Goal: Communication & Community: Answer question/provide support

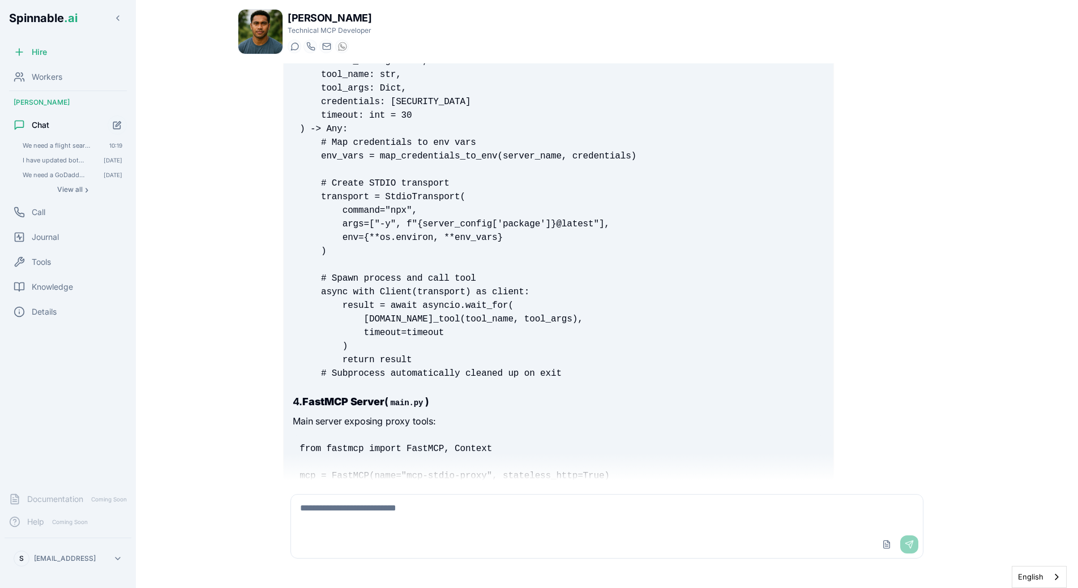
scroll to position [4135, 0]
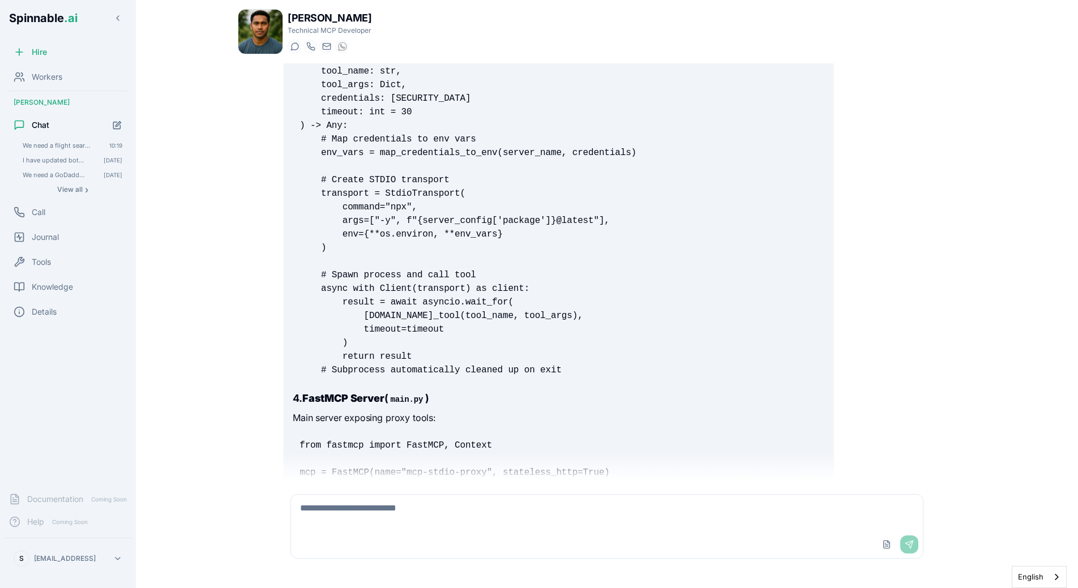
click at [477, 297] on pre "async def spawn_and_call_tool( server_name: str, server_config: Dict, tool_name…" at bounding box center [558, 200] width 531 height 367
click at [477, 297] on code "async def spawn_and_call_tool( server_name: str, server_config: Dict, tool_name…" at bounding box center [467, 200] width 337 height 350
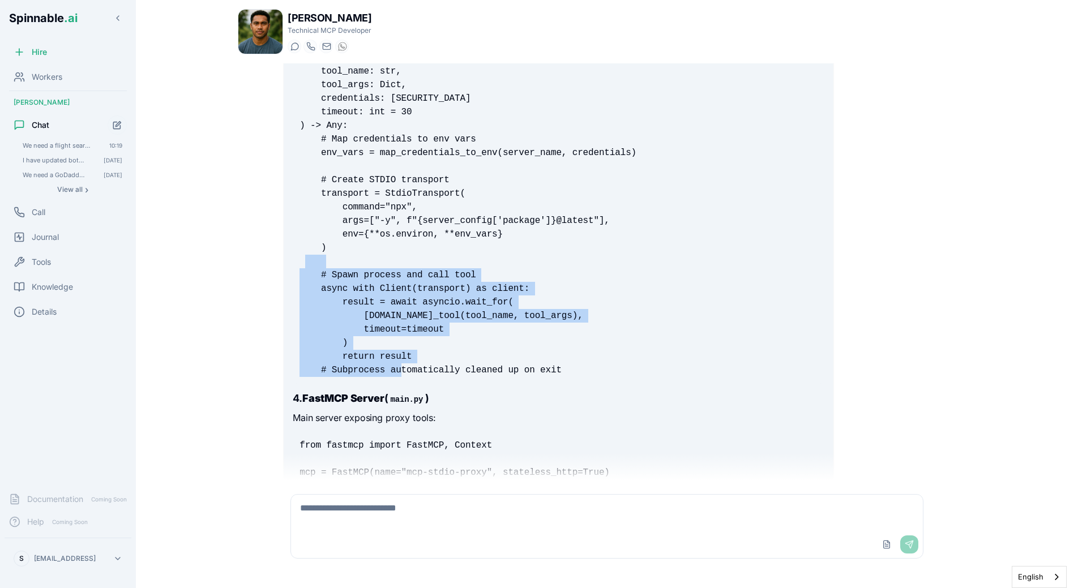
drag, startPoint x: 333, startPoint y: 289, endPoint x: 464, endPoint y: 388, distance: 164.8
click at [464, 375] on code "async def spawn_and_call_tool( server_name: str, server_config: Dict, tool_name…" at bounding box center [467, 200] width 337 height 350
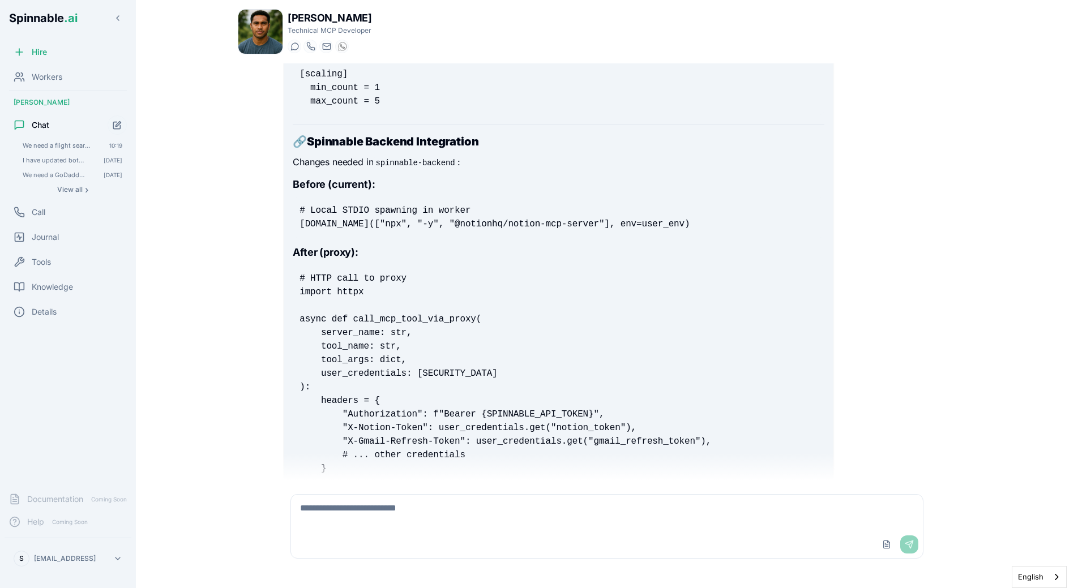
scroll to position [5538, 0]
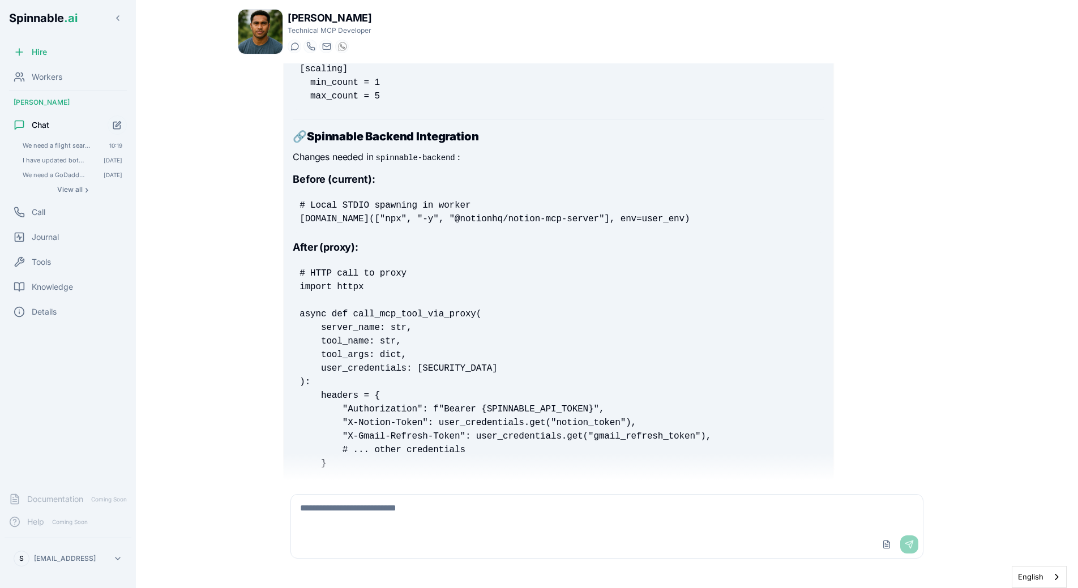
click at [418, 491] on div "Upload File Send" at bounding box center [607, 526] width 646 height 78
click at [404, 529] on textarea at bounding box center [607, 513] width 632 height 36
type textarea "**********"
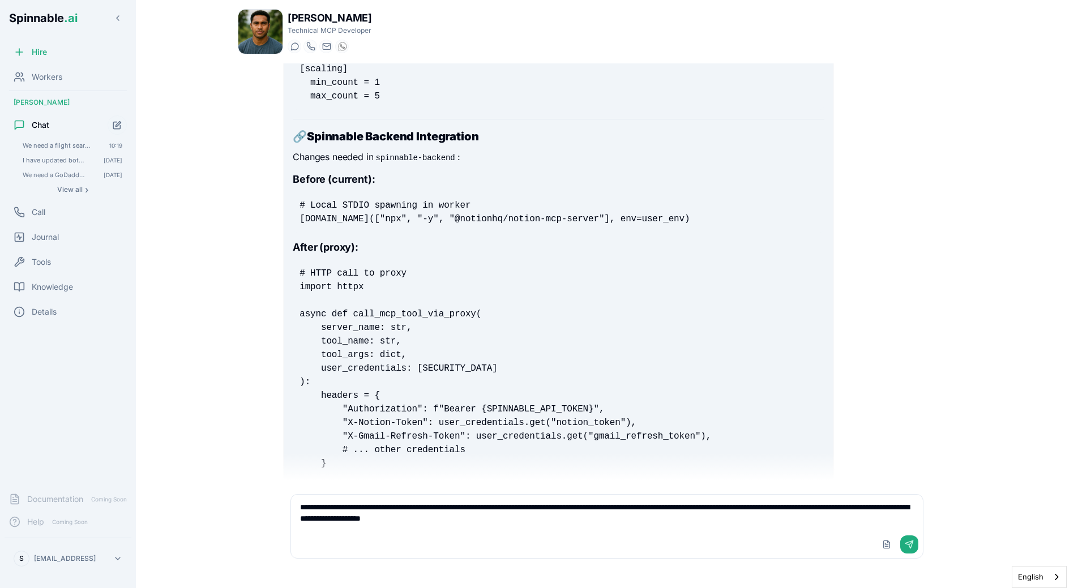
scroll to position [5544, 0]
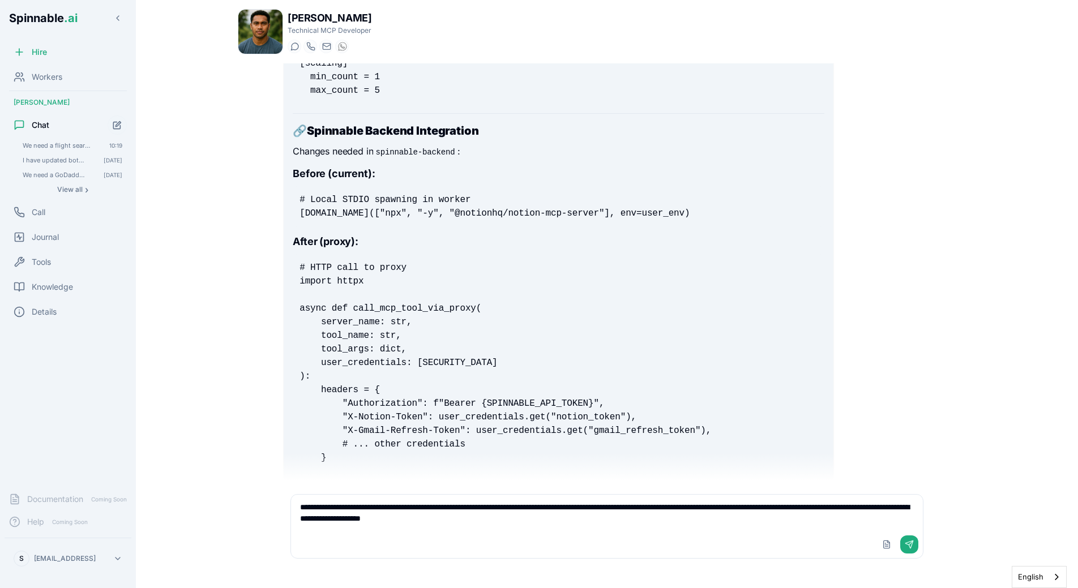
type textarea "**********"
click at [453, 315] on pre "# HTTP call to proxy import httpx async def call_mcp_tool_via_proxy( server_nam…" at bounding box center [558, 485] width 531 height 462
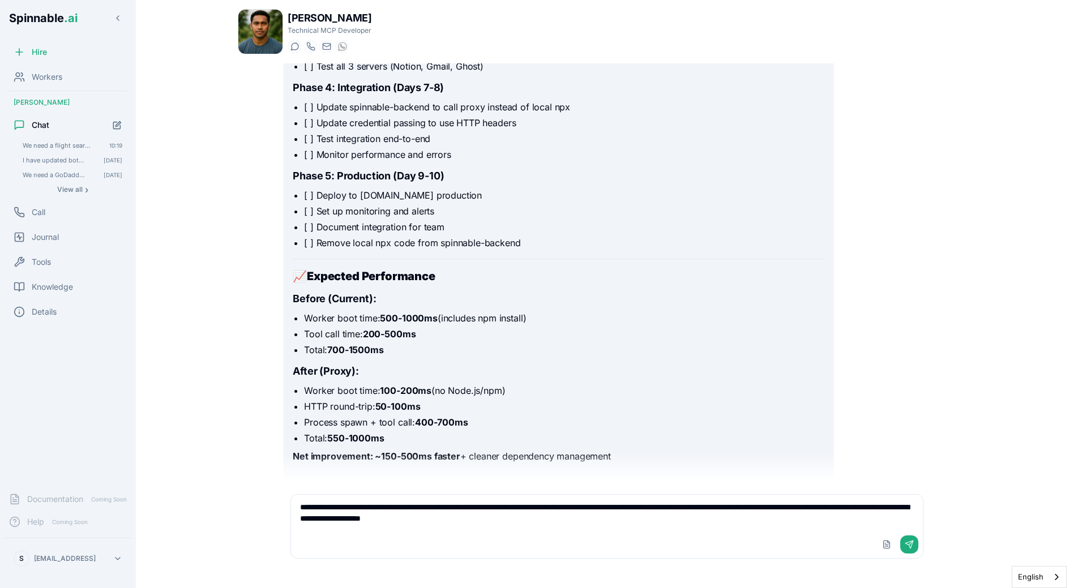
scroll to position [6738, 0]
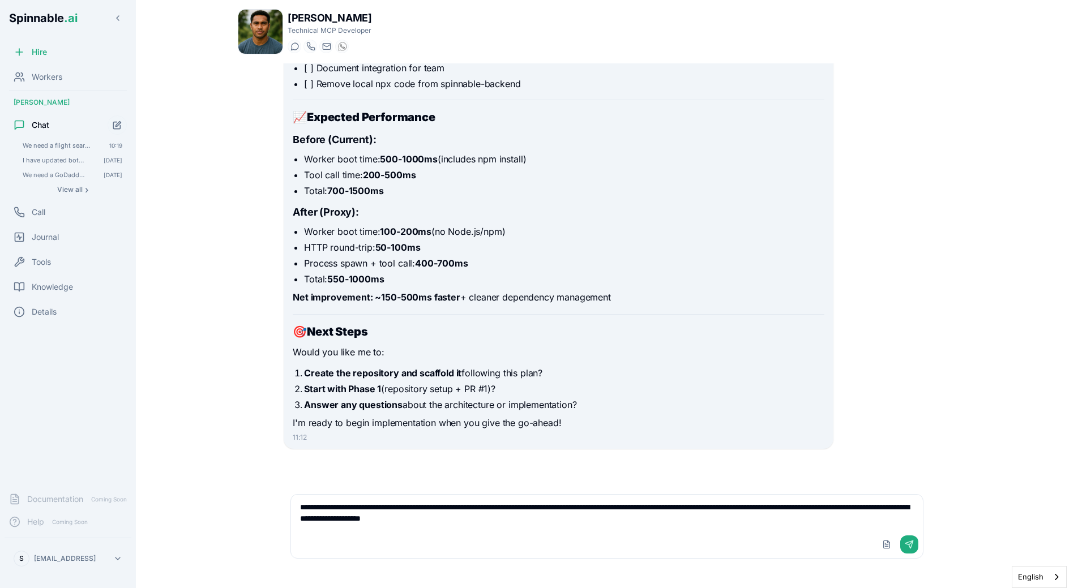
click at [605, 521] on textarea "**********" at bounding box center [607, 513] width 632 height 36
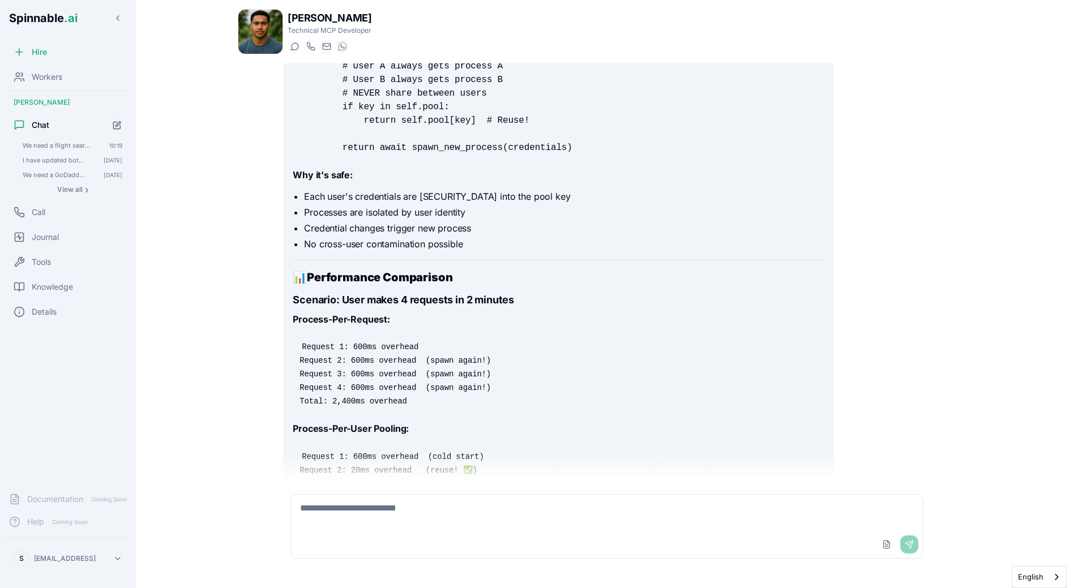
scroll to position [7882, 0]
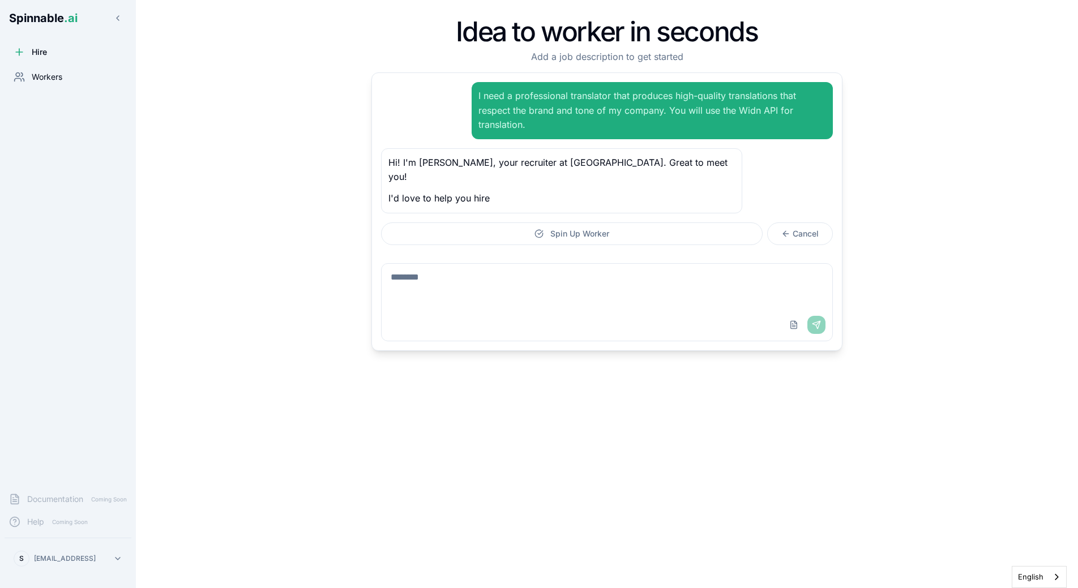
click at [57, 75] on span "Workers" at bounding box center [47, 76] width 31 height 11
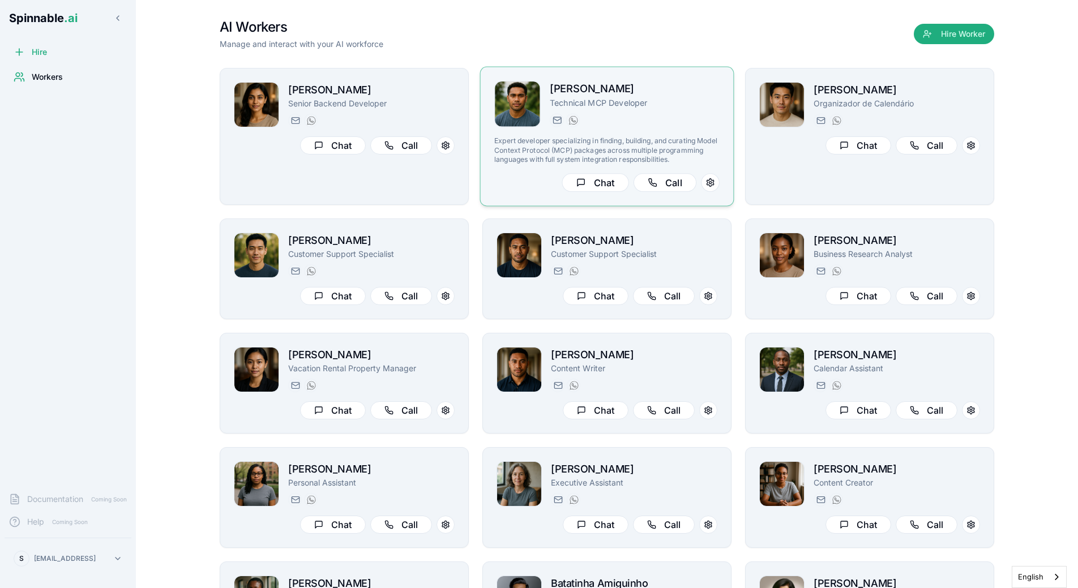
click at [616, 91] on h2 "[PERSON_NAME]" at bounding box center [635, 89] width 170 height 16
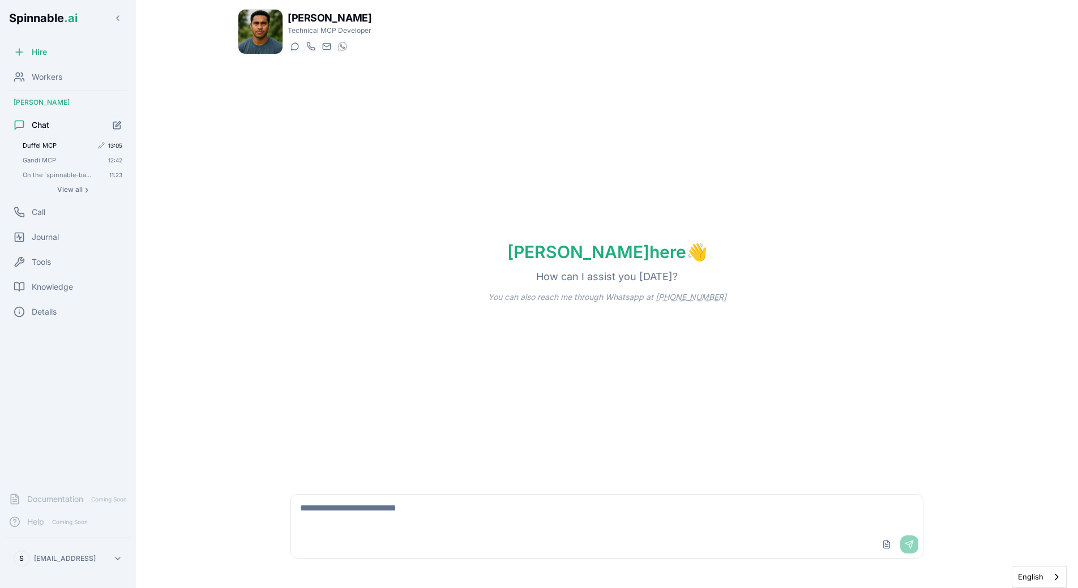
click at [48, 147] on span "Duffel MCP" at bounding box center [58, 146] width 70 height 8
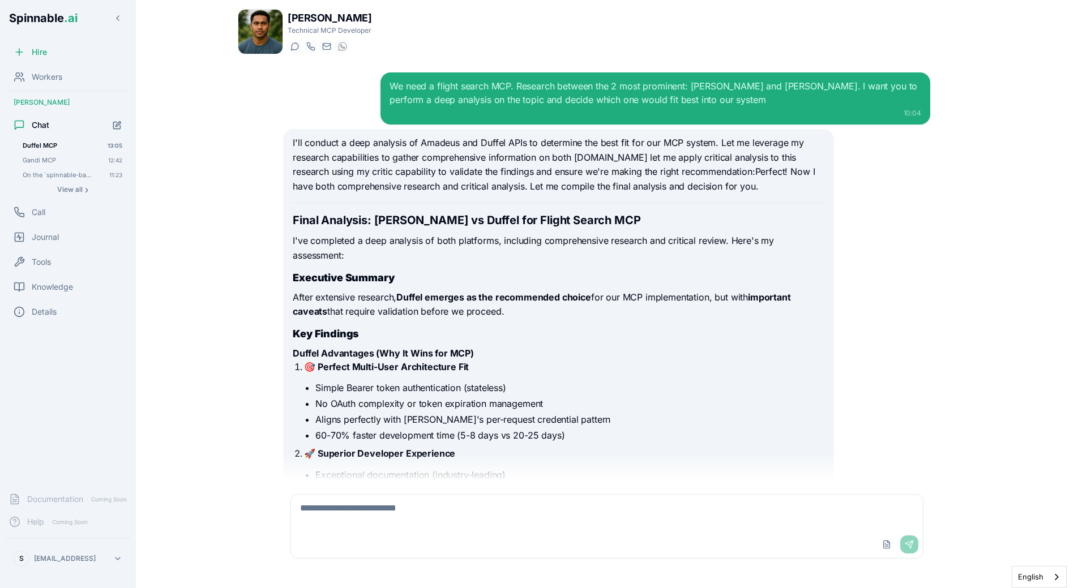
scroll to position [8605, 0]
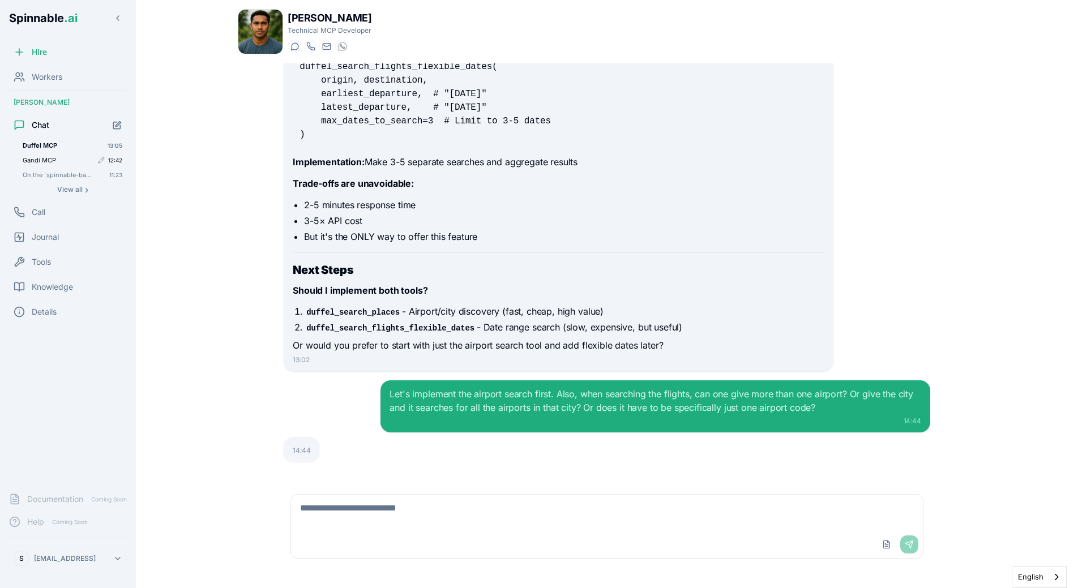
click at [46, 157] on span "Gandi MCP" at bounding box center [58, 160] width 70 height 8
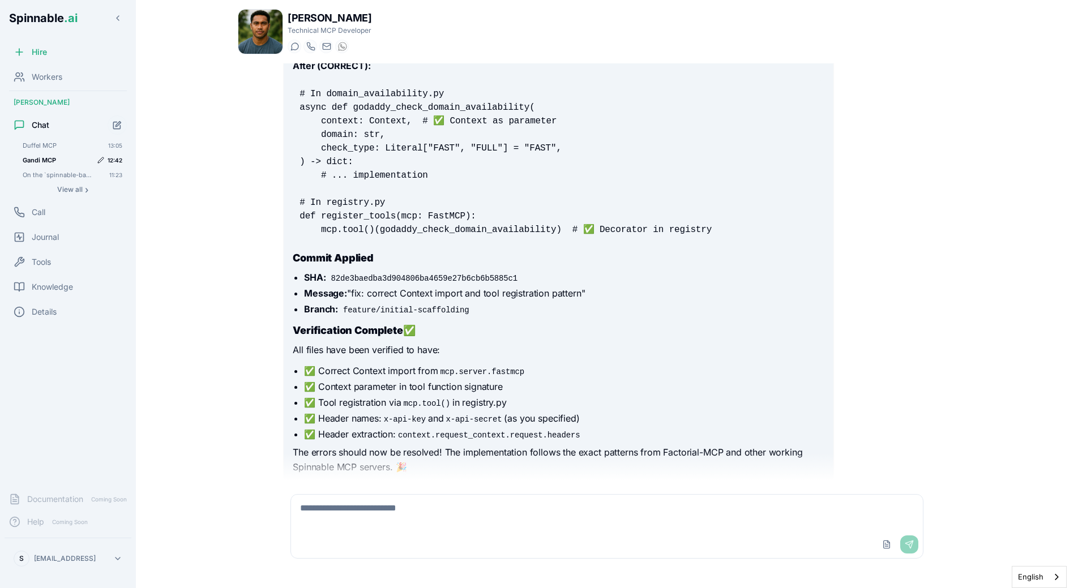
scroll to position [15153, 0]
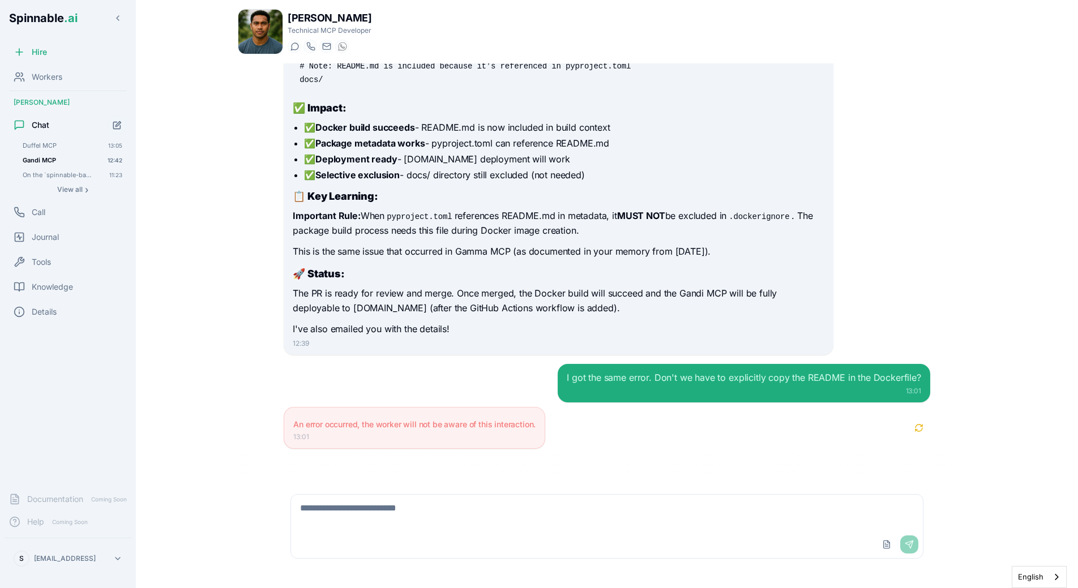
click at [445, 425] on p "An error occurred, the worker will not be aware of this interaction." at bounding box center [414, 424] width 242 height 11
click at [498, 384] on div "I got the same error. Don't we have to explicitly copy the README in the Docker…" at bounding box center [607, 383] width 646 height 38
click at [496, 220] on p "Important Rule: When pyproject.toml references README.md in metadata, it MUST N…" at bounding box center [558, 223] width 531 height 29
click at [402, 379] on div "I got the same error. Don't we have to explicitly copy the README in the Docker…" at bounding box center [607, 383] width 646 height 38
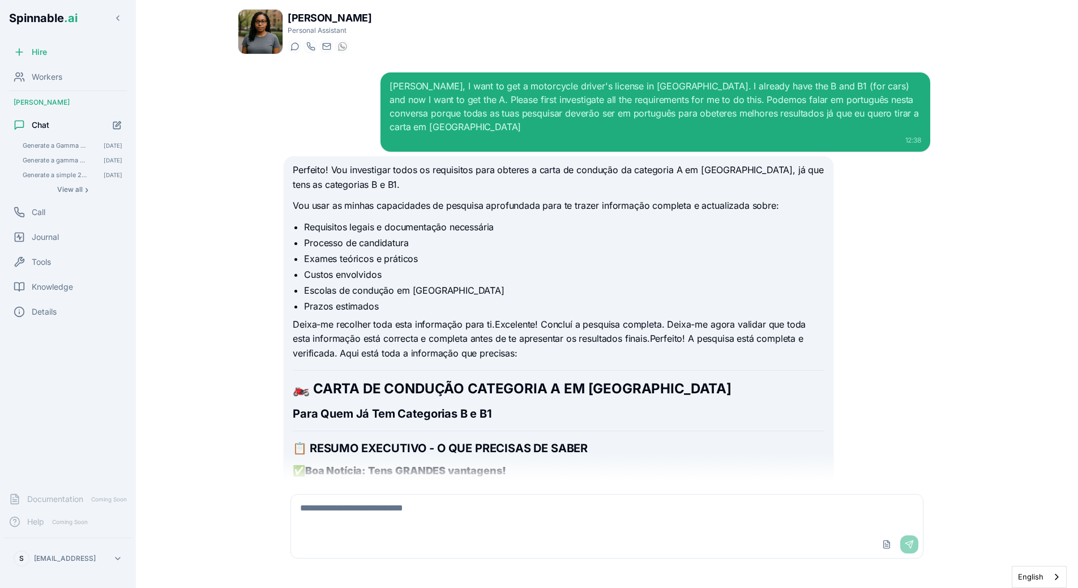
scroll to position [4287, 0]
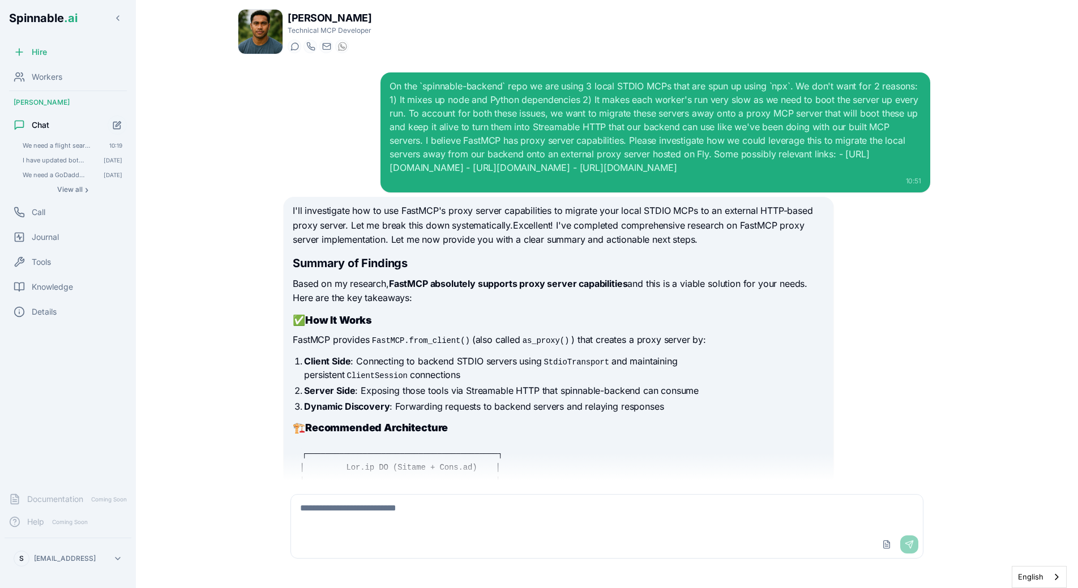
scroll to position [7882, 0]
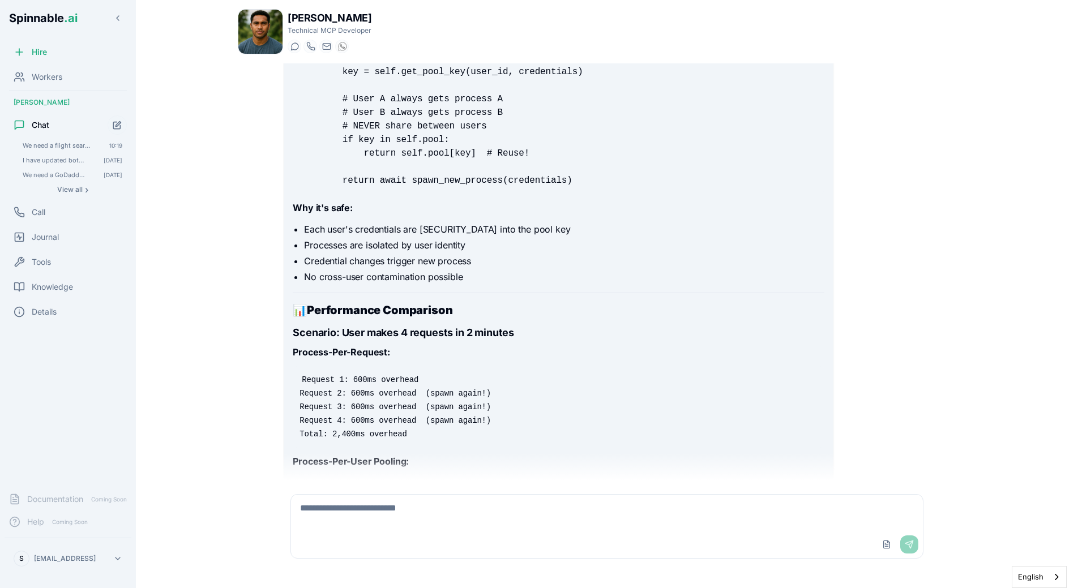
click at [248, 217] on div "On the `spinnable-backend` repo we are using 3 local STDIO MCPs that are spun u…" at bounding box center [607, 271] width 738 height 417
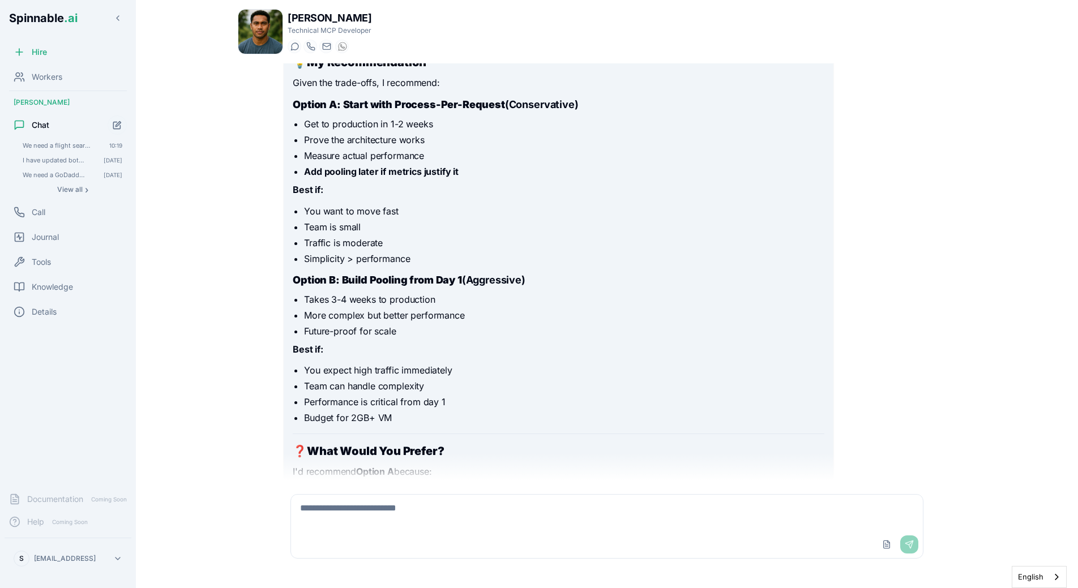
scroll to position [8589, 0]
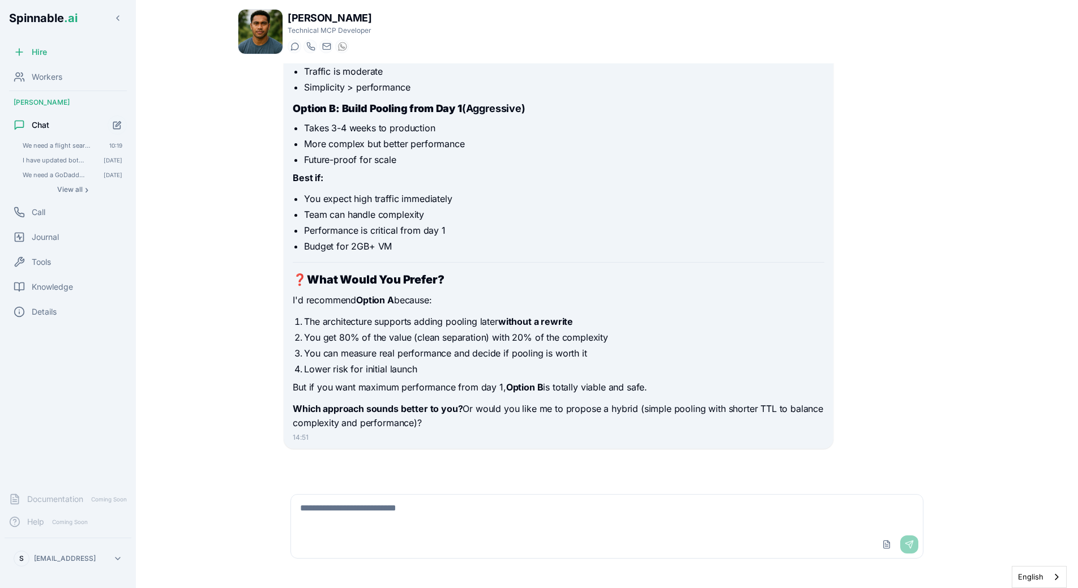
click at [205, 336] on main "Liam Kim Technical MCP Developer Start a chat Start a call liam.kim@getspinnabl…" at bounding box center [607, 294] width 942 height 588
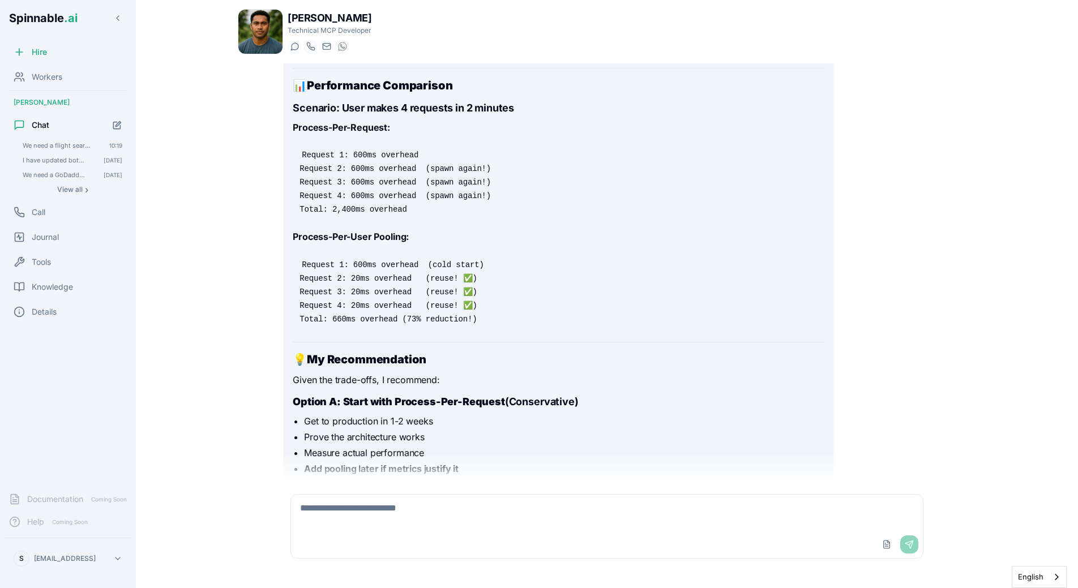
scroll to position [8166, 0]
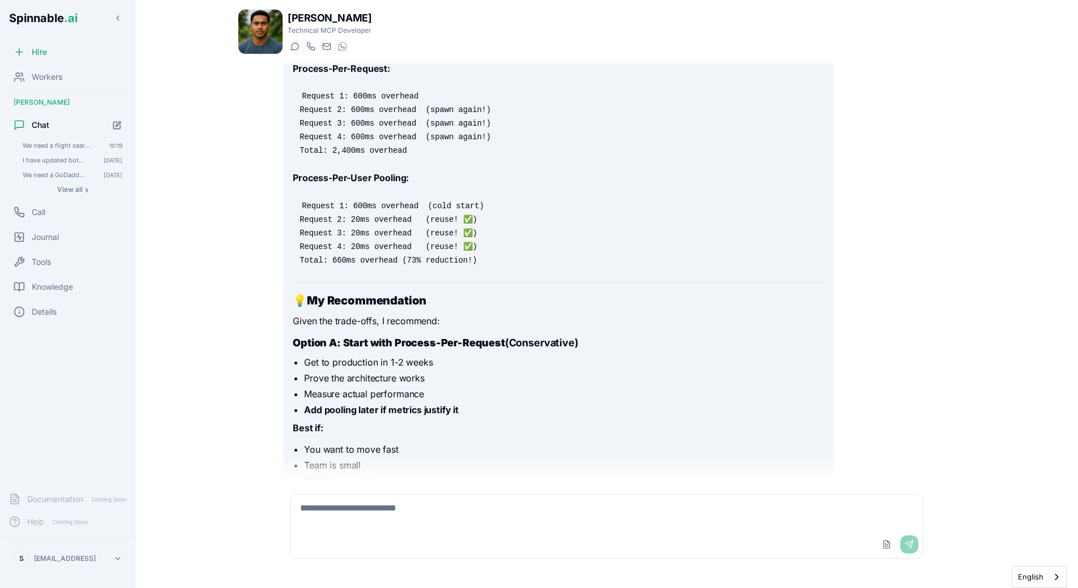
click at [260, 225] on div "On the `spinnable-backend` repo we are using 3 local STDIO MCPs that are spun u…" at bounding box center [607, 271] width 738 height 417
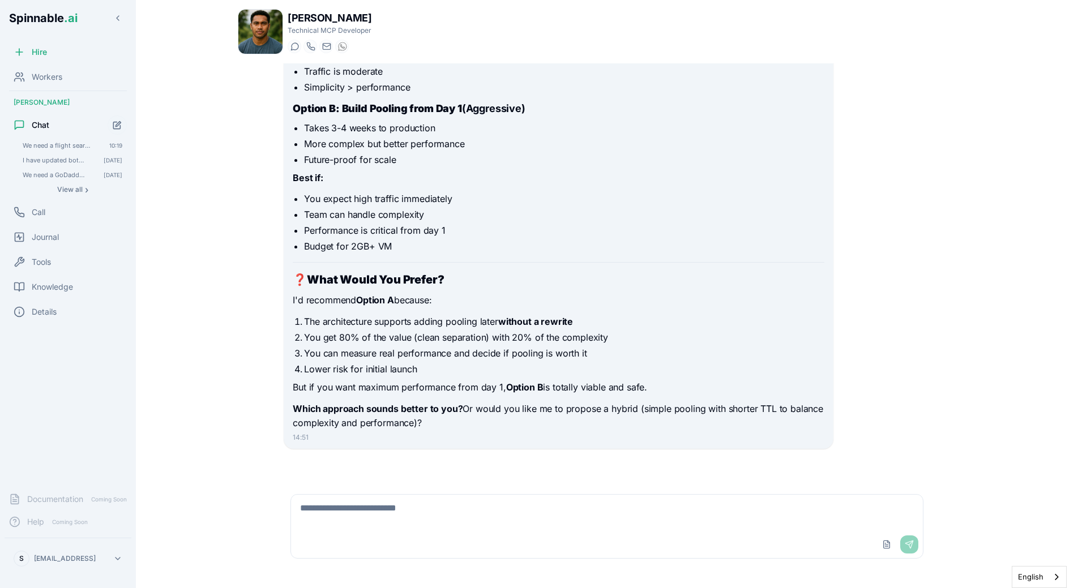
click at [373, 322] on li "The architecture supports adding pooling later without a rewrite" at bounding box center [564, 322] width 520 height 14
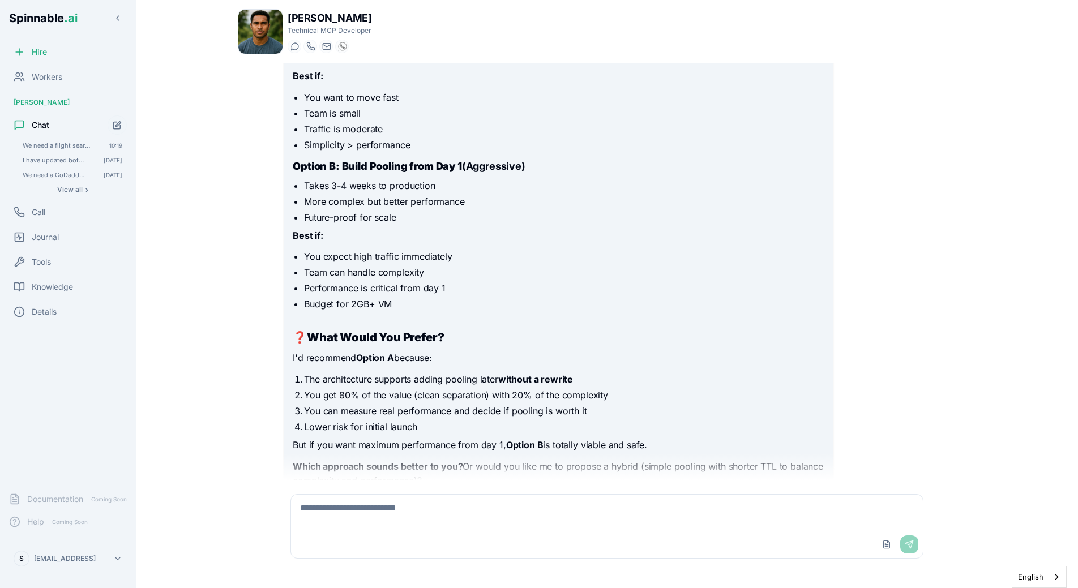
scroll to position [8518, 0]
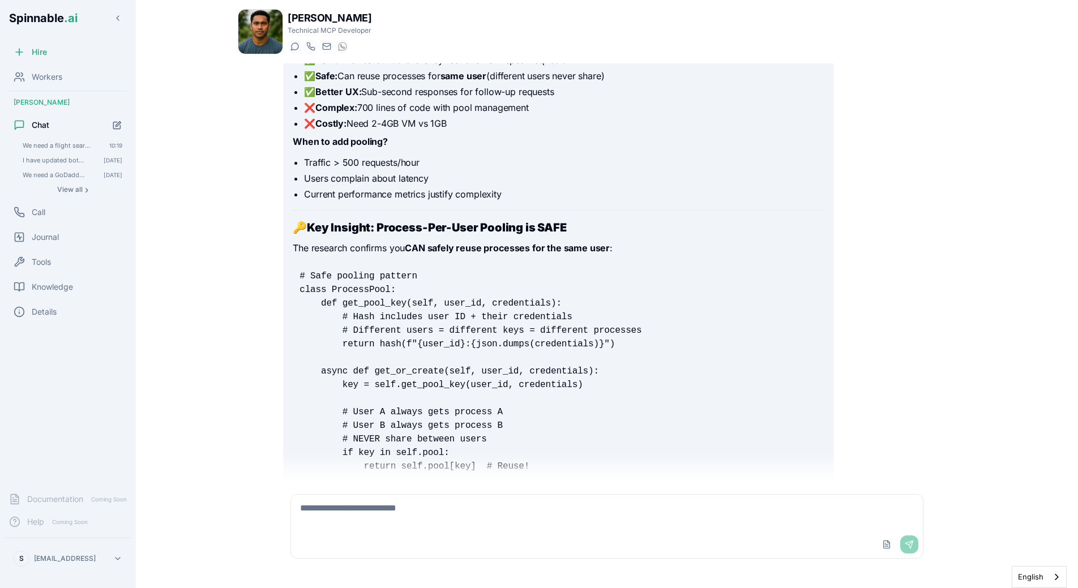
click at [452, 315] on code "# Safe pooling pattern class ProcessPool: def get_pool_key(self, user_id, crede…" at bounding box center [470, 385] width 342 height 228
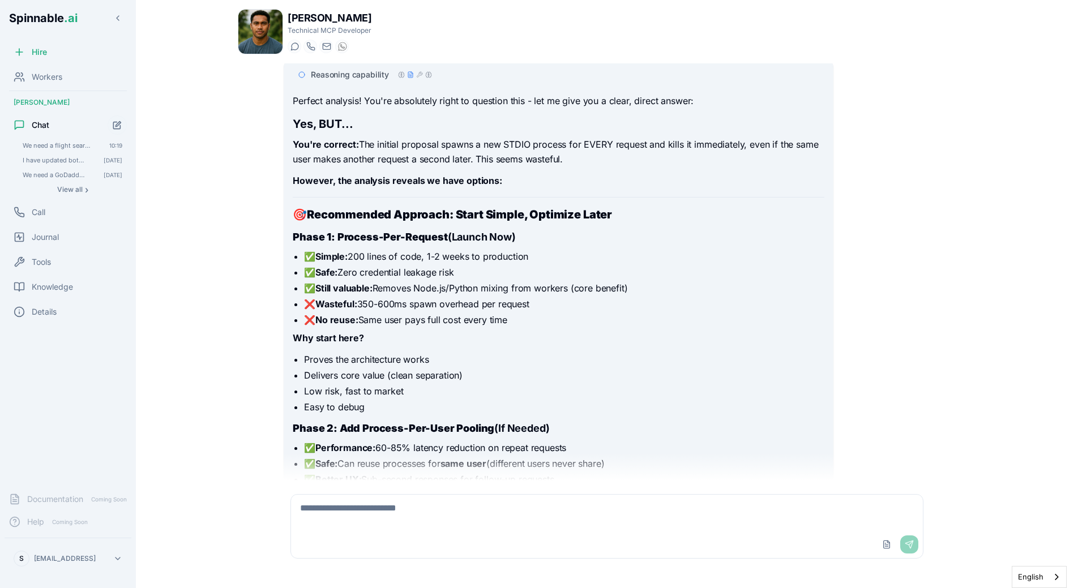
scroll to position [7182, 0]
drag, startPoint x: 335, startPoint y: 248, endPoint x: 552, endPoint y: 265, distance: 217.5
click at [552, 263] on li "✅ Simple: 200 lines of code, 1-2 weeks to production" at bounding box center [564, 256] width 520 height 14
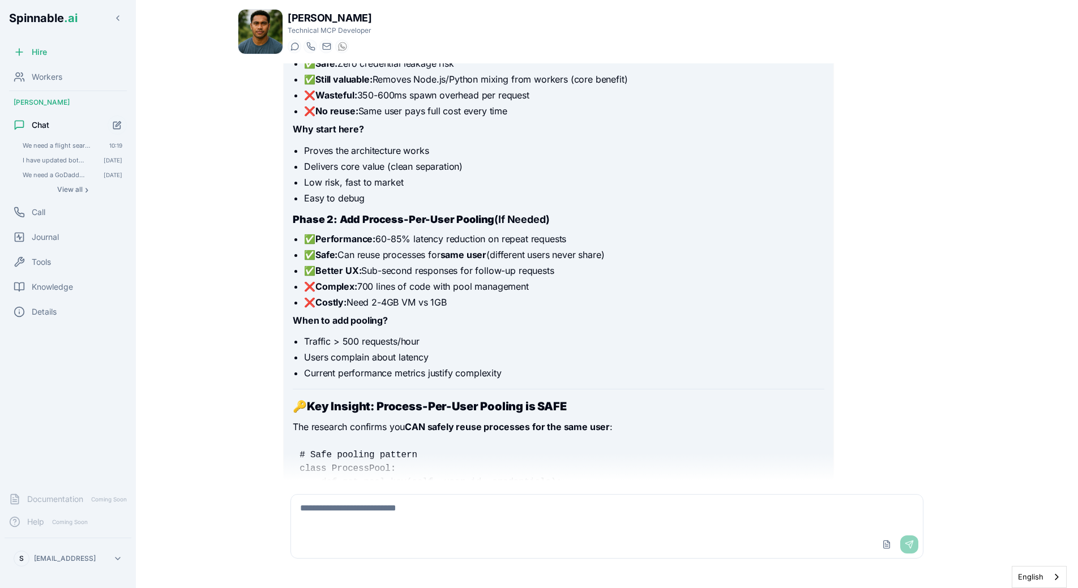
scroll to position [7391, 0]
drag, startPoint x: 361, startPoint y: 235, endPoint x: 449, endPoint y: 235, distance: 87.7
click at [449, 225] on strong "Phase 2: Add Process-Per-User Pooling" at bounding box center [394, 219] width 202 height 12
click at [455, 225] on strong "Phase 2: Add Process-Per-User Pooling" at bounding box center [394, 219] width 202 height 12
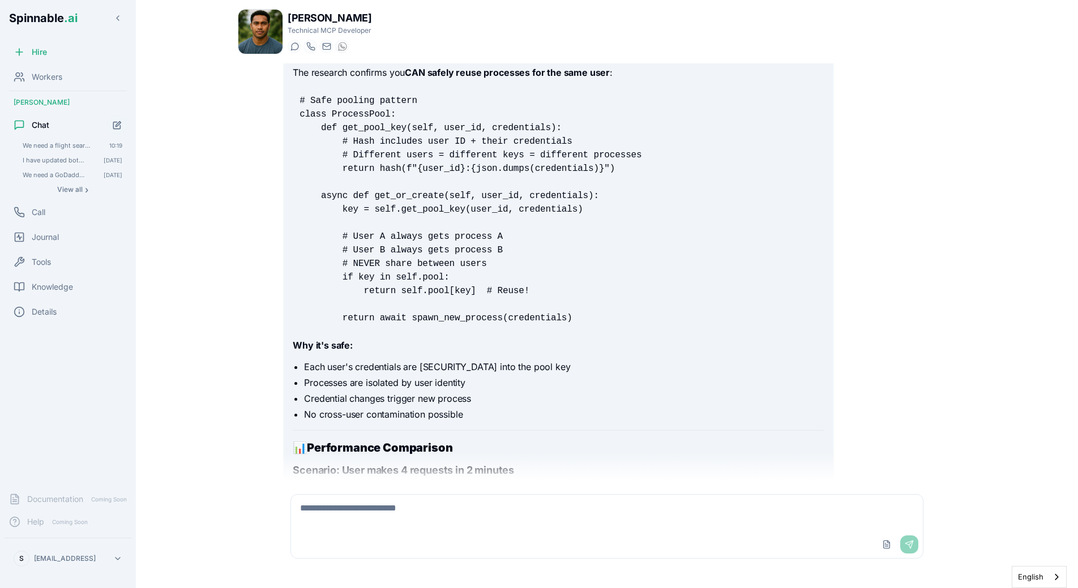
scroll to position [7740, 0]
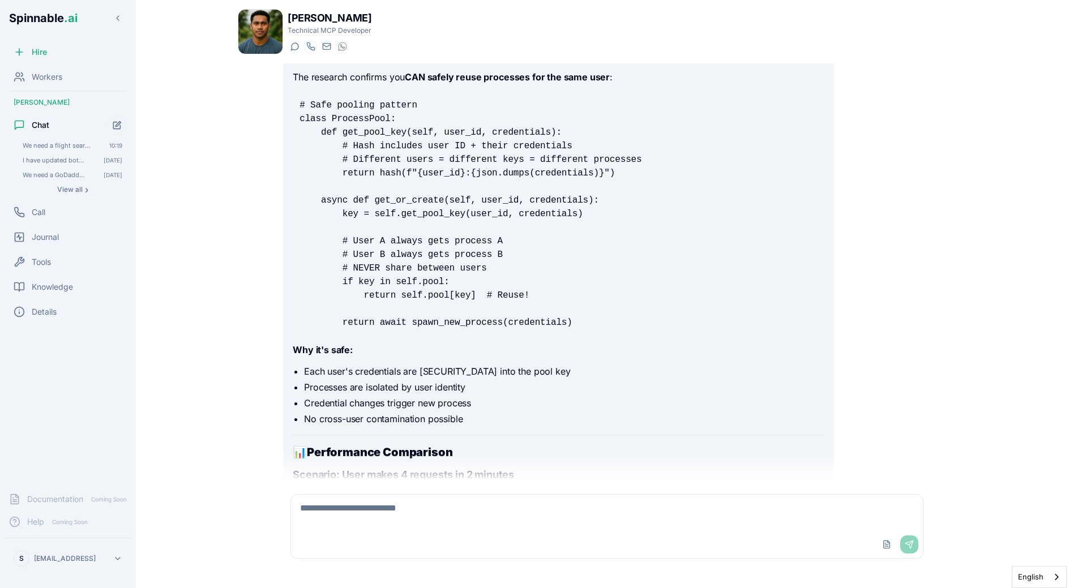
click at [521, 288] on pre "# Safe pooling pattern class ProcessPool: def get_pool_key(self, user_id, crede…" at bounding box center [558, 214] width 531 height 245
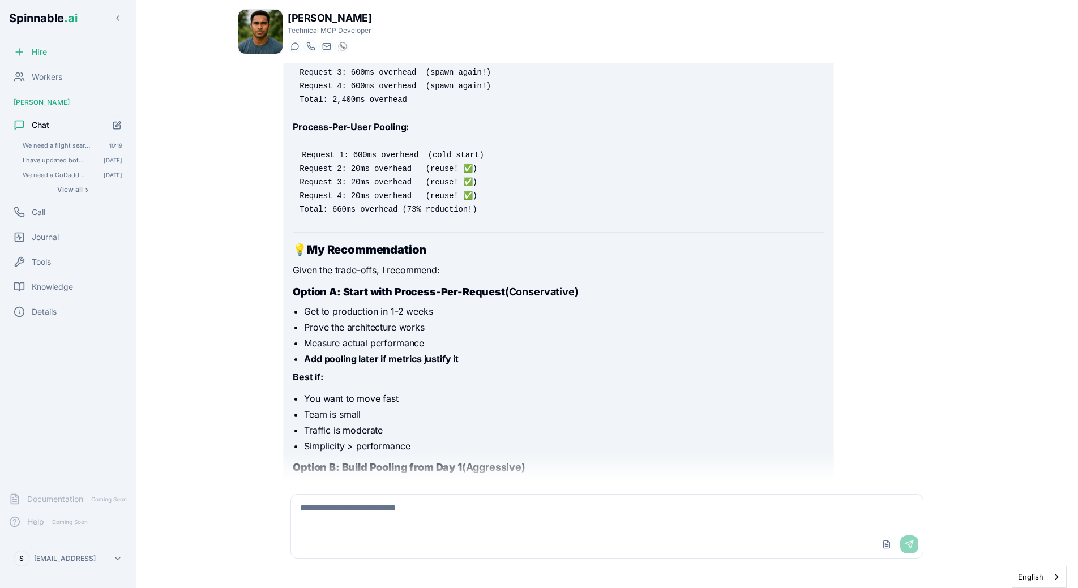
scroll to position [8218, 0]
click at [372, 276] on p "Given the trade-offs, I recommend:" at bounding box center [558, 269] width 531 height 15
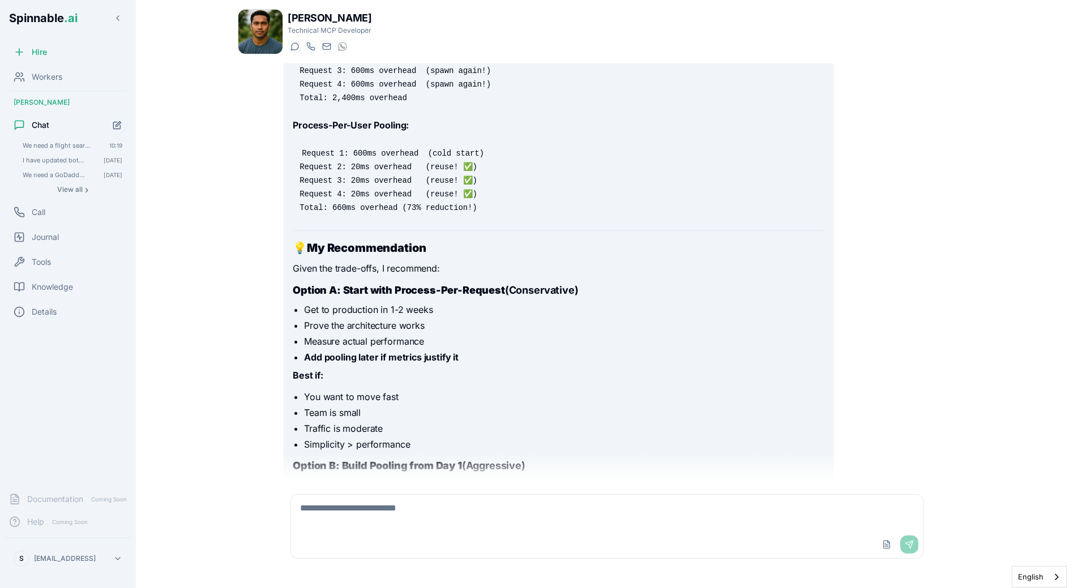
click at [422, 276] on p "Given the trade-offs, I recommend:" at bounding box center [558, 269] width 531 height 15
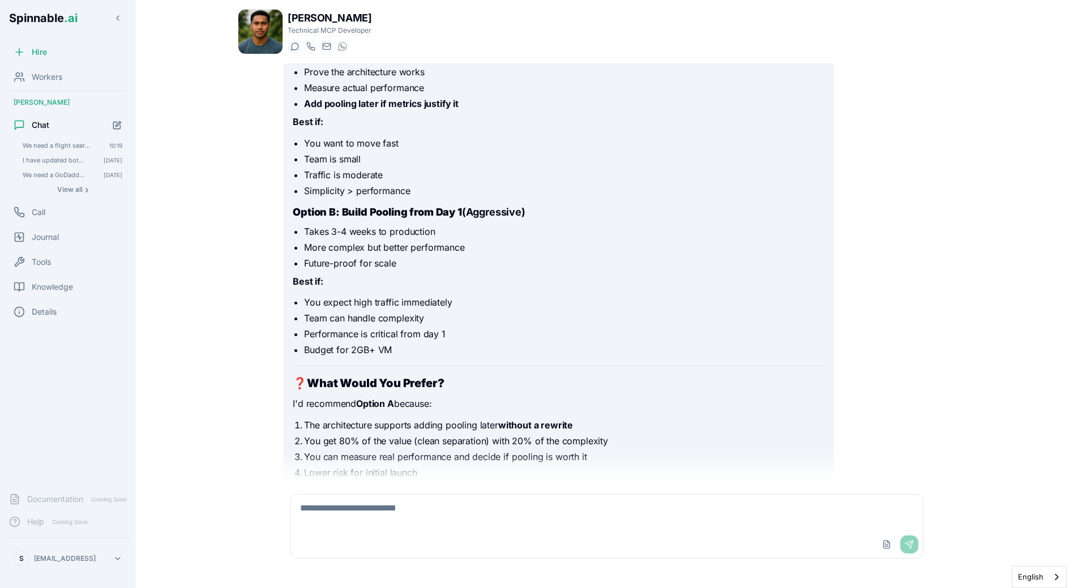
scroll to position [8589, 0]
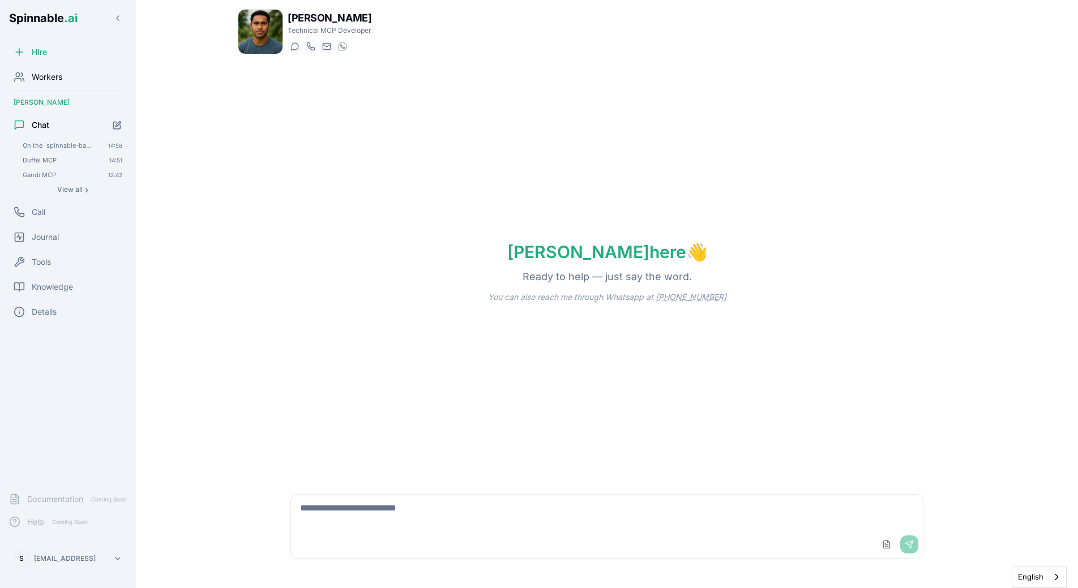
click at [43, 80] on span "Workers" at bounding box center [47, 76] width 31 height 11
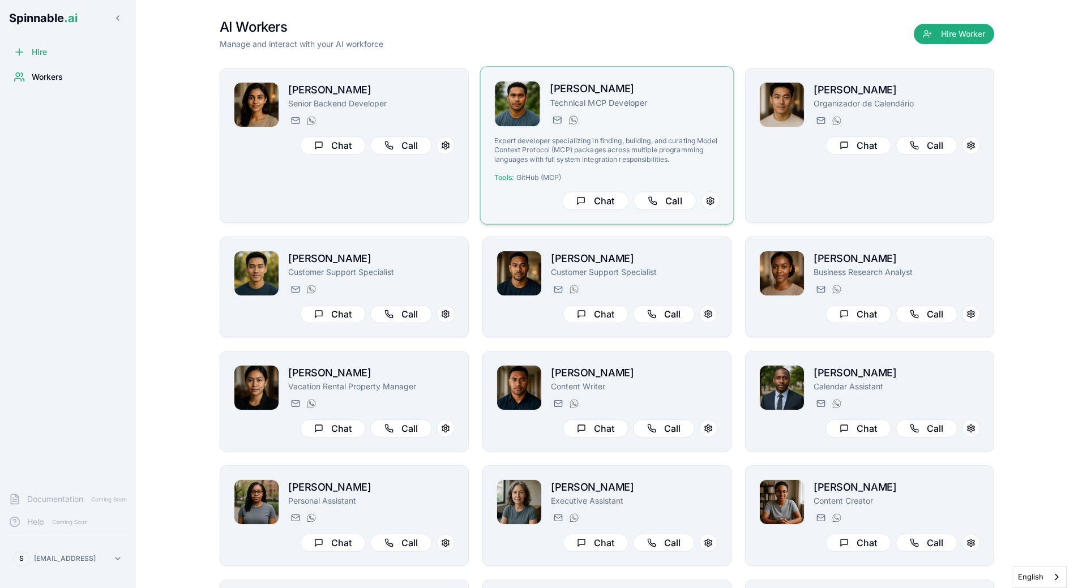
click at [649, 107] on p "Technical MCP Developer" at bounding box center [635, 102] width 170 height 11
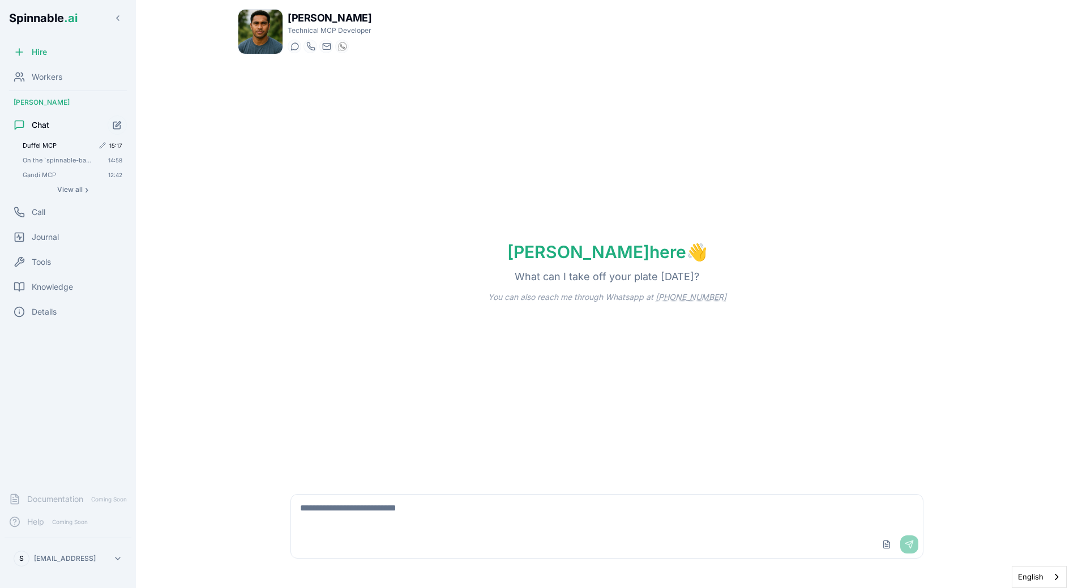
click at [42, 144] on span "Duffel MCP" at bounding box center [58, 146] width 71 height 8
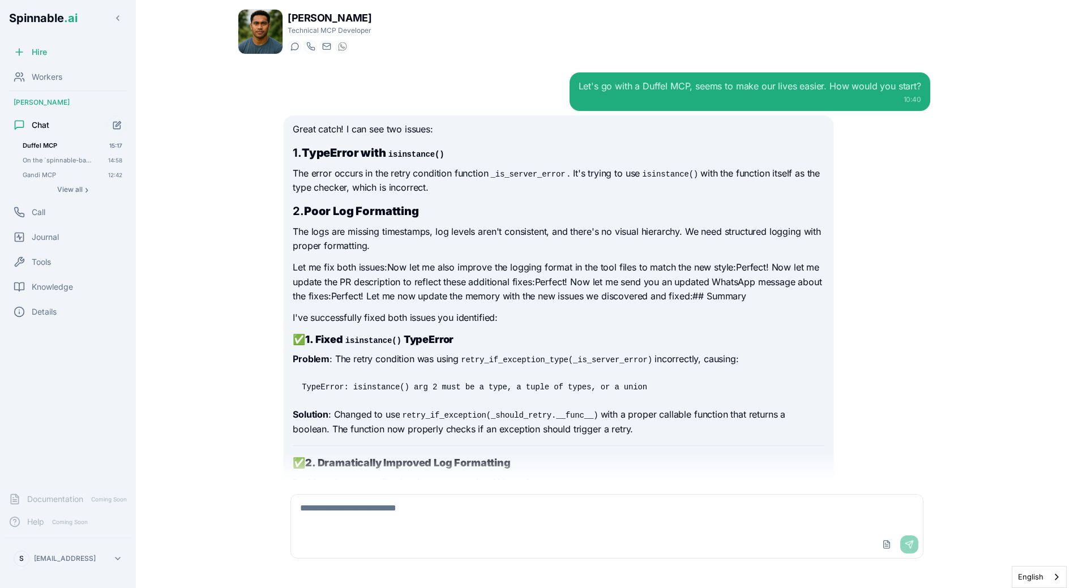
scroll to position [8257, 0]
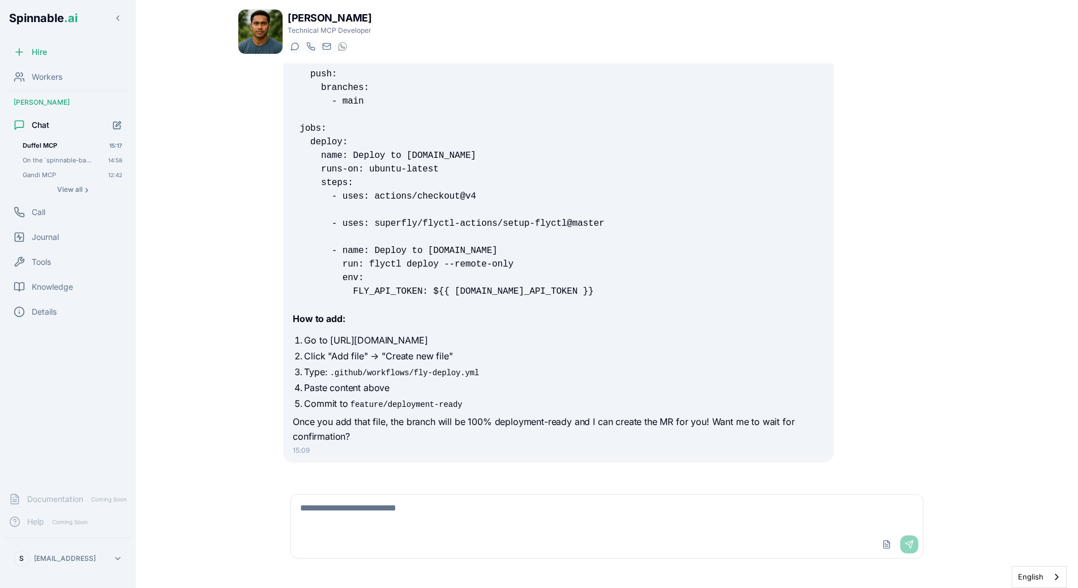
click at [393, 519] on textarea at bounding box center [607, 513] width 632 height 36
type textarea "**********"
click at [119, 131] on button "Start new chat" at bounding box center [117, 125] width 20 height 20
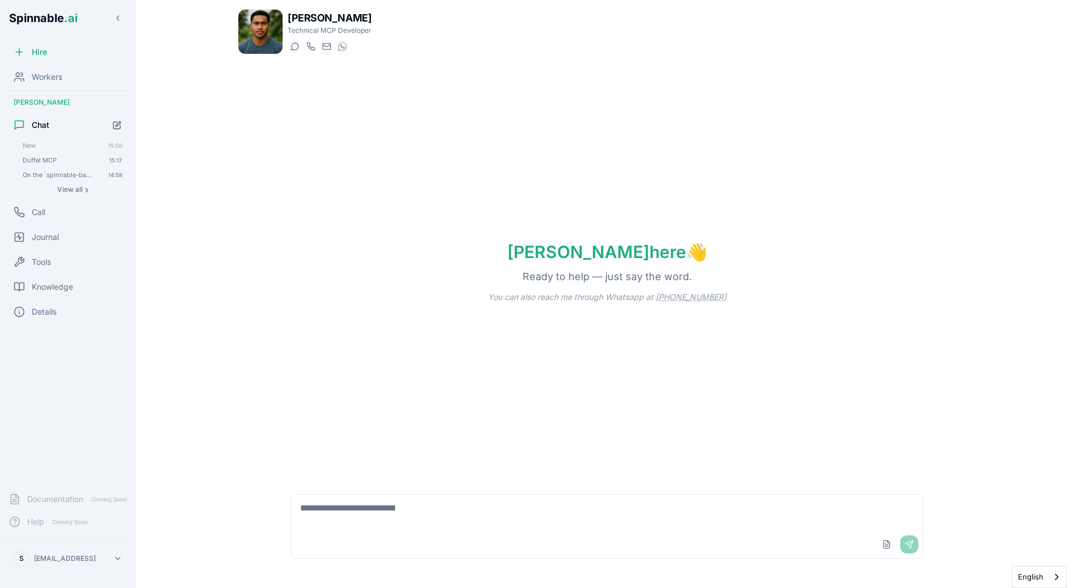
click at [404, 533] on div "Upload File Send" at bounding box center [607, 544] width 632 height 27
click at [417, 514] on textarea at bounding box center [607, 513] width 632 height 36
paste textarea "**********"
click at [431, 507] on textarea "**********" at bounding box center [607, 513] width 632 height 36
click at [496, 321] on div "Liam here 👋 Ready to help — just say the word. You can also reach me through Wh…" at bounding box center [607, 271] width 738 height 417
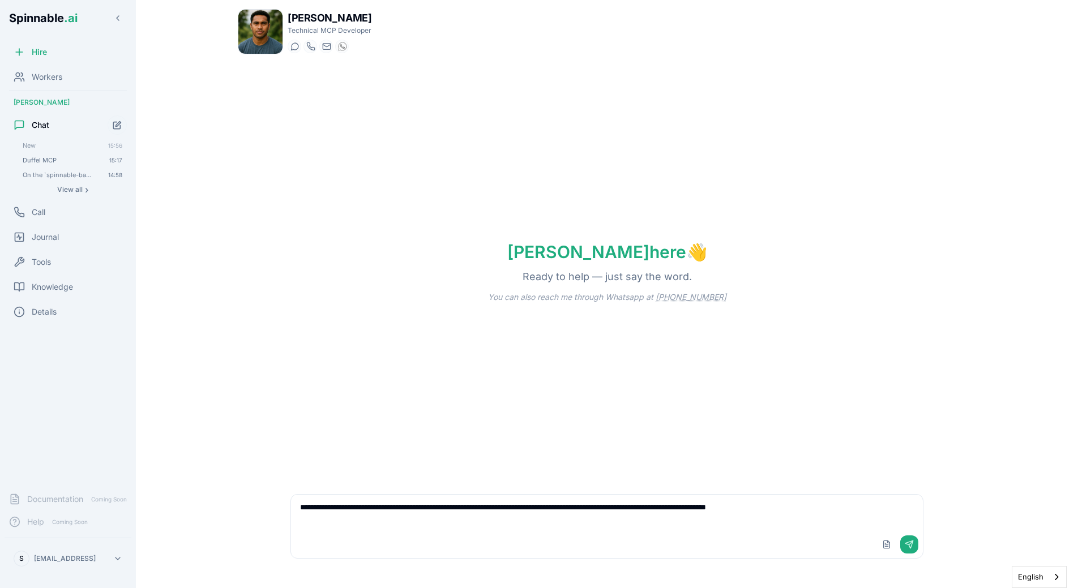
click at [486, 367] on div "Liam here 👋 Ready to help — just say the word. You can also reach me through Wh…" at bounding box center [607, 271] width 738 height 417
click at [822, 508] on textarea "**********" at bounding box center [607, 513] width 632 height 36
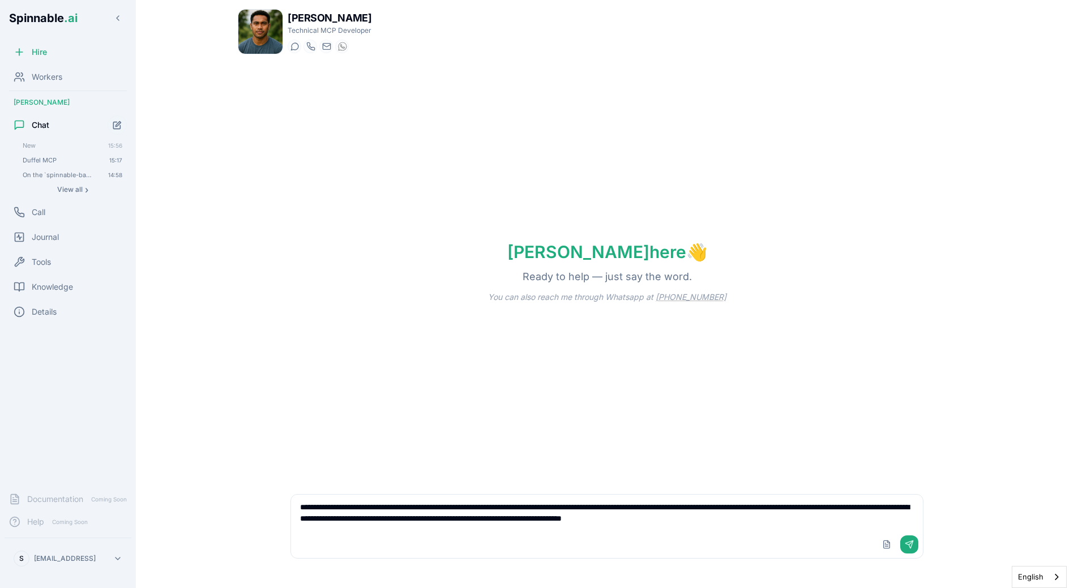
type textarea "**********"
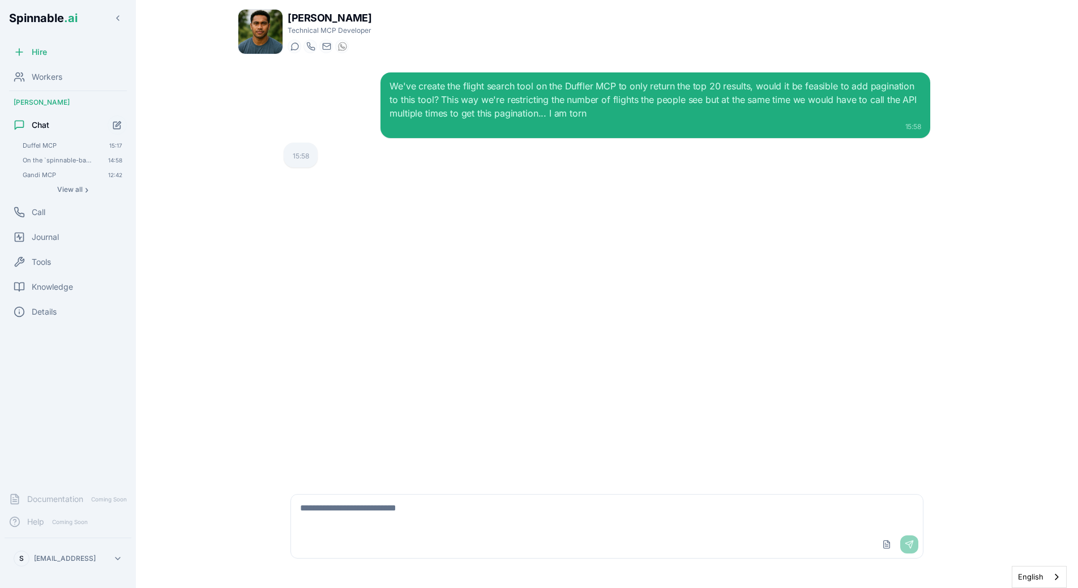
click at [297, 152] on div "15:58" at bounding box center [301, 156] width 16 height 9
click at [302, 152] on div "15:58" at bounding box center [301, 156] width 16 height 9
click at [378, 511] on textarea at bounding box center [607, 513] width 632 height 36
type textarea "**********"
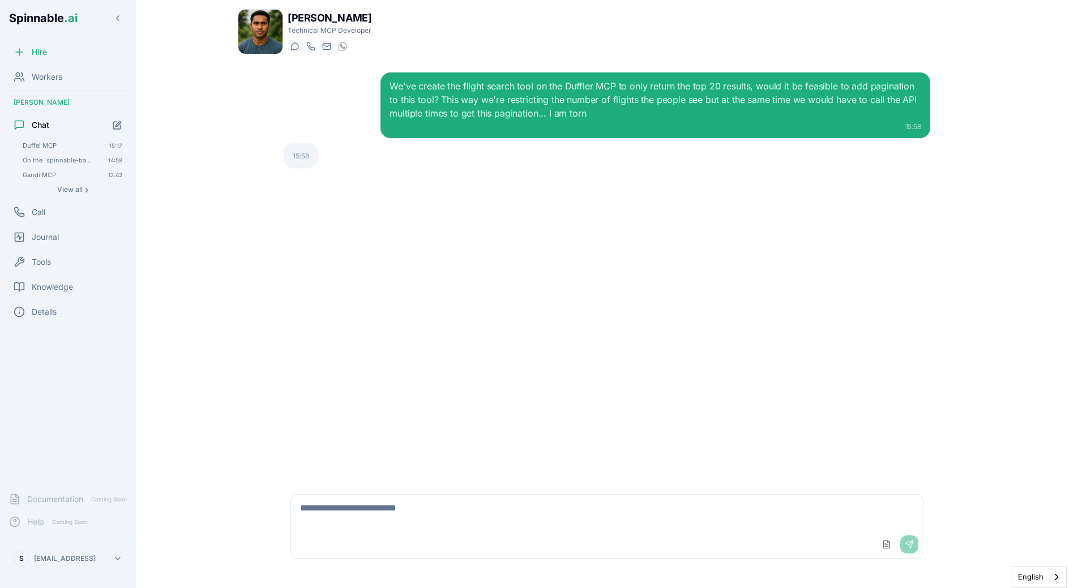
click at [123, 129] on button "Start new chat" at bounding box center [117, 125] width 20 height 20
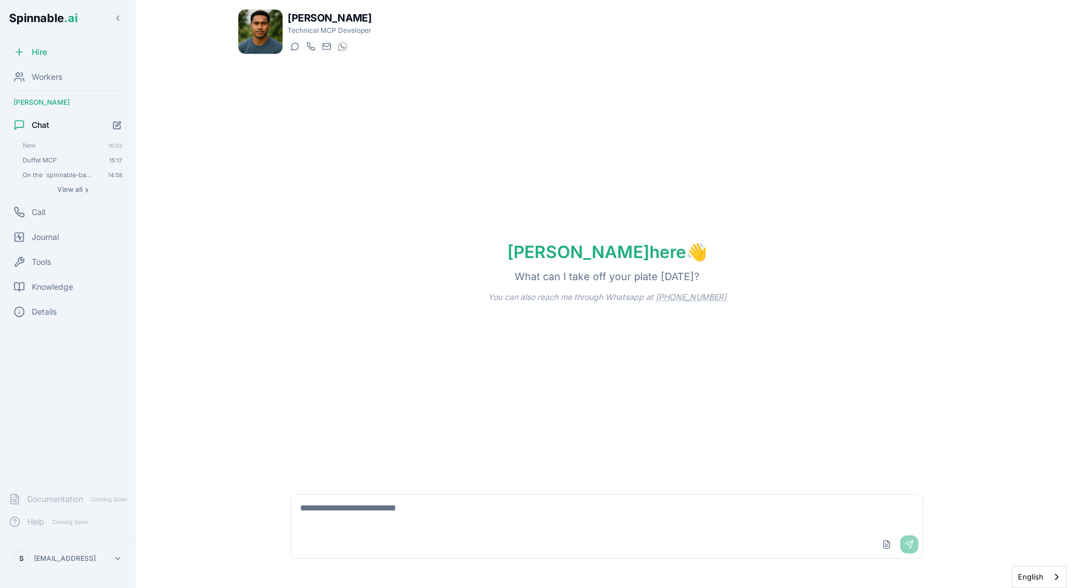
click at [348, 511] on textarea at bounding box center [607, 513] width 632 height 36
type textarea "**********"
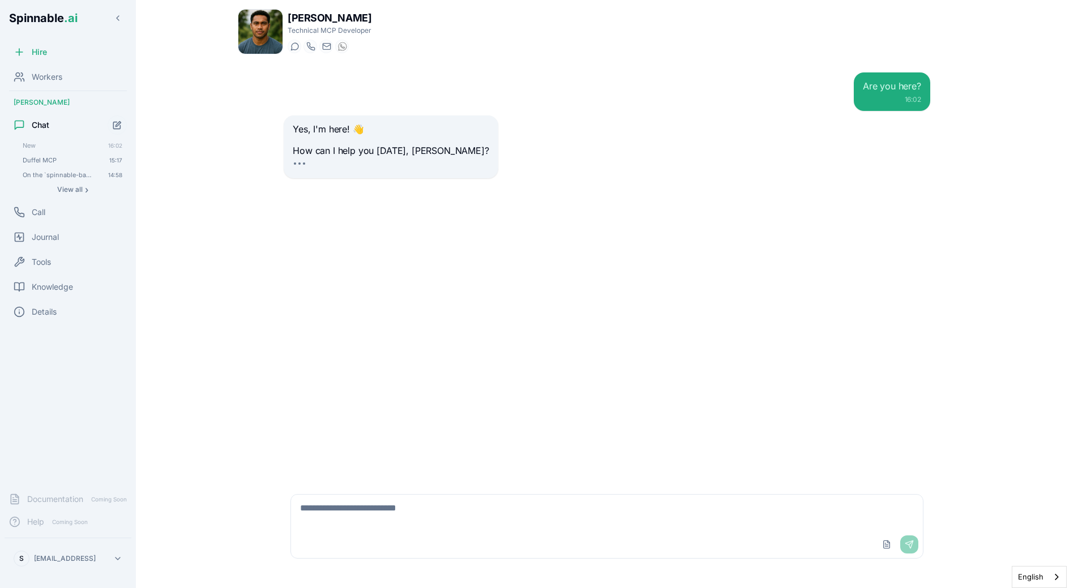
click at [234, 185] on div "Liam Kim Technical MCP Developer Start a chat Start a call liam.kim@getspinnabl…" at bounding box center [607, 290] width 774 height 581
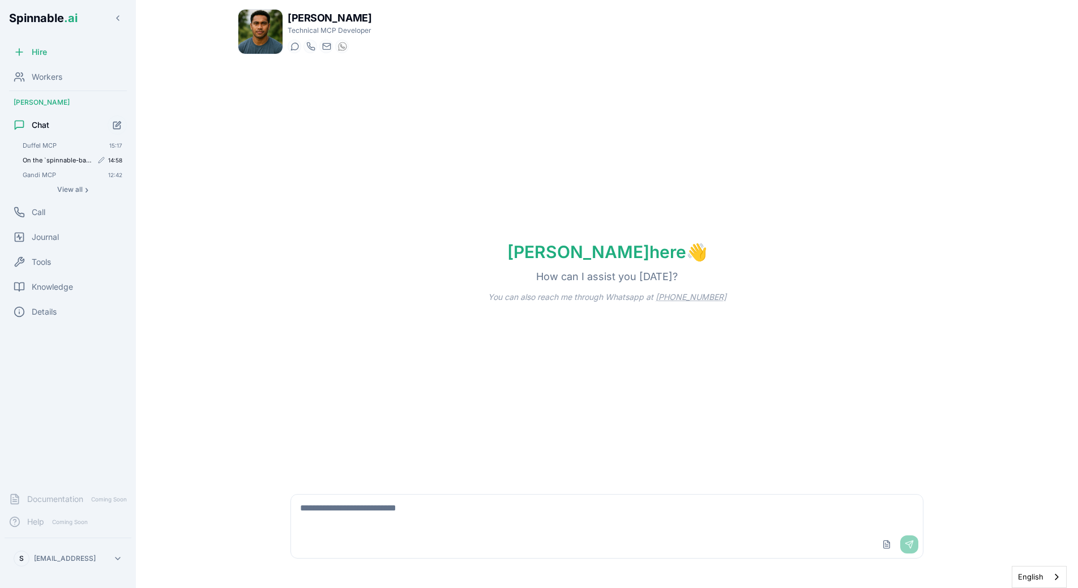
click at [71, 154] on div "On the `spinnable-backend` repo we are using 3 local STDIO MCPs that are spun u…" at bounding box center [72, 160] width 109 height 14
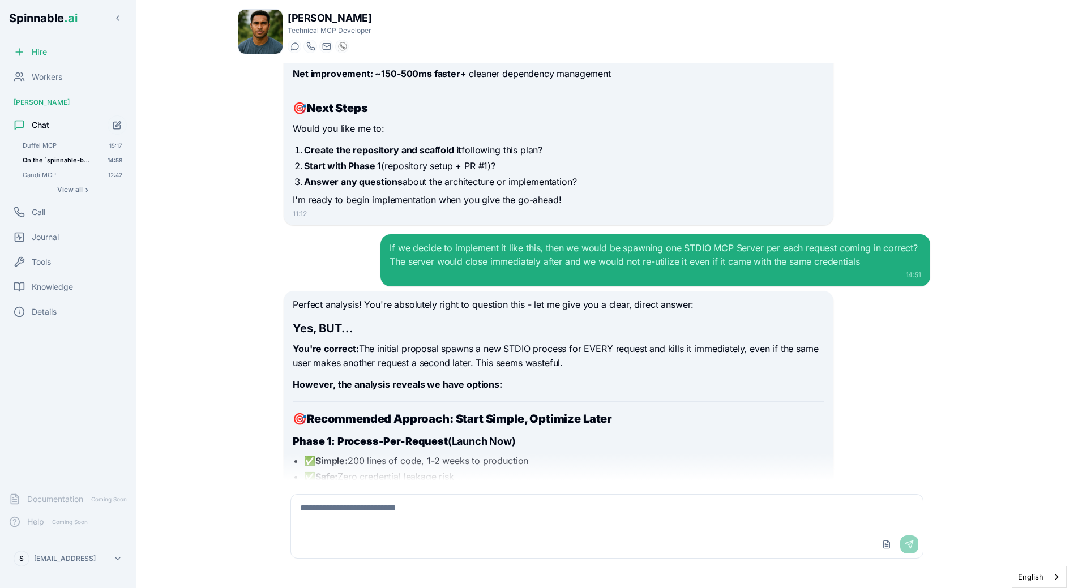
scroll to position [6826, 0]
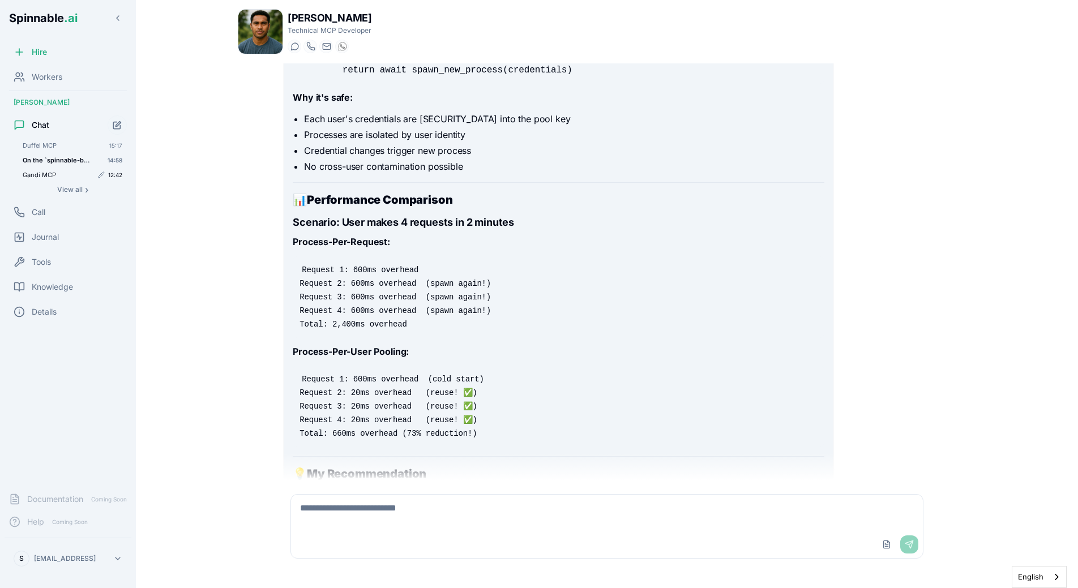
click at [45, 172] on span "Gandi MCP" at bounding box center [58, 175] width 70 height 8
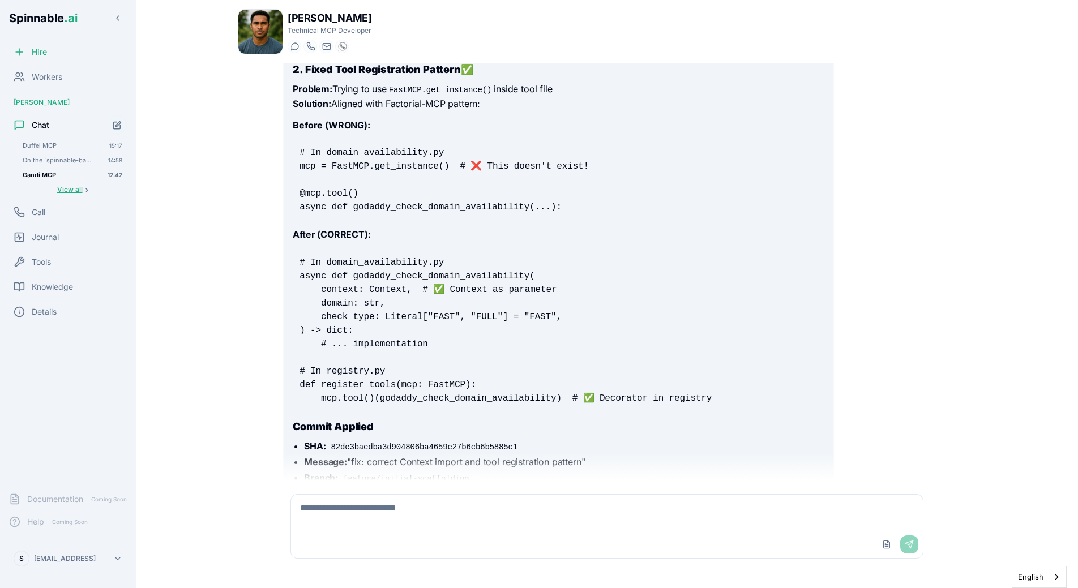
scroll to position [15153, 0]
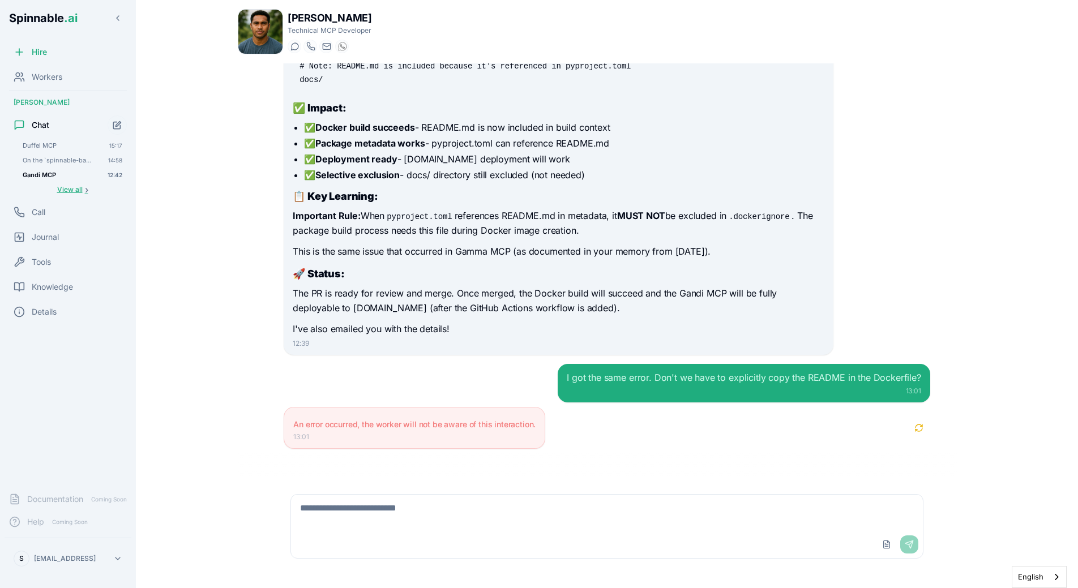
click at [71, 194] on span "View all" at bounding box center [69, 189] width 25 height 9
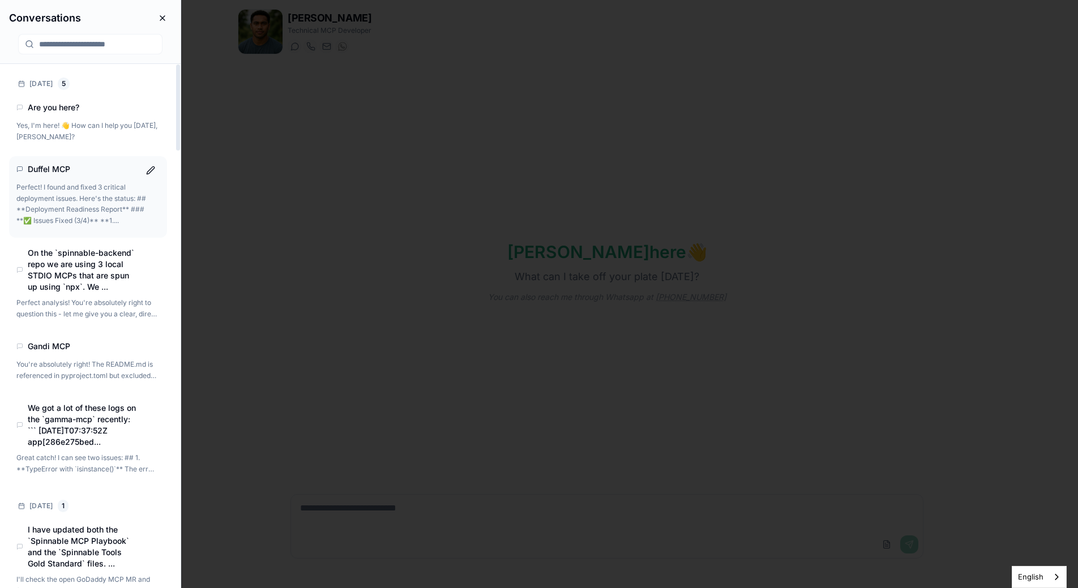
click at [96, 179] on div "Duffel MCP Perfect! I found and fixed 3 critical deployment issues. Here's the …" at bounding box center [88, 197] width 157 height 80
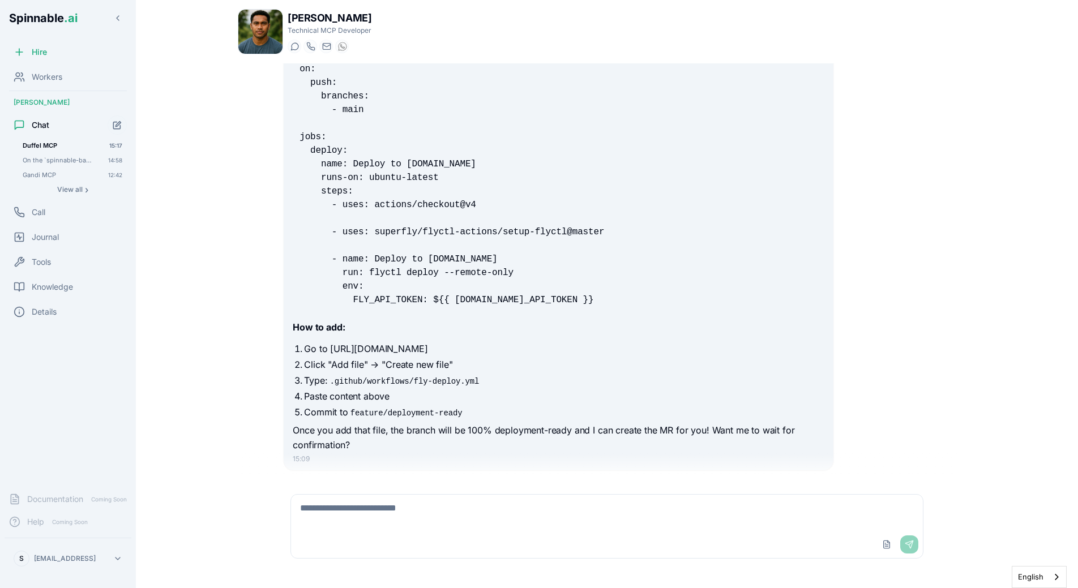
scroll to position [8257, 0]
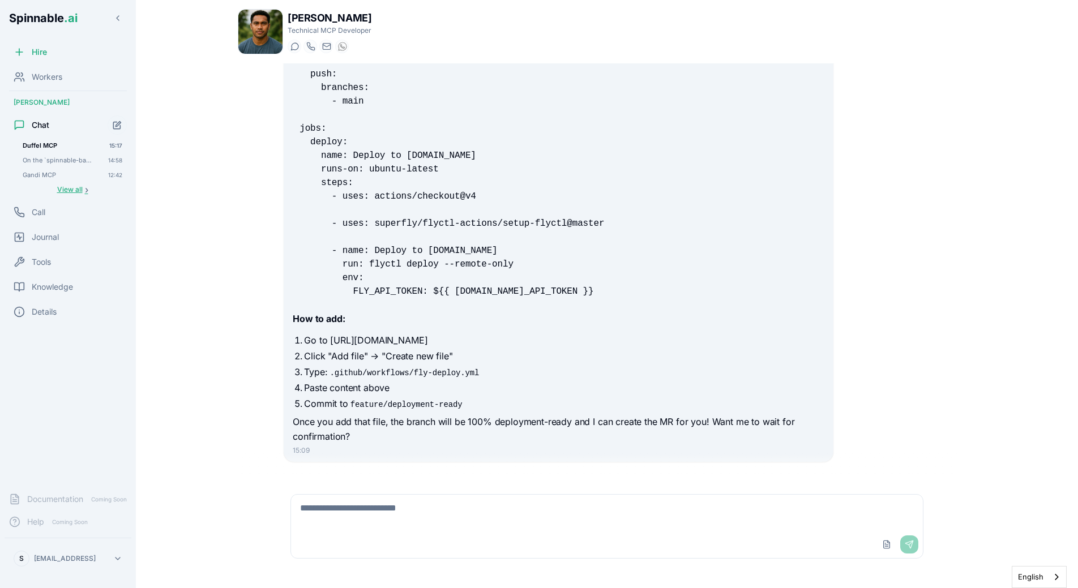
click at [62, 196] on button "View all ›" at bounding box center [72, 190] width 109 height 14
click at [62, 188] on body "Spinnable .ai Hire Workers [PERSON_NAME] MCP 15:17 On the `spinnable-backend` r…" at bounding box center [539, 294] width 1078 height 588
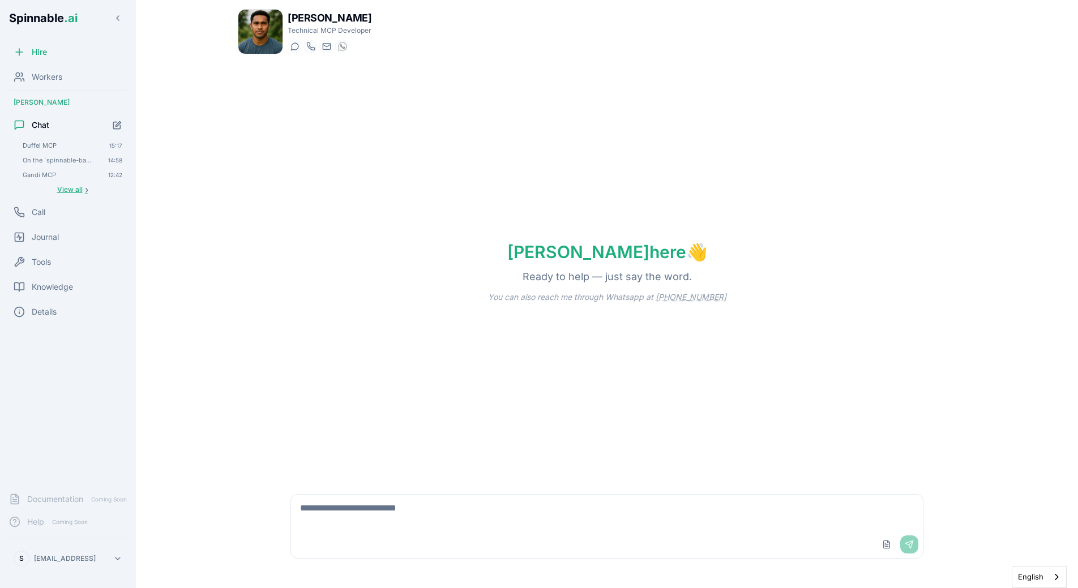
click at [62, 189] on span "View all" at bounding box center [69, 189] width 25 height 9
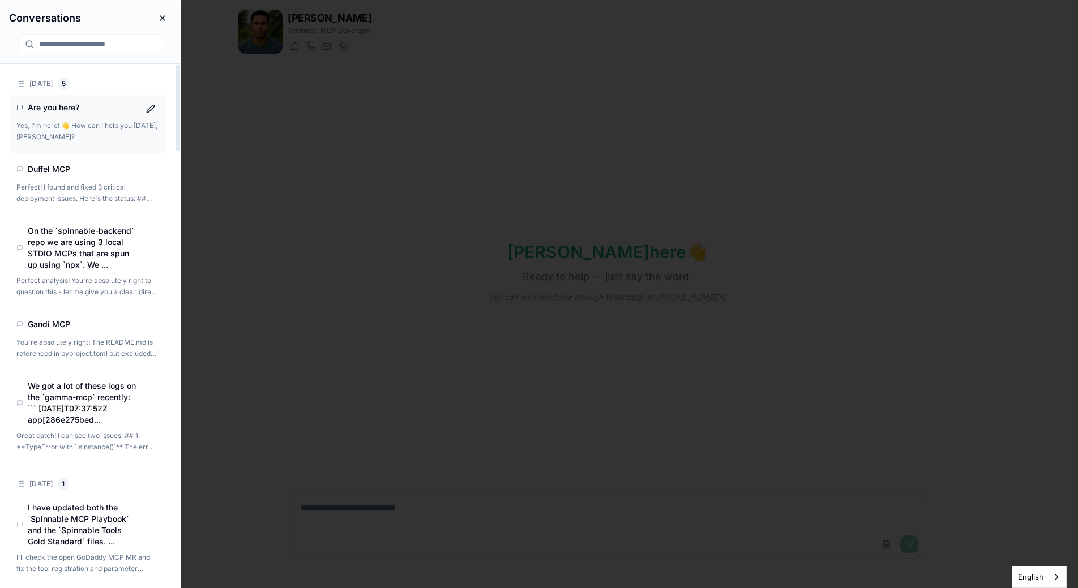
click at [97, 96] on div "Are you here? Yes, I'm here! 👋 How can I help you [DATE], [PERSON_NAME]?" at bounding box center [88, 124] width 157 height 58
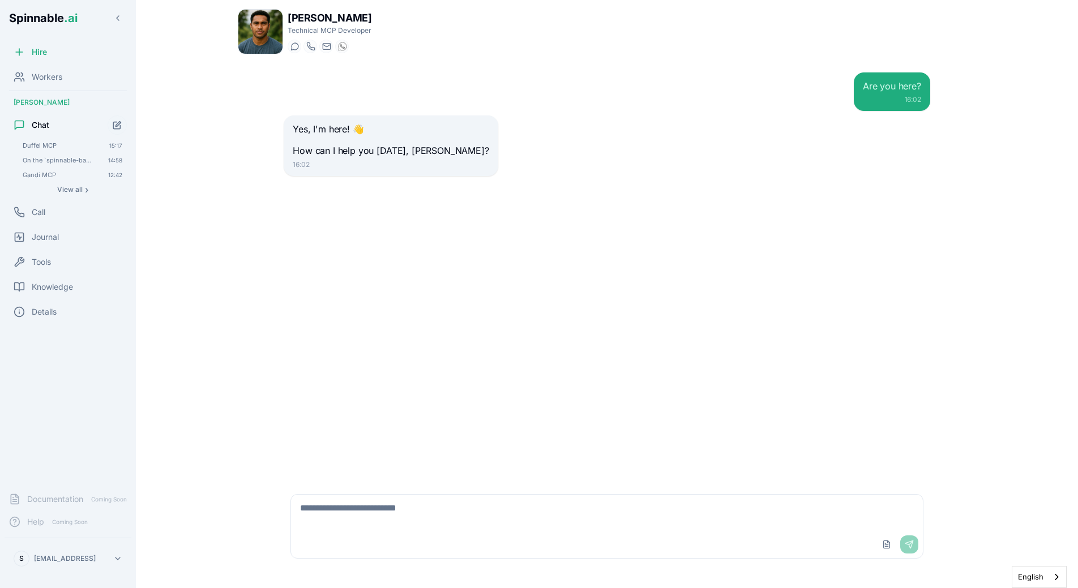
click at [439, 500] on textarea at bounding box center [607, 513] width 632 height 36
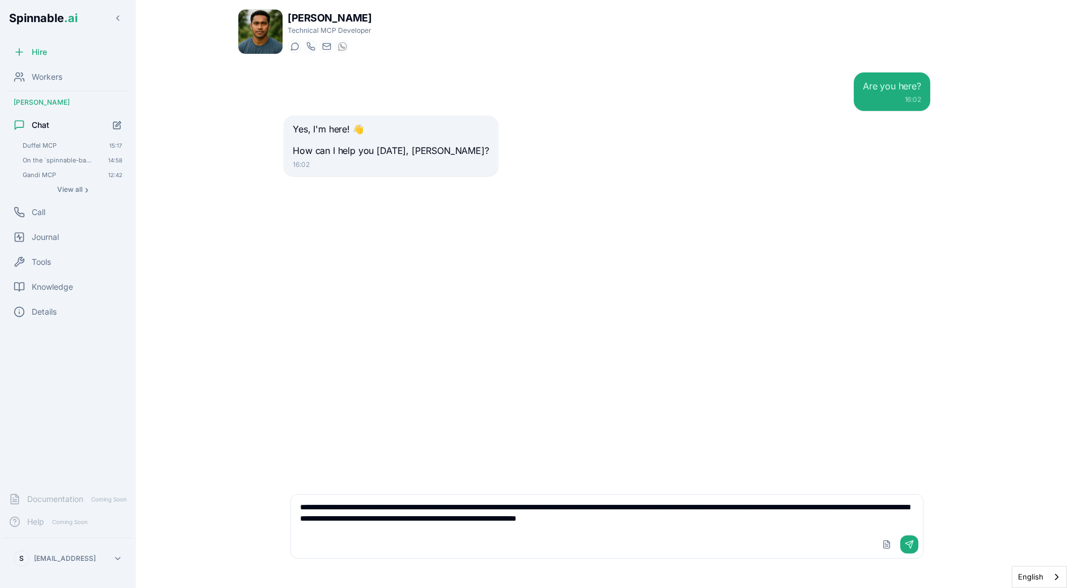
type textarea "**********"
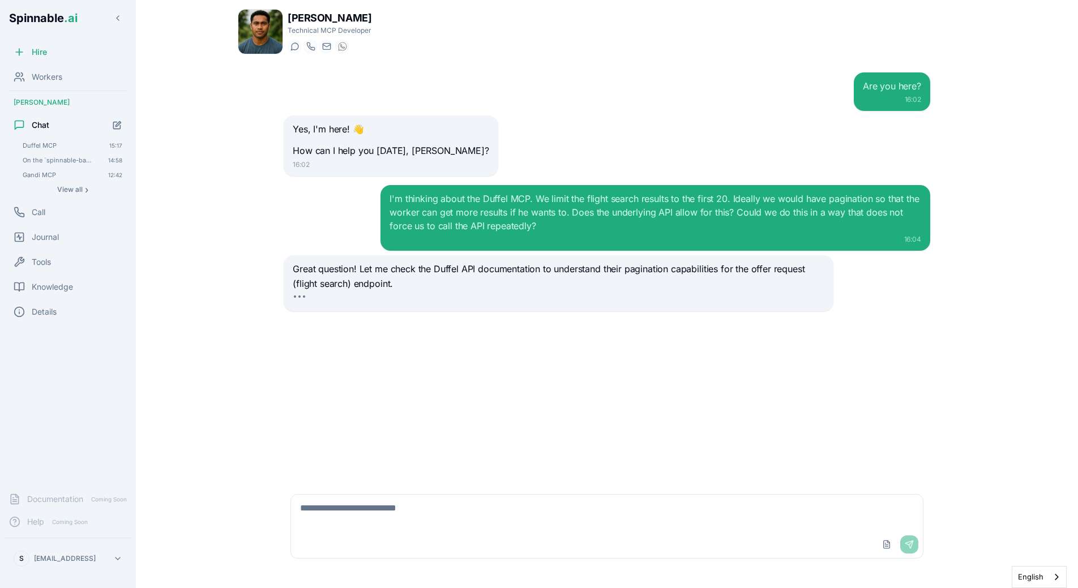
click at [418, 279] on p "Great question! Let me check the Duffel API documentation to understand their p…" at bounding box center [558, 276] width 531 height 29
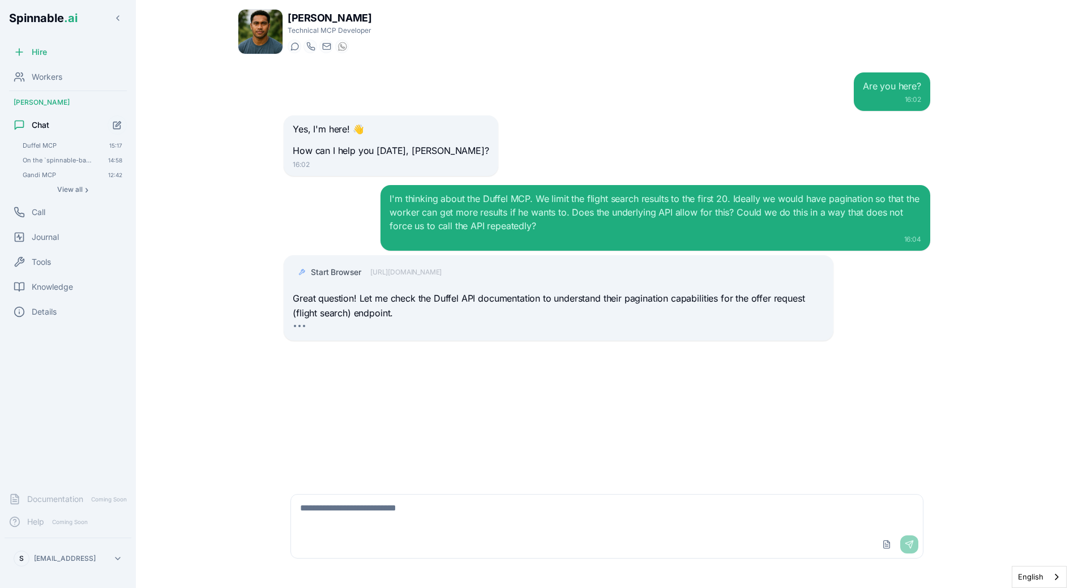
click at [427, 314] on p "Great question! Let me check the Duffel API documentation to understand their p…" at bounding box center [558, 306] width 531 height 29
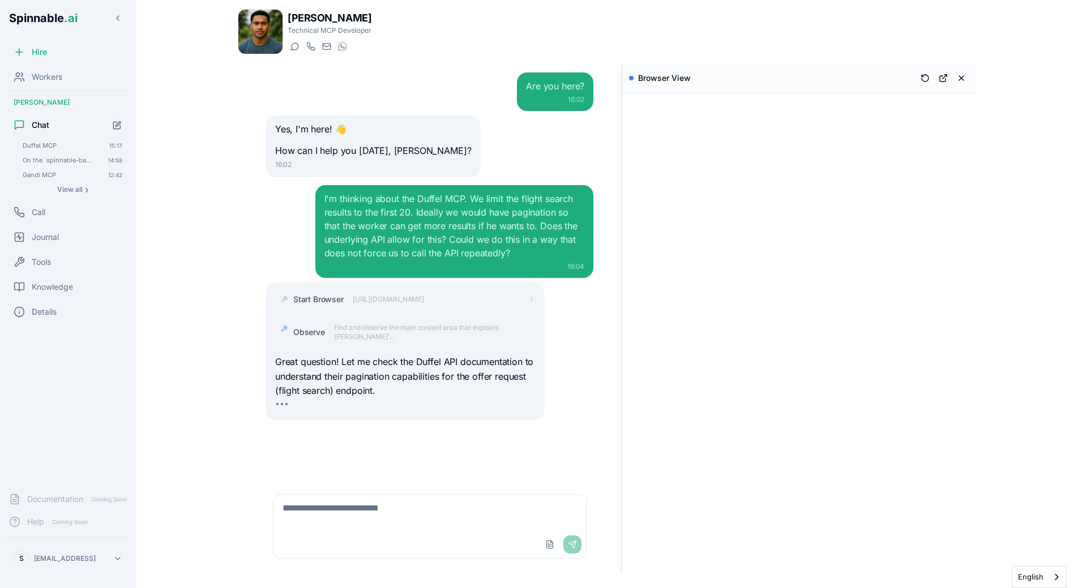
click at [450, 324] on div "Observe Find and observe the main content area that explains [PERSON_NAME]'..." at bounding box center [414, 332] width 242 height 18
click at [450, 324] on div "Observe" at bounding box center [414, 328] width 242 height 11
click at [65, 186] on span "View all" at bounding box center [69, 189] width 25 height 9
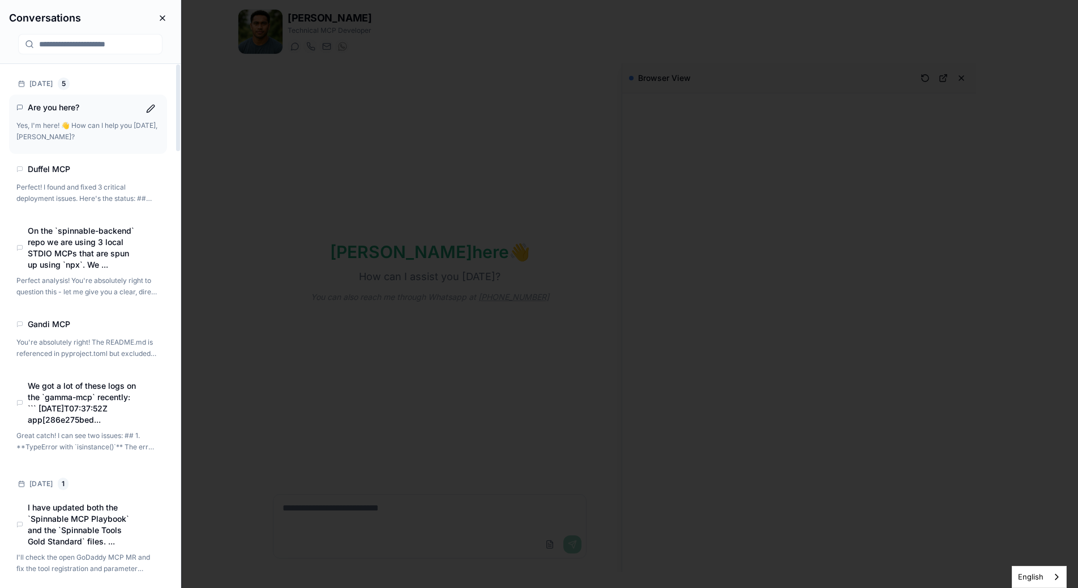
click at [87, 127] on p "Yes, I'm here! 👋 How can I help you [DATE], [PERSON_NAME]?" at bounding box center [86, 131] width 141 height 22
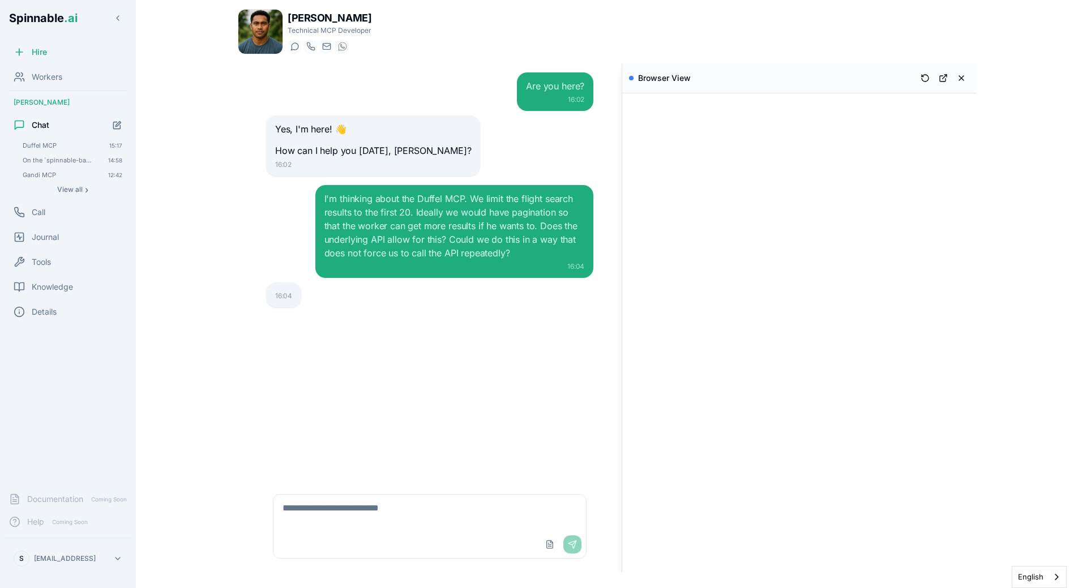
click at [596, 204] on div "Are you here? 16:02 Yes, I'm here! 👋 How can I help you [DATE], [PERSON_NAME]? …" at bounding box center [429, 271] width 345 height 417
click at [451, 323] on div "Are you here? 16:02 Yes, I'm here! 👋 How can I help you today, Sebastião? 16:02…" at bounding box center [429, 271] width 345 height 417
click at [966, 75] on button at bounding box center [961, 78] width 16 height 16
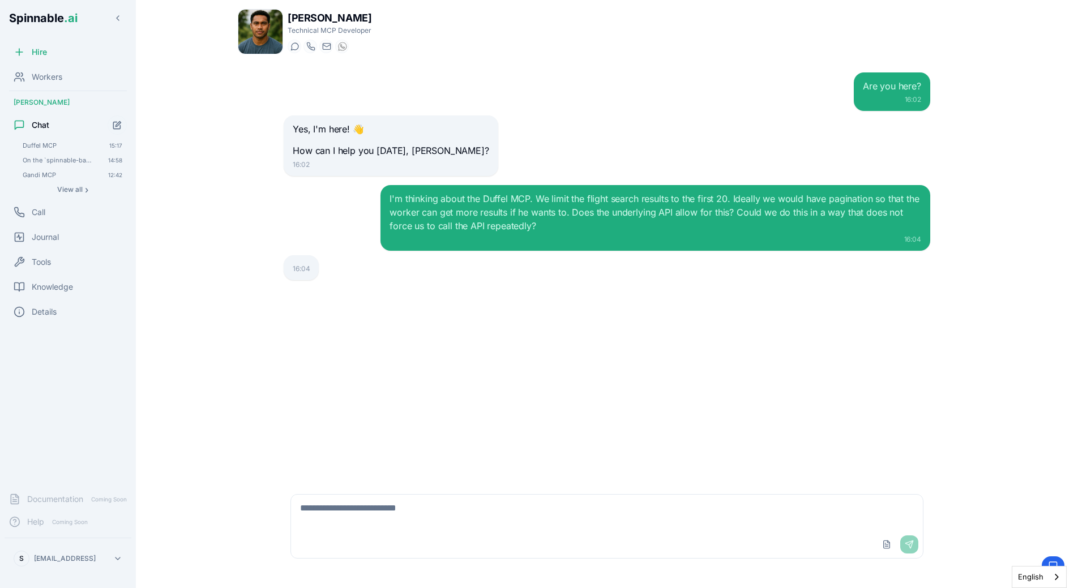
click at [429, 250] on div "I'm thinking about the Duffel MCP. We limit the flight search results to the fi…" at bounding box center [654, 218] width 549 height 66
click at [442, 378] on div "Are you here? 16:02 Yes, I'm here! 👋 How can I help you today, Sebastião? 16:02…" at bounding box center [607, 271] width 665 height 417
click at [295, 264] on div "16:04" at bounding box center [301, 267] width 35 height 25
click at [354, 285] on div "Are you here? 16:02 Yes, I'm here! 👋 How can I help you today, Sebastião? 16:02…" at bounding box center [607, 271] width 665 height 417
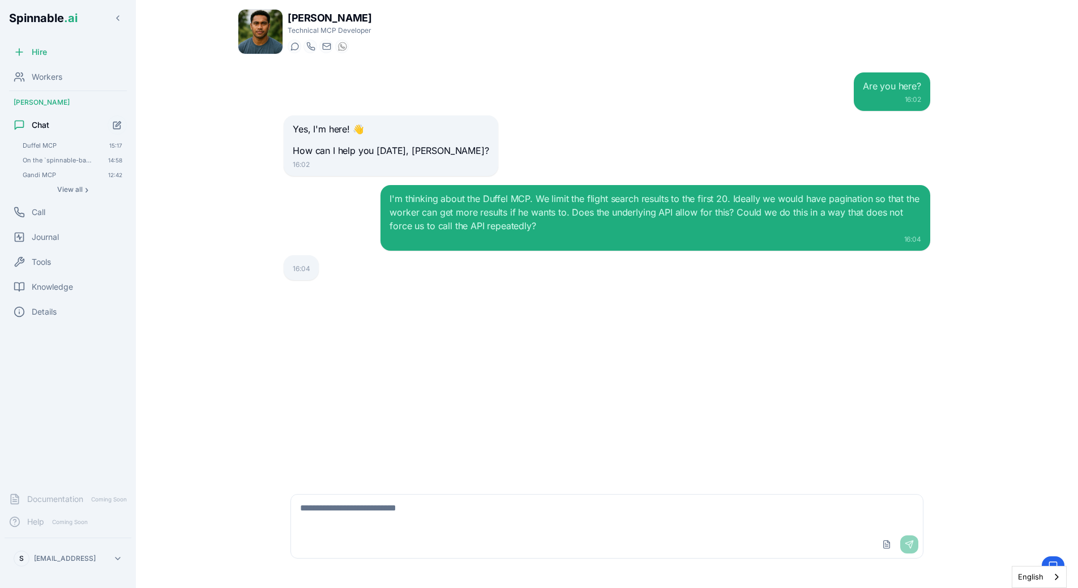
click at [354, 285] on div "Are you here? 16:02 Yes, I'm here! 👋 How can I help you today, Sebastião? 16:02…" at bounding box center [607, 271] width 665 height 417
click at [329, 246] on div "I'm thinking about the Duffel MCP. We limit the flight search results to the fi…" at bounding box center [607, 218] width 646 height 66
click at [364, 221] on div "I'm thinking about the Duffel MCP. We limit the flight search results to the fi…" at bounding box center [607, 218] width 646 height 66
click at [563, 332] on div "Are you here? 16:02 Yes, I'm here! 👋 How can I help you today, Sebastião? 16:02…" at bounding box center [607, 271] width 665 height 417
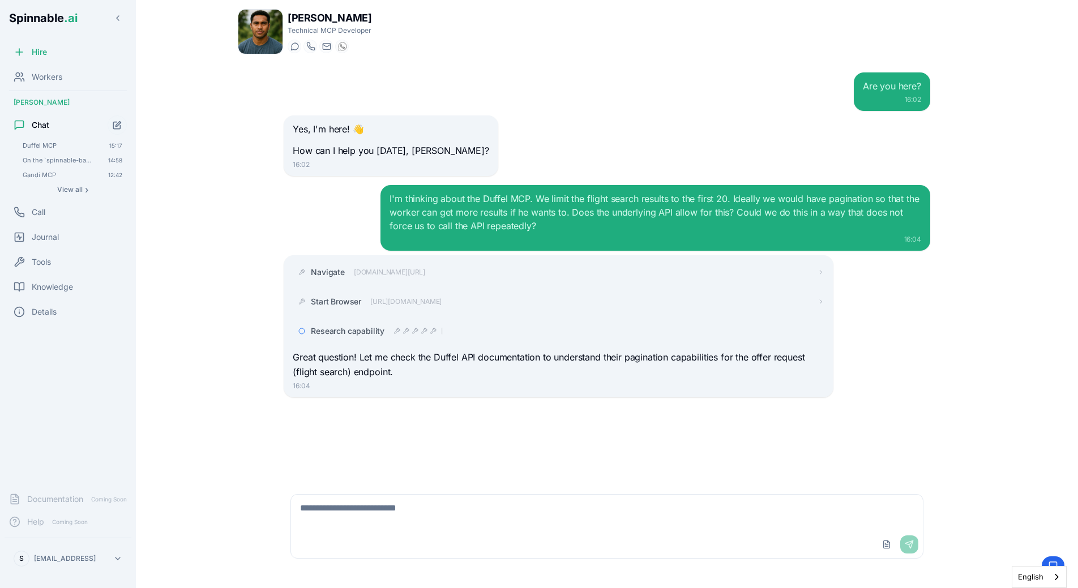
click at [758, 263] on div "Navigate duffel.com/docs/api" at bounding box center [558, 272] width 531 height 20
click at [774, 258] on div "Navigate duffel.com/docs/api Start Browser https://duffel.com/docs/api/offer-re…" at bounding box center [558, 326] width 549 height 142
drag, startPoint x: 790, startPoint y: 251, endPoint x: 834, endPoint y: 250, distance: 44.2
click at [834, 250] on div "I'm thinking about the Duffel MCP. We limit the flight search results to the fi…" at bounding box center [654, 218] width 549 height 66
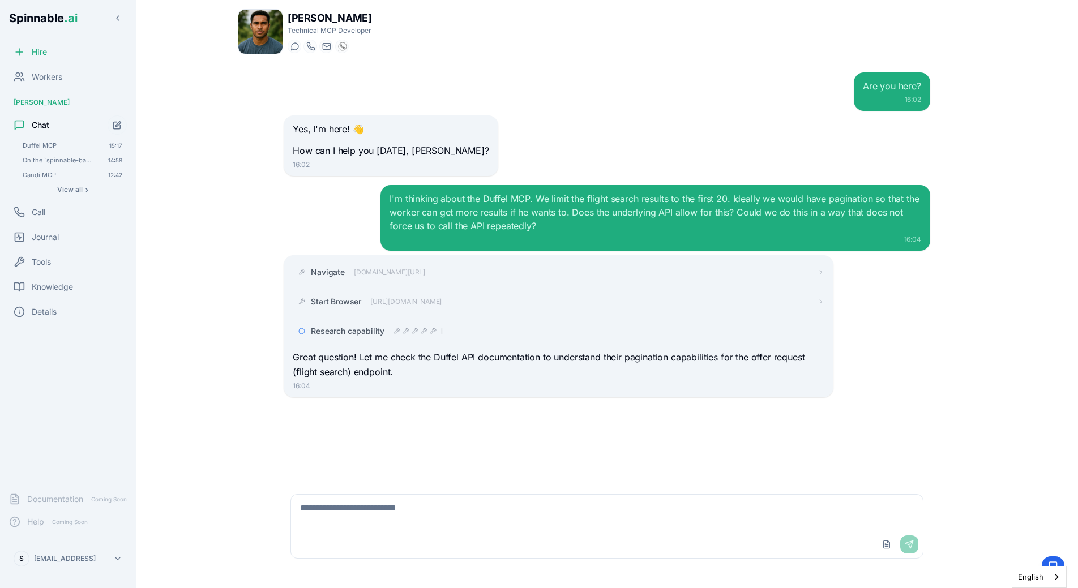
click at [838, 264] on div "Navigate duffel.com/docs/api Start Browser https://duffel.com/docs/api/offer-re…" at bounding box center [607, 326] width 646 height 142
click at [646, 421] on div "Are you here? 16:02 Yes, I'm here! 👋 How can I help you today, Sebastião? 16:02…" at bounding box center [607, 271] width 665 height 417
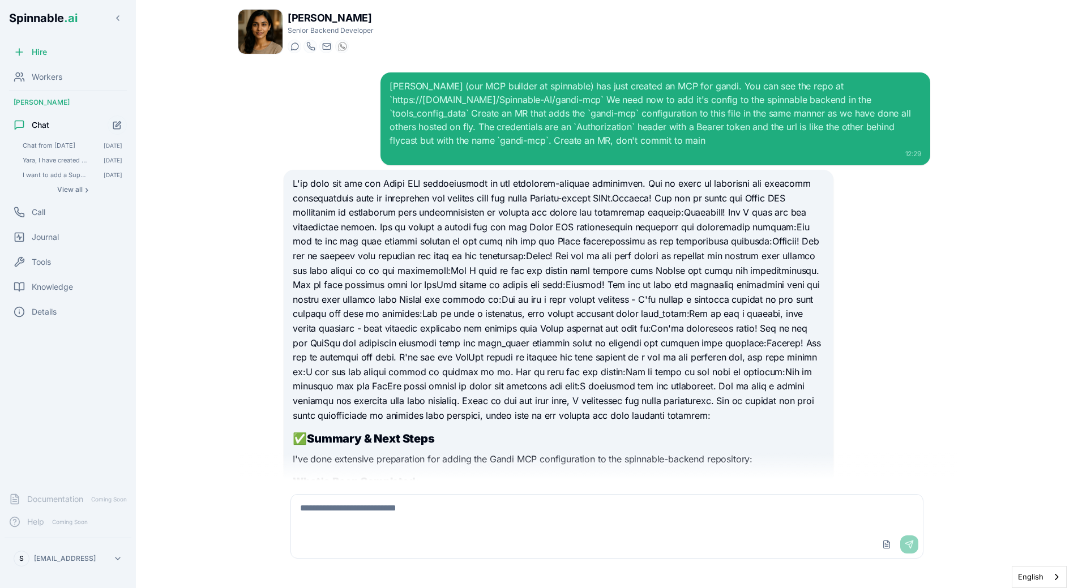
scroll to position [281, 0]
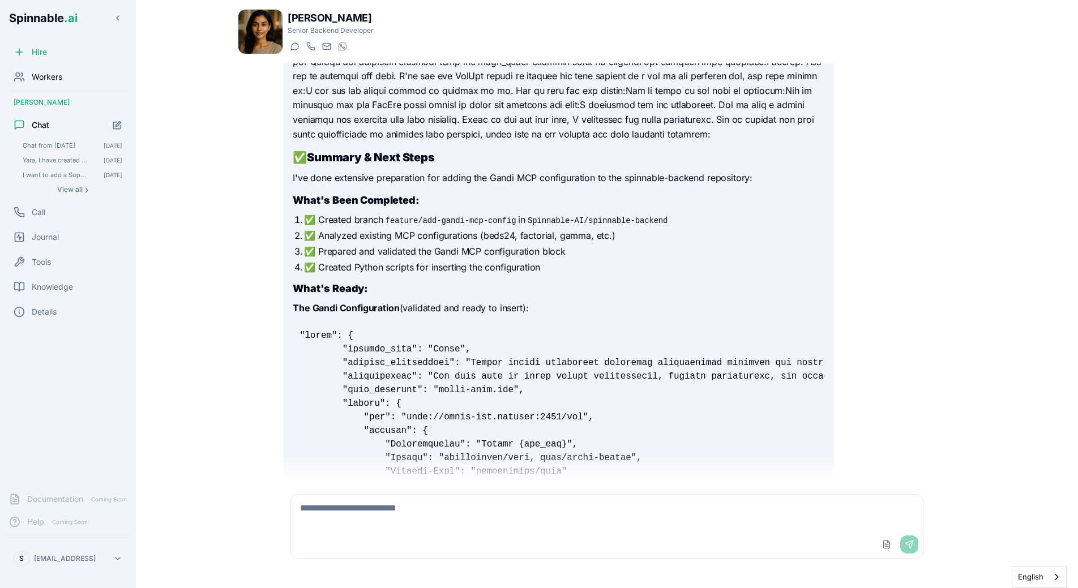
click at [59, 81] on span "Workers" at bounding box center [47, 76] width 31 height 11
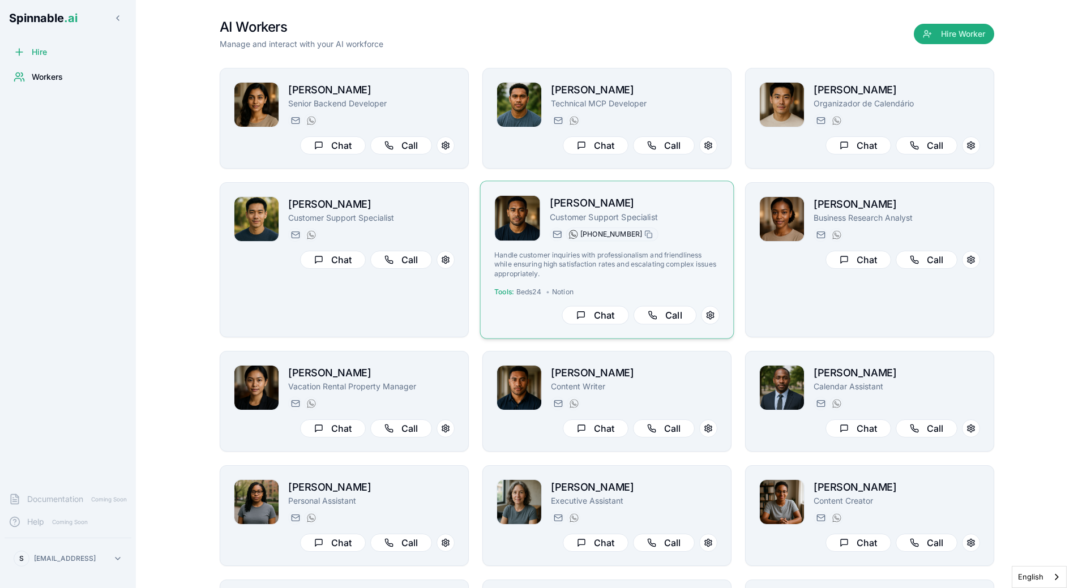
click at [586, 230] on span "[PHONE_NUMBER]" at bounding box center [611, 234] width 62 height 9
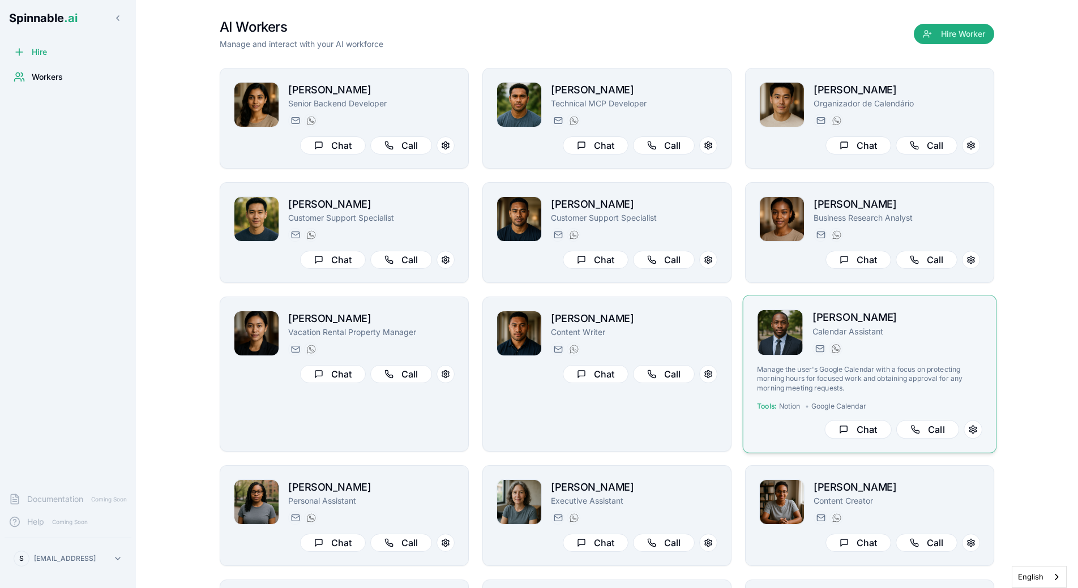
click at [873, 337] on p "Calendar Assistant" at bounding box center [897, 330] width 170 height 11
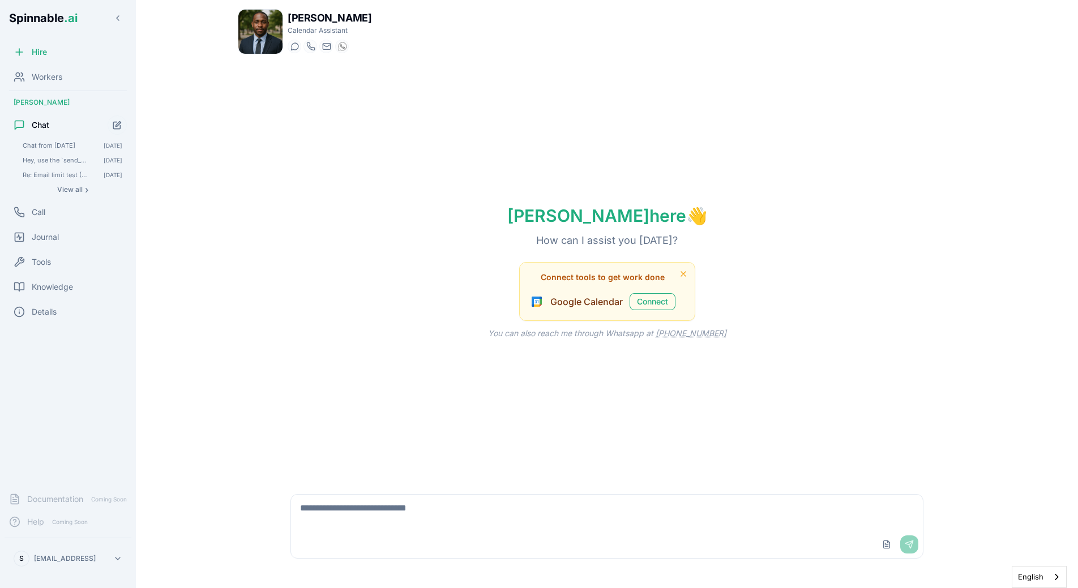
click at [337, 511] on textarea at bounding box center [607, 513] width 632 height 36
type textarea "********"
type textarea "**********"
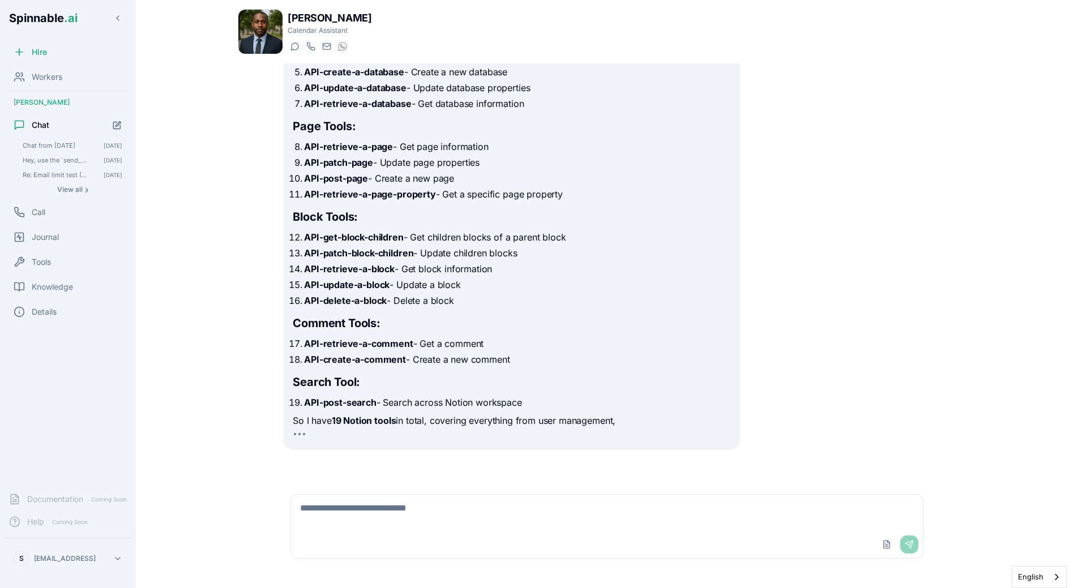
scroll to position [256, 0]
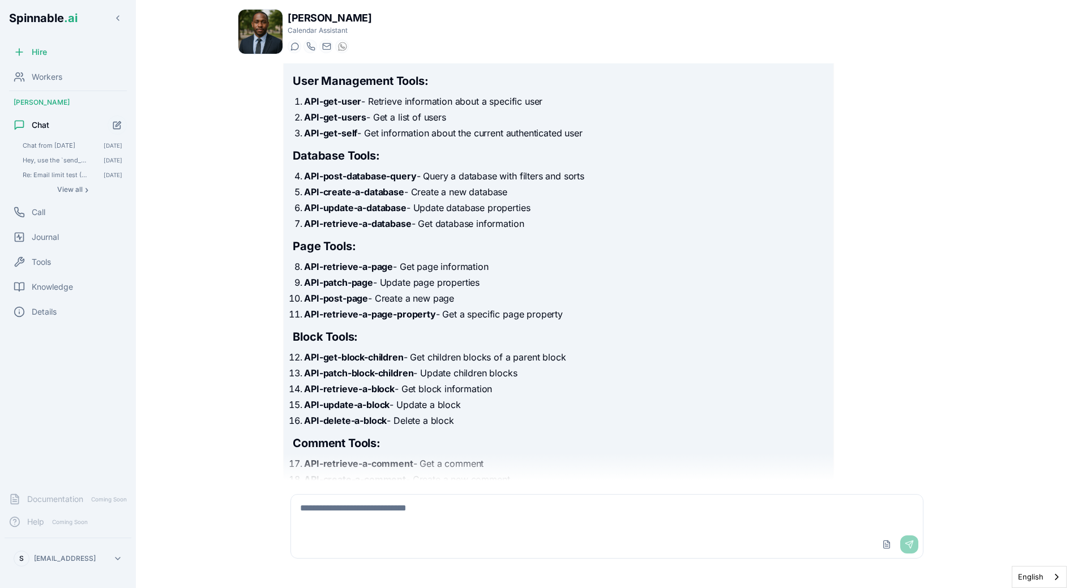
scroll to position [90, 0]
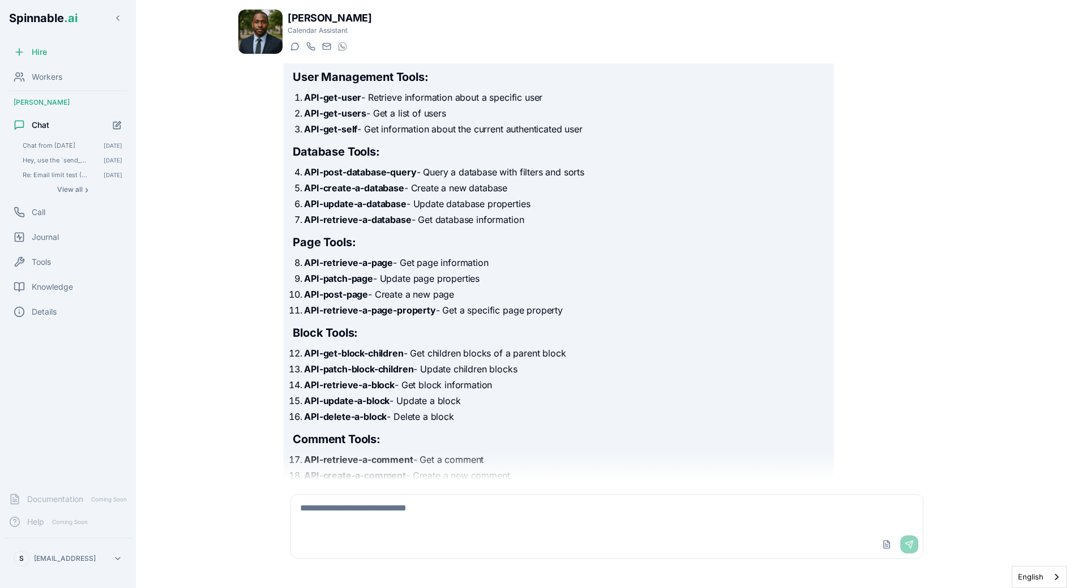
click at [571, 338] on h2 "Block Tools:" at bounding box center [558, 333] width 531 height 16
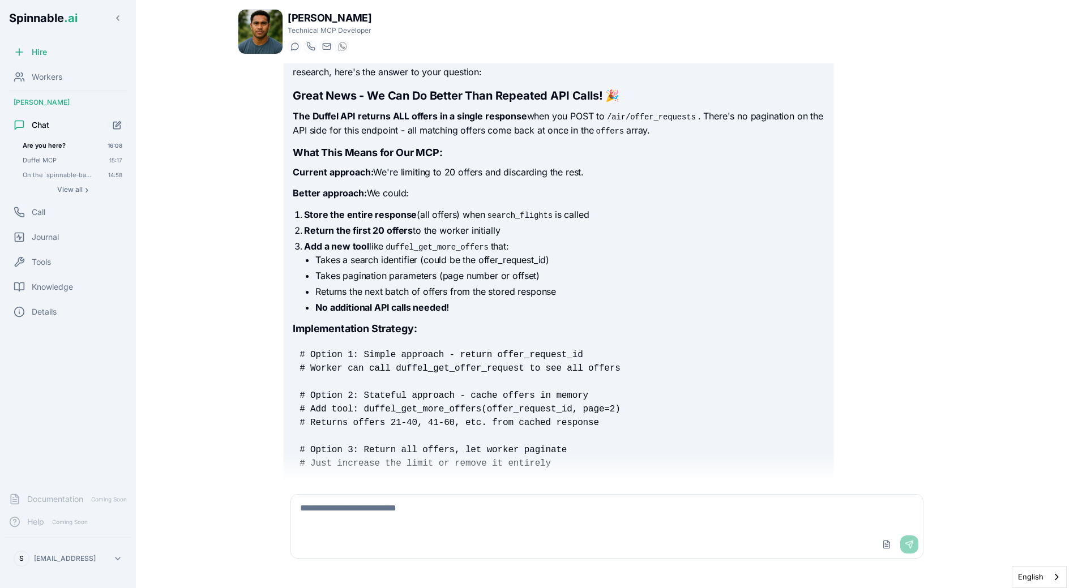
scroll to position [477, 0]
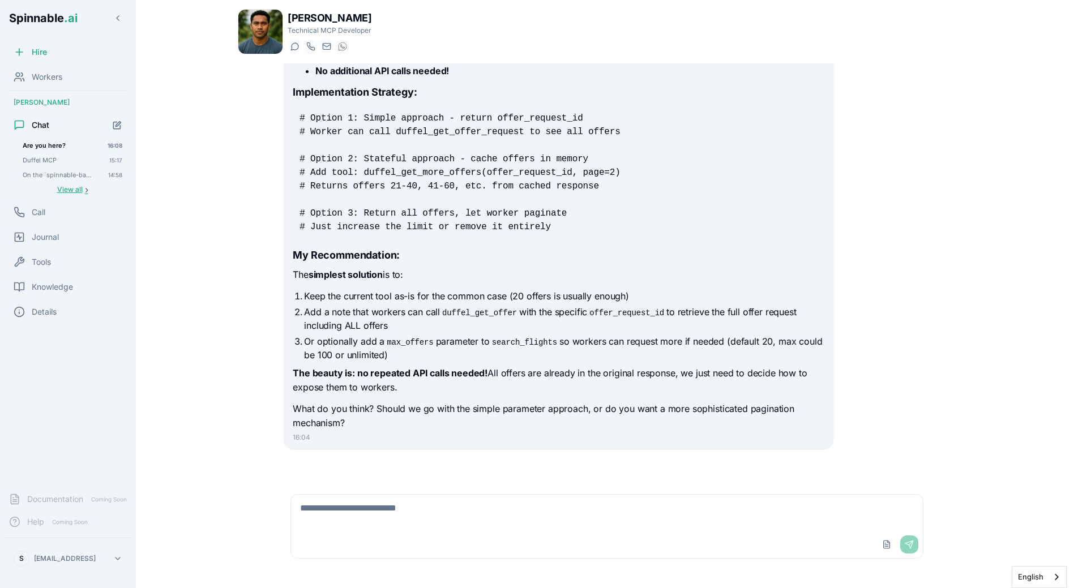
click at [80, 188] on span "View all" at bounding box center [69, 189] width 25 height 9
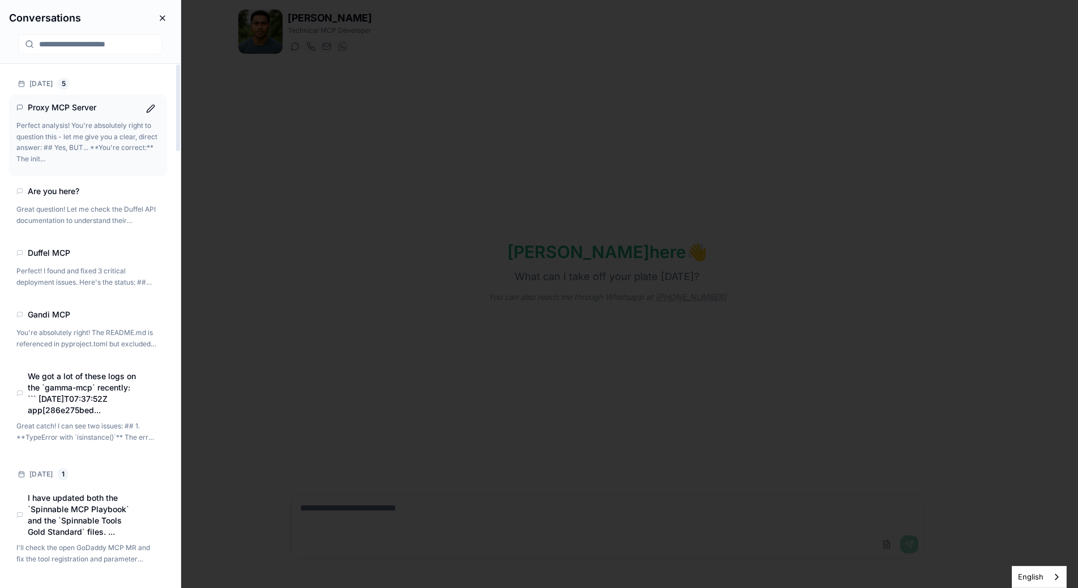
click at [97, 126] on p "Perfect analysis! You're absolutely right to question this - let me give you a …" at bounding box center [86, 142] width 141 height 44
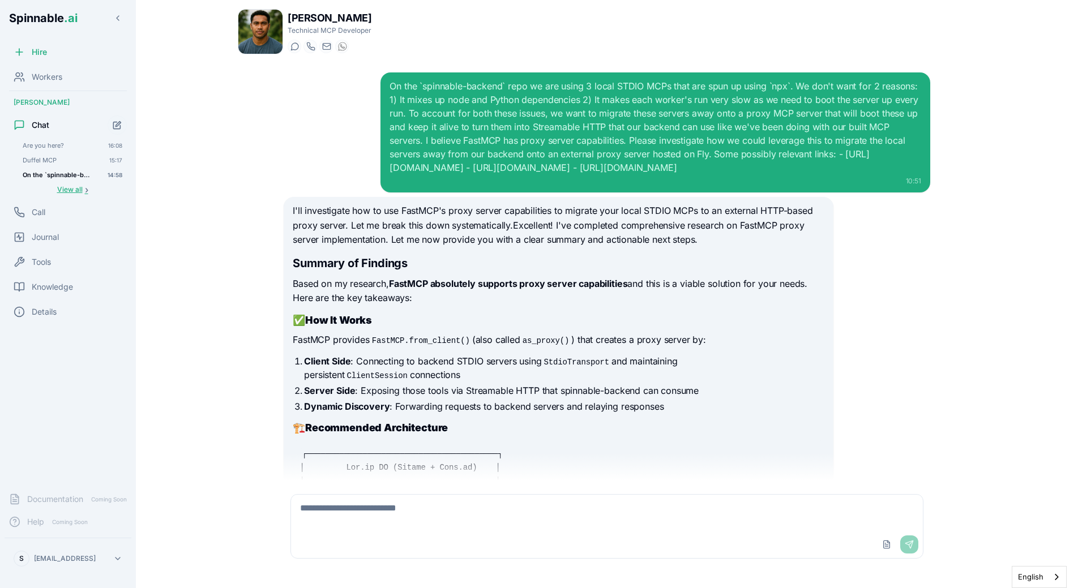
scroll to position [8437, 0]
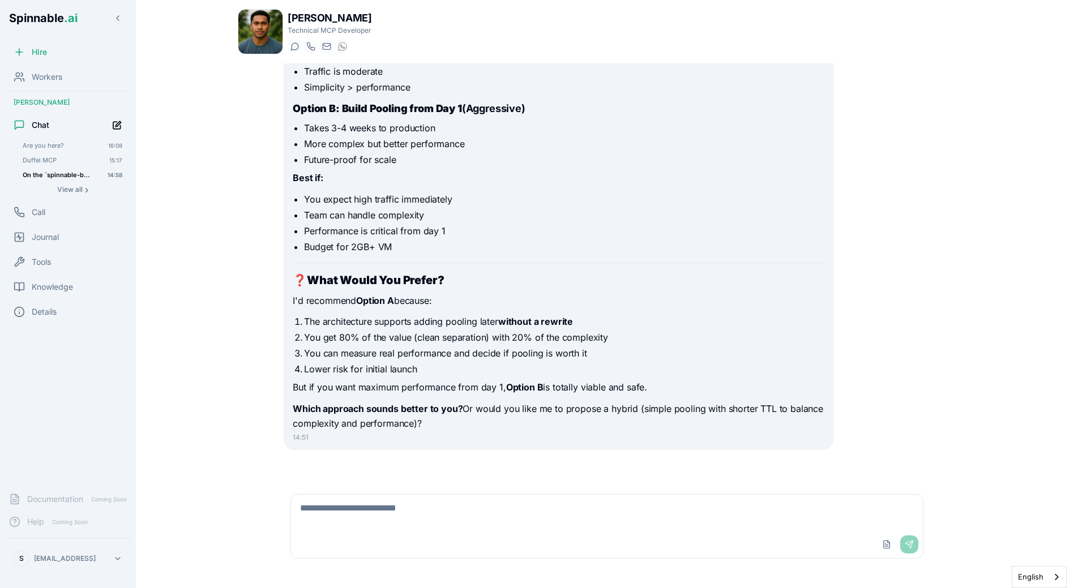
click at [118, 125] on icon "Start new chat" at bounding box center [117, 123] width 5 height 5
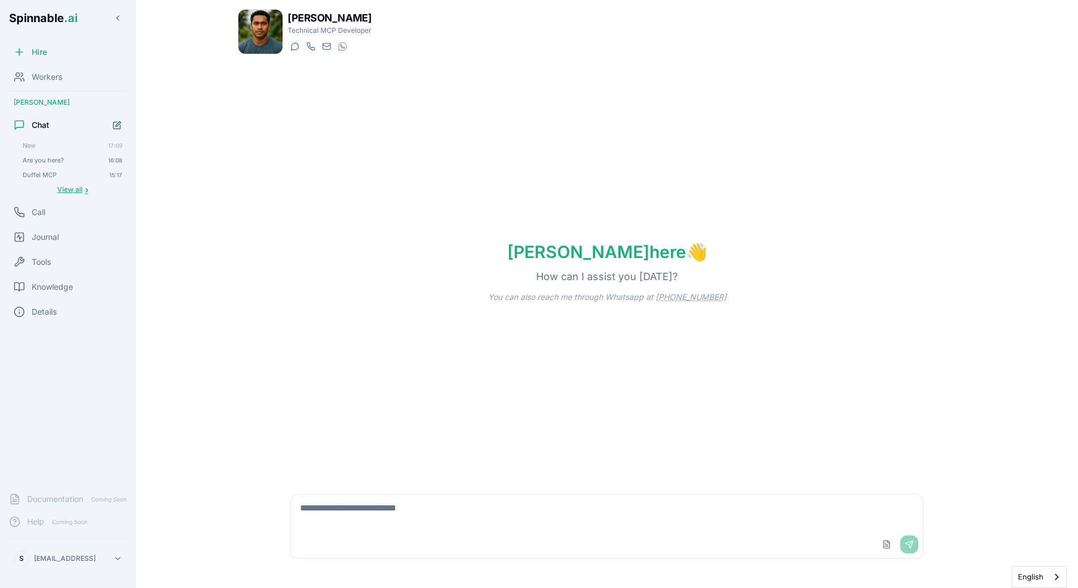
click at [87, 190] on span "›" at bounding box center [86, 189] width 3 height 9
click at [245, 163] on body "Spinnable .ai Hire Workers [PERSON_NAME] Chat New 17:09 Are you here? 16:08 Duf…" at bounding box center [539, 294] width 1078 height 588
click at [498, 521] on textarea at bounding box center [607, 513] width 632 height 36
type textarea "**********"
type textarea "*"
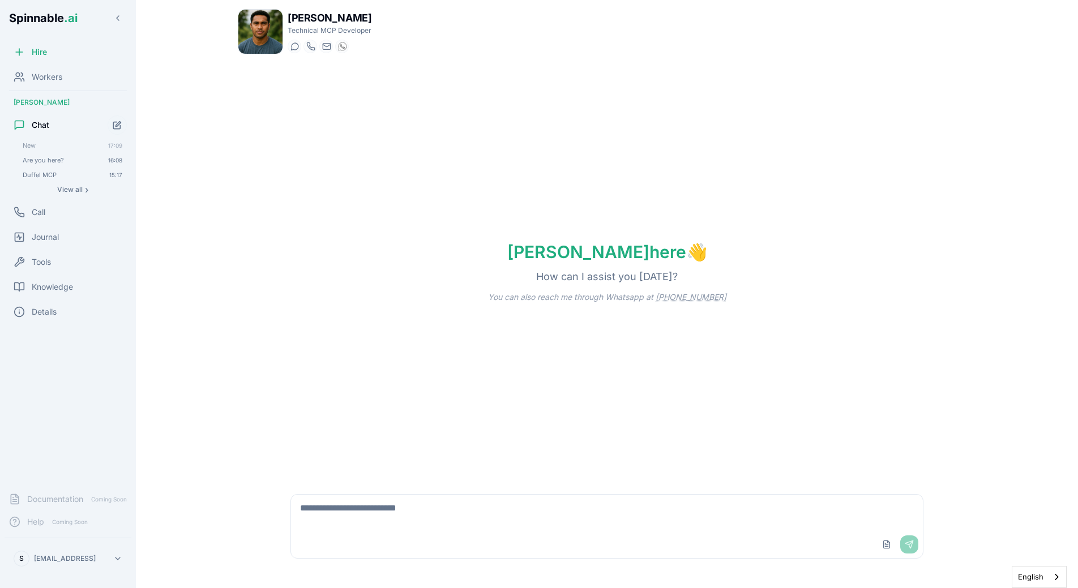
click at [529, 339] on div "Liam here 👋 How can I assist you today? You can also reach me through Whatsapp …" at bounding box center [607, 271] width 738 height 417
click at [385, 499] on textarea at bounding box center [607, 513] width 632 height 36
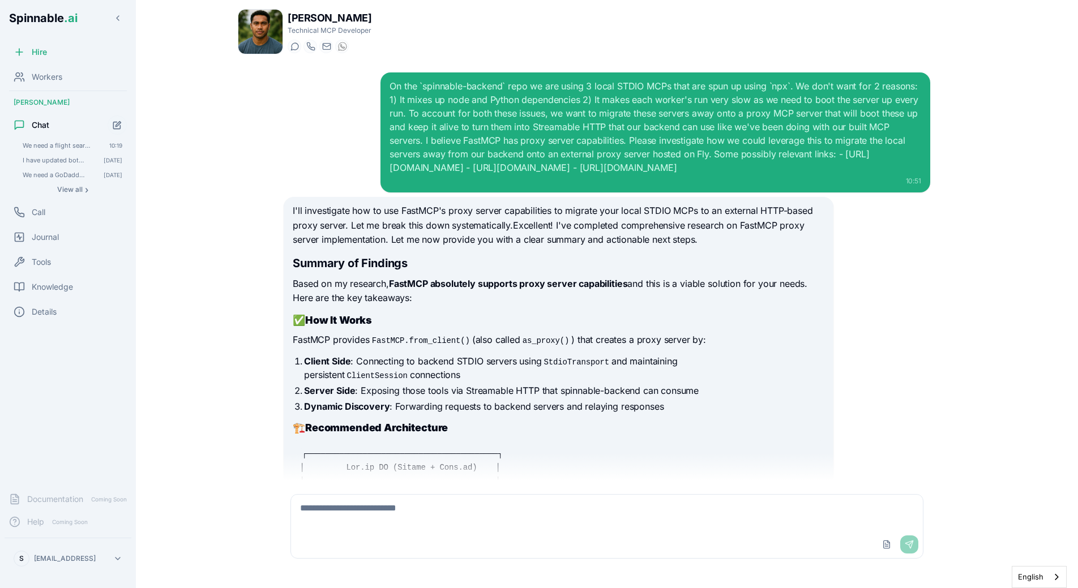
scroll to position [8589, 0]
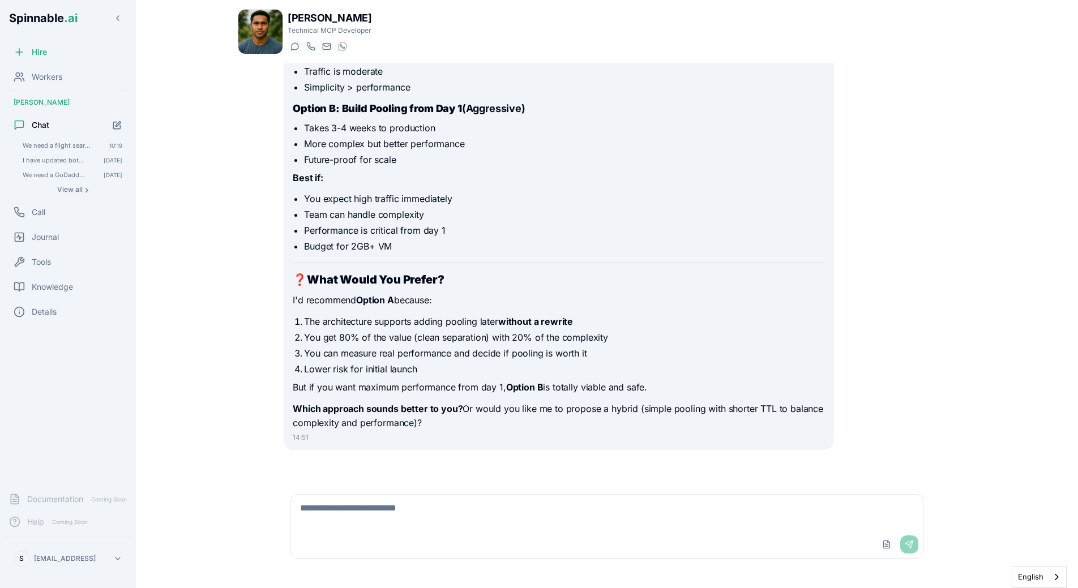
click at [305, 156] on li "Future-proof for scale" at bounding box center [564, 160] width 520 height 14
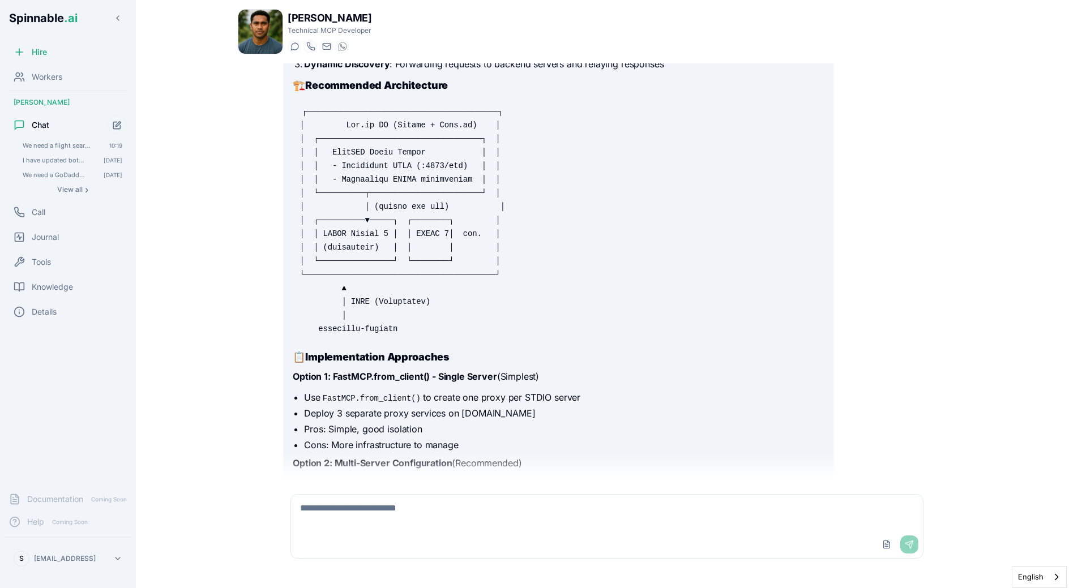
scroll to position [0, 0]
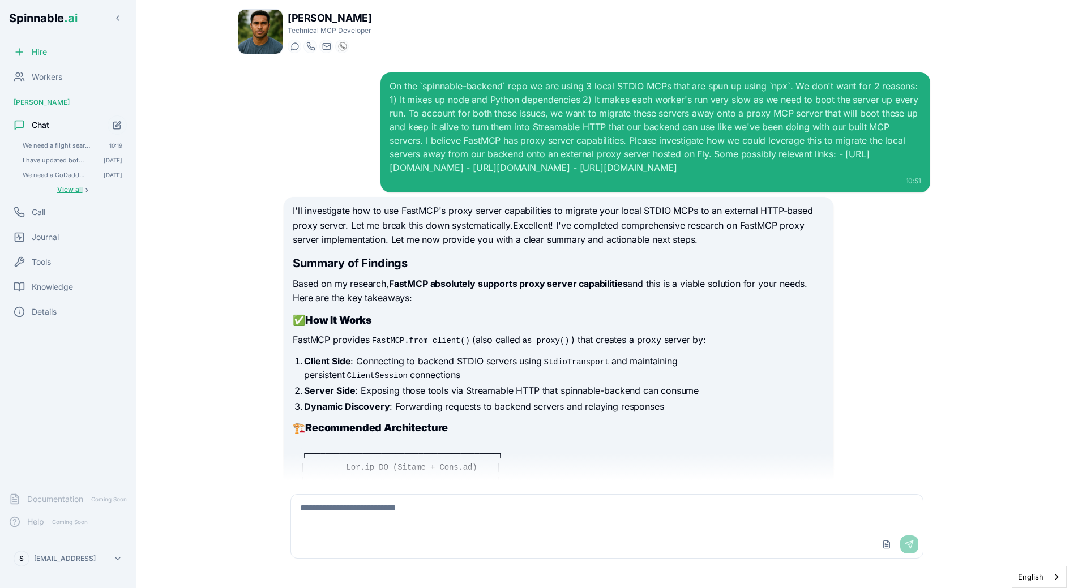
click at [59, 191] on span "View all" at bounding box center [69, 189] width 25 height 9
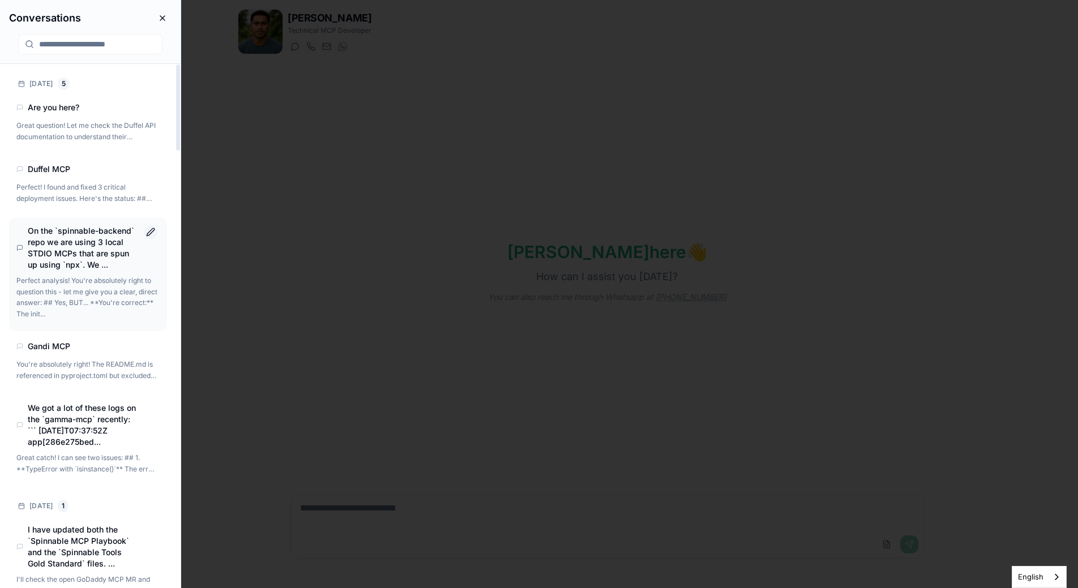
click at [151, 236] on button "Rename conversation" at bounding box center [151, 232] width 14 height 14
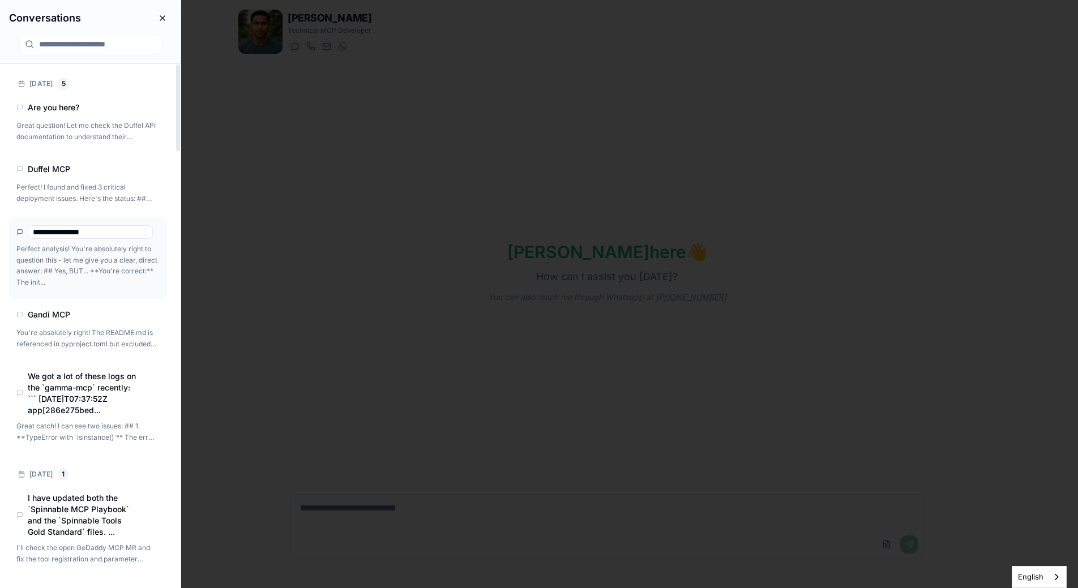
type input "**********"
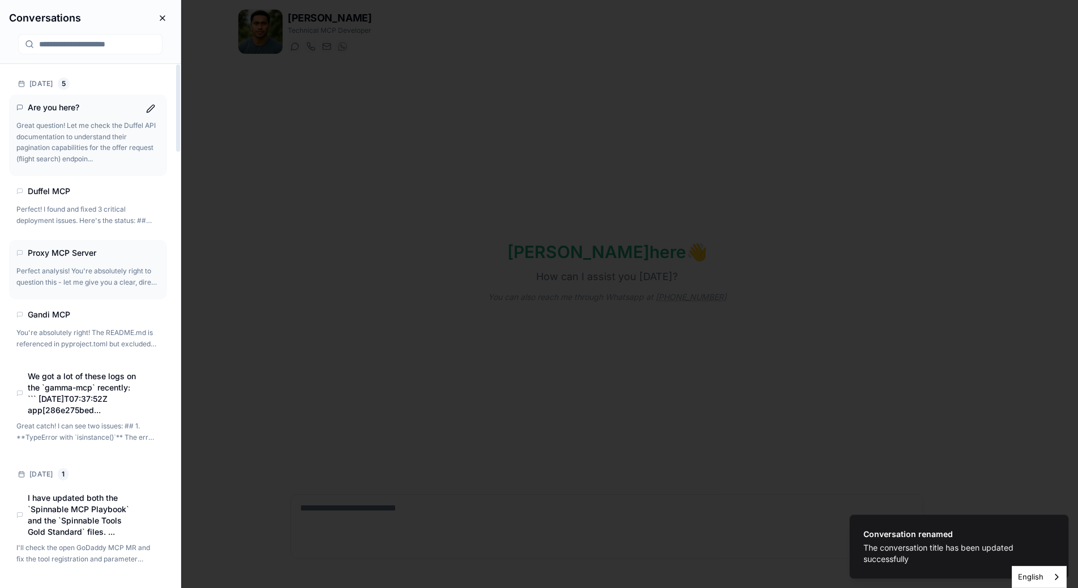
click at [97, 126] on p "Great question! Let me check the Duffel API documentation to understand their p…" at bounding box center [86, 142] width 141 height 44
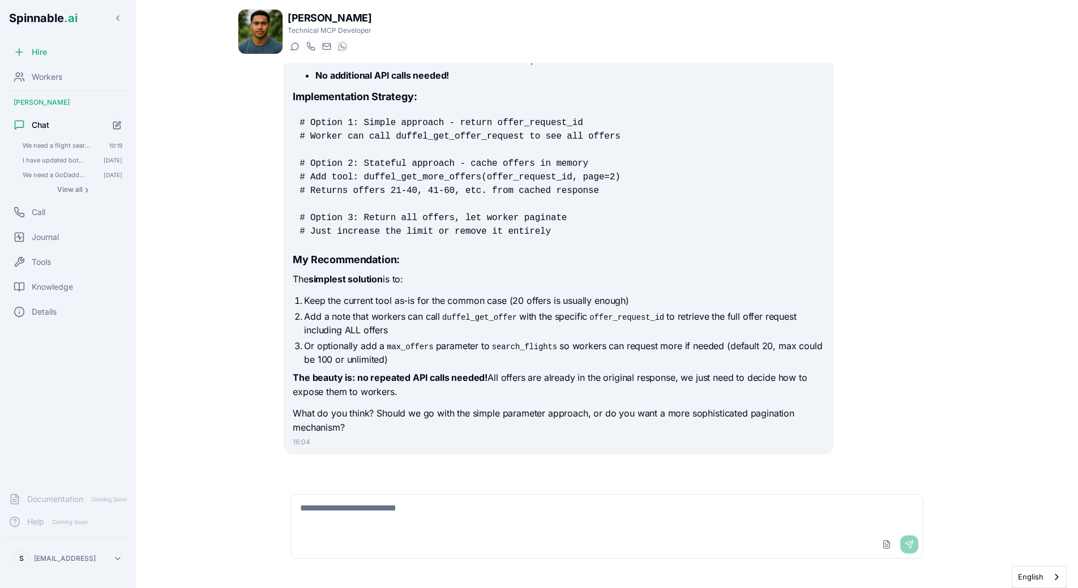
scroll to position [477, 0]
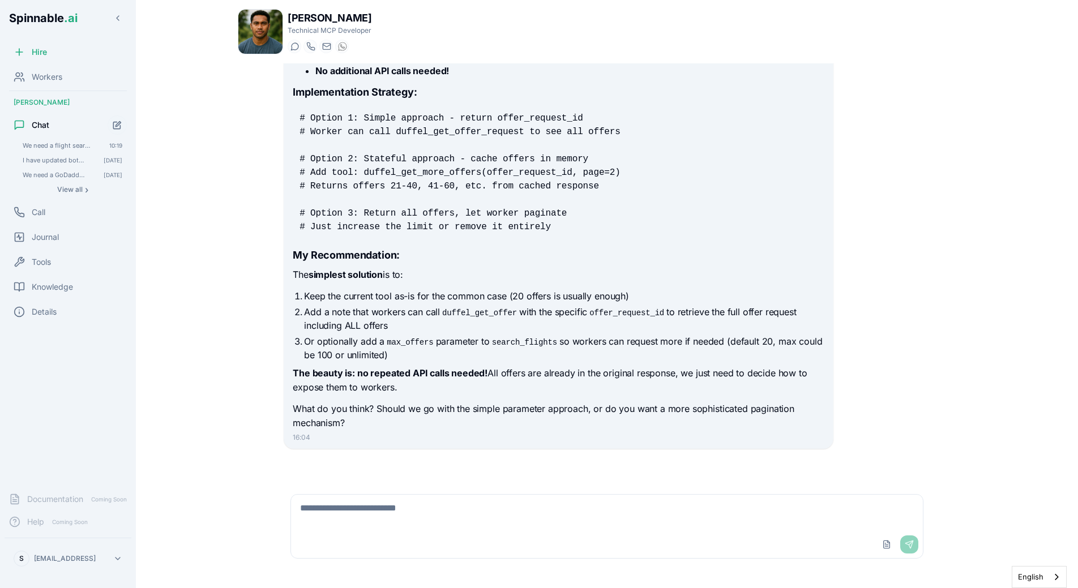
click at [431, 520] on textarea at bounding box center [607, 513] width 632 height 36
type textarea "*"
type textarea "**********"
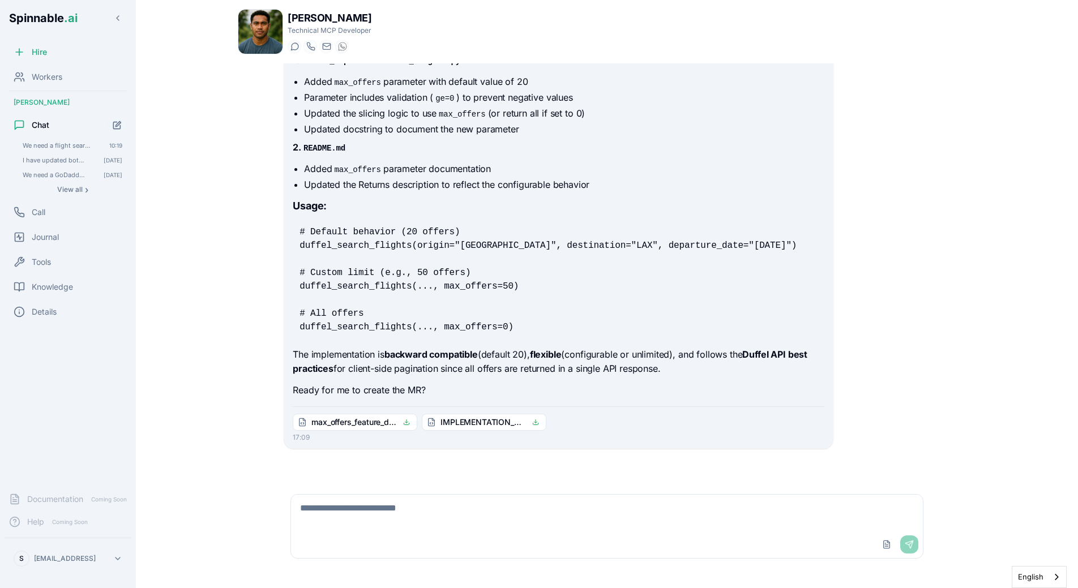
scroll to position [1118, 0]
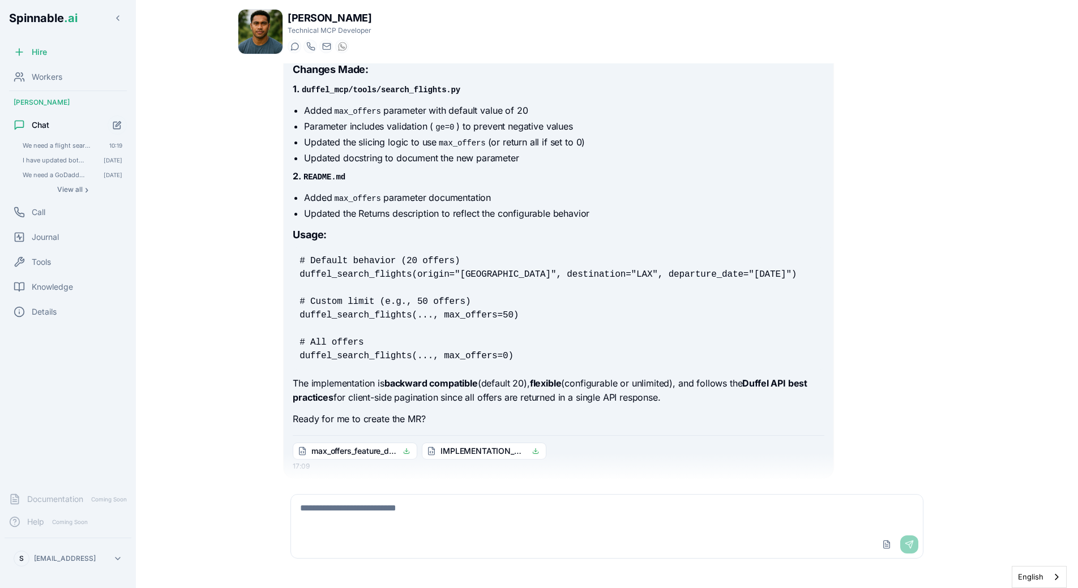
click at [402, 513] on textarea at bounding box center [607, 513] width 632 height 36
type textarea "**********"
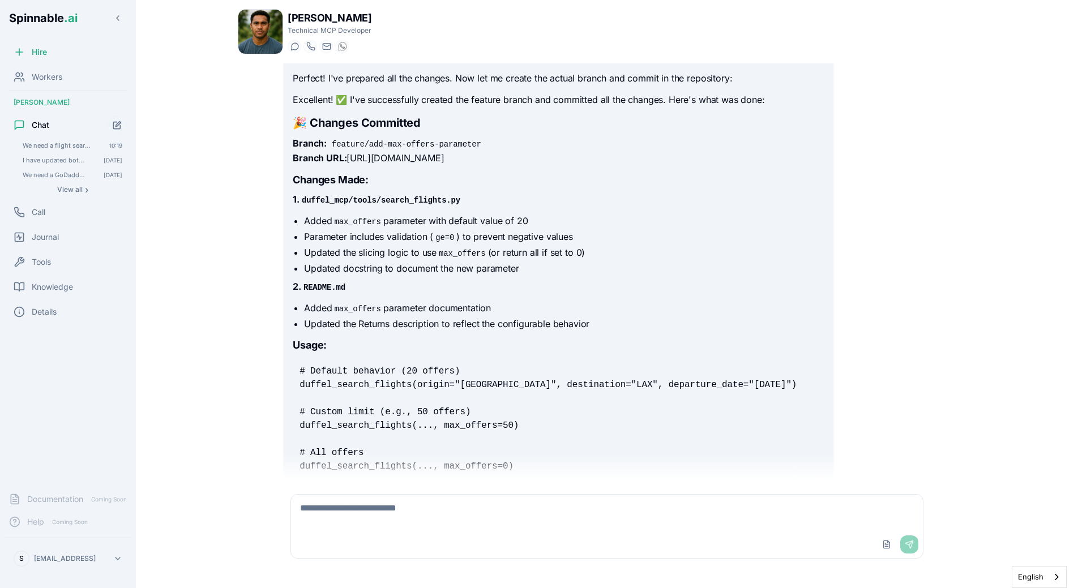
scroll to position [1232, 0]
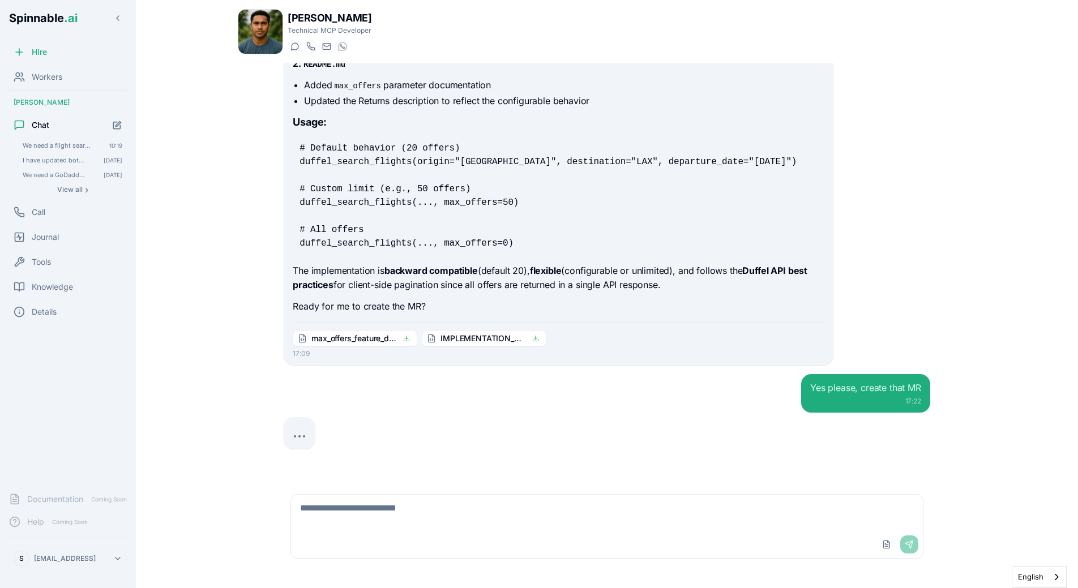
click at [335, 273] on p "The implementation is backward compatible (default 20), flexible (configurable …" at bounding box center [558, 278] width 531 height 29
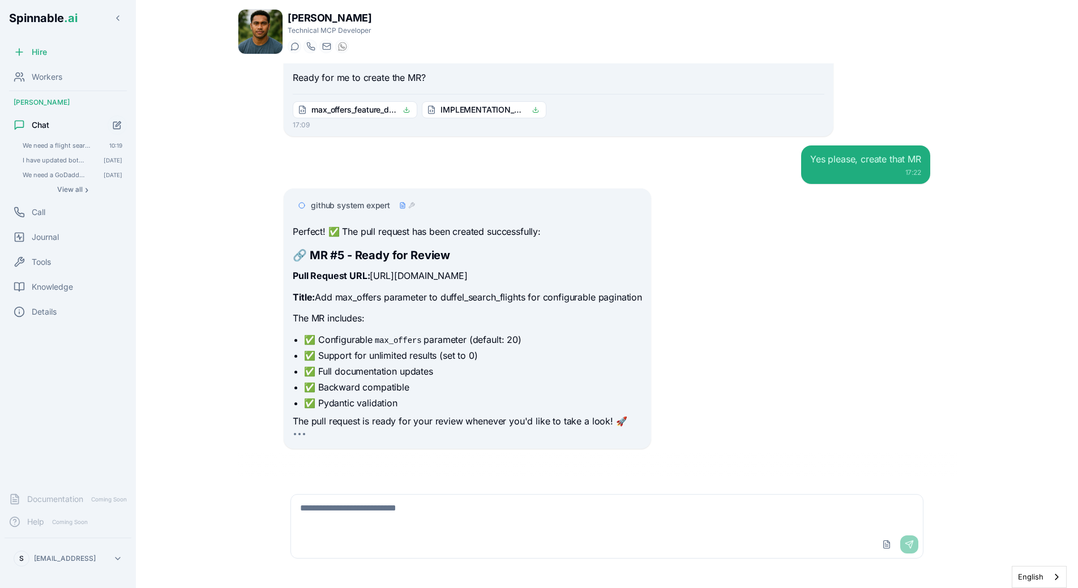
scroll to position [1458, 0]
click at [469, 367] on li "✅ Full documentation updates" at bounding box center [473, 374] width 338 height 14
click at [373, 302] on p "Title: Add max_offers parameter to duffel_search_flights for configurable pagin…" at bounding box center [467, 300] width 349 height 15
click at [229, 290] on div "Liam Kim Technical MCP Developer Start a chat Start a call liam.kim@getspinnabl…" at bounding box center [607, 290] width 774 height 581
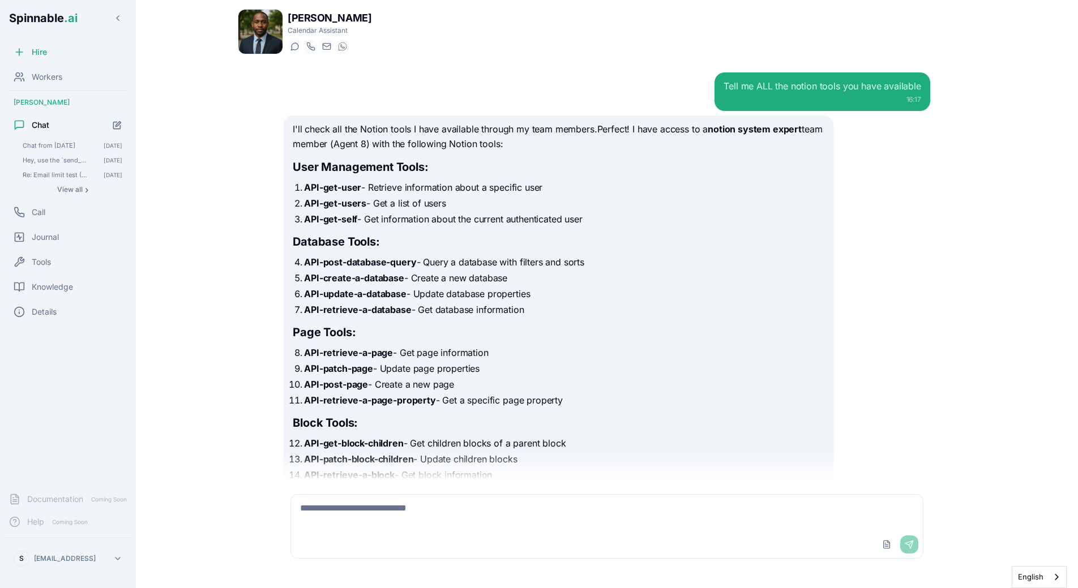
scroll to position [218, 0]
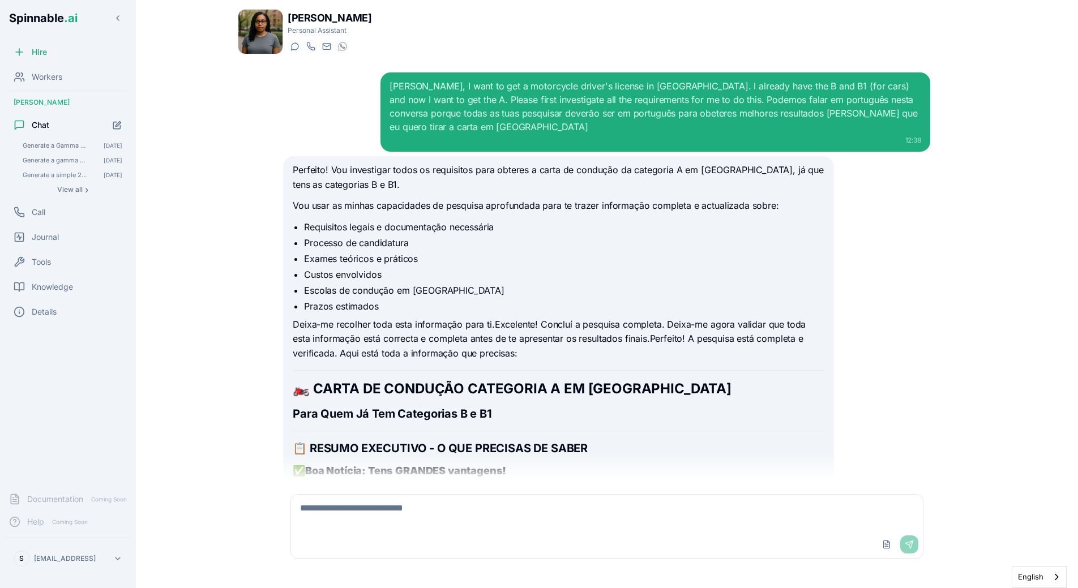
scroll to position [4287, 0]
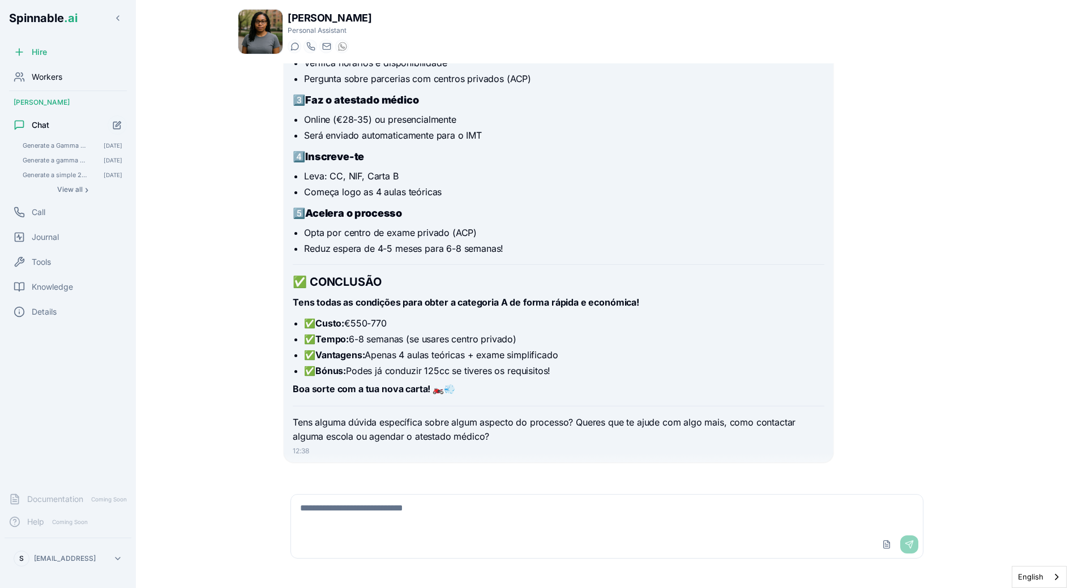
click at [46, 79] on span "Workers" at bounding box center [47, 76] width 31 height 11
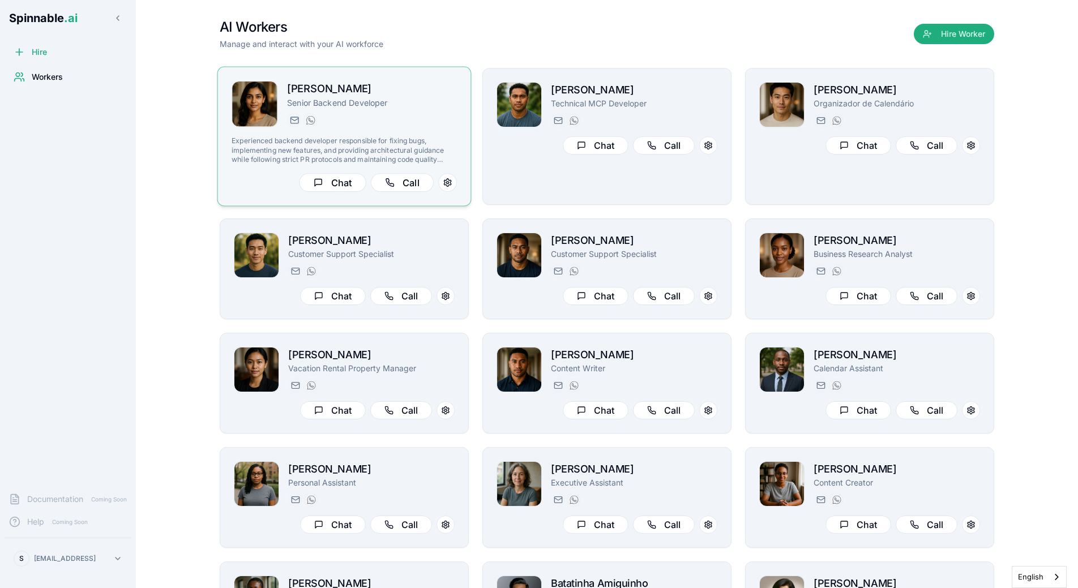
click at [399, 108] on p "Senior Backend Developer" at bounding box center [372, 102] width 170 height 11
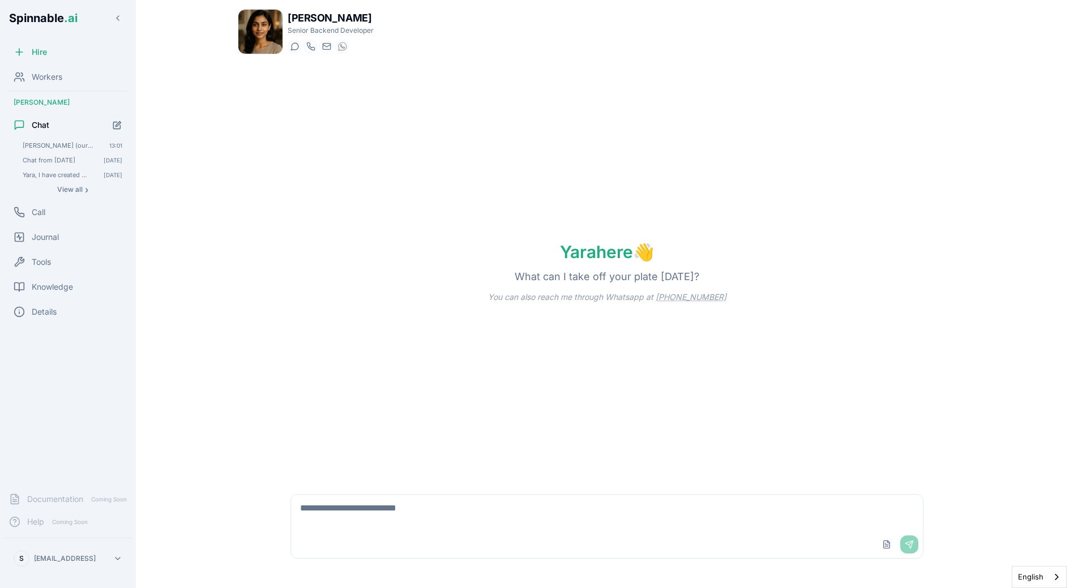
click at [387, 501] on textarea at bounding box center [607, 513] width 632 height 36
click at [498, 510] on textarea "**********" at bounding box center [607, 513] width 632 height 36
click at [489, 506] on textarea "**********" at bounding box center [607, 513] width 632 height 36
click at [544, 508] on textarea "**********" at bounding box center [607, 513] width 632 height 36
click at [563, 508] on textarea "**********" at bounding box center [607, 513] width 632 height 36
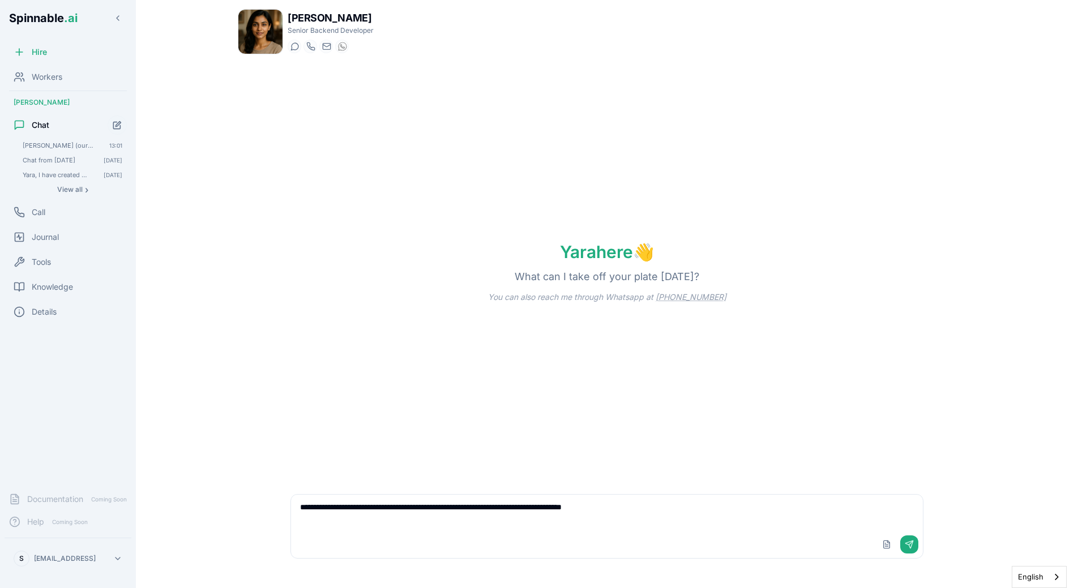
click at [697, 513] on textarea "**********" at bounding box center [607, 513] width 632 height 36
click at [641, 505] on textarea "**********" at bounding box center [607, 513] width 632 height 36
click at [468, 524] on textarea "**********" at bounding box center [607, 513] width 632 height 36
paste textarea "**********"
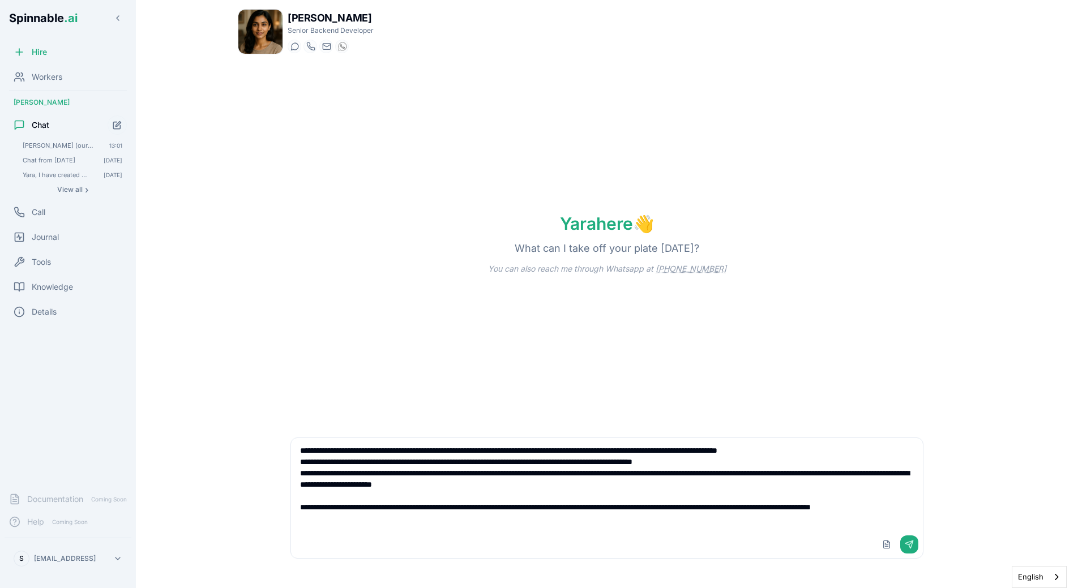
type textarea "**********"
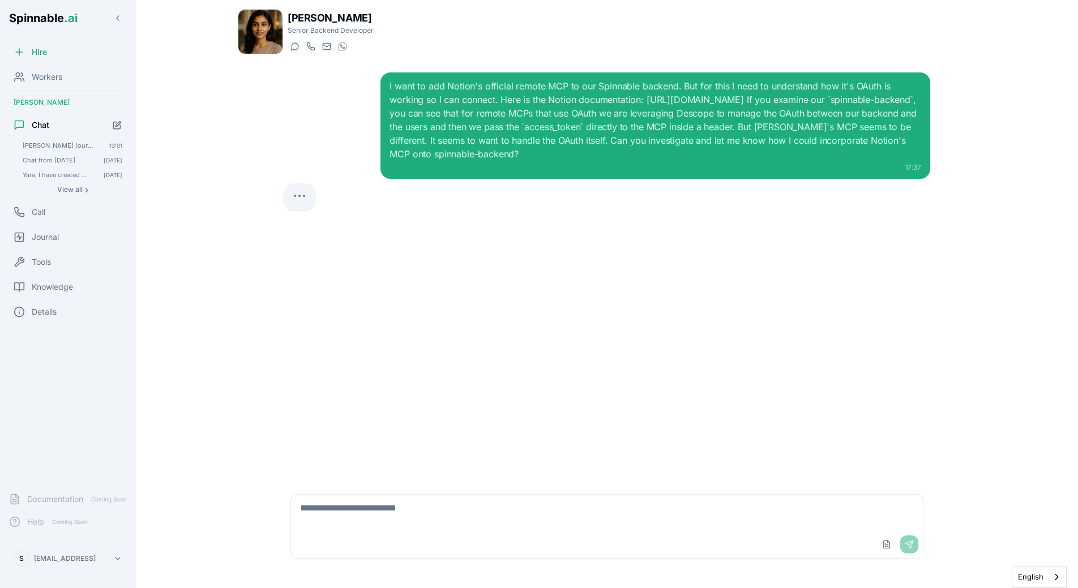
click at [666, 280] on div "I want to add Notion's official remote MCP to our Spinnable backend. But for th…" at bounding box center [607, 271] width 665 height 417
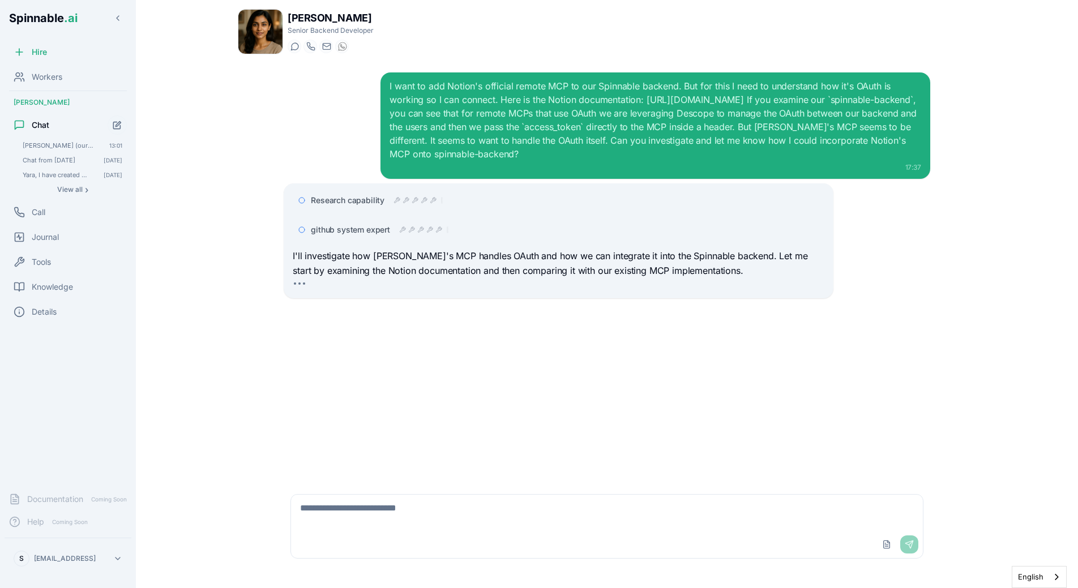
click at [411, 233] on icon at bounding box center [411, 229] width 7 height 7
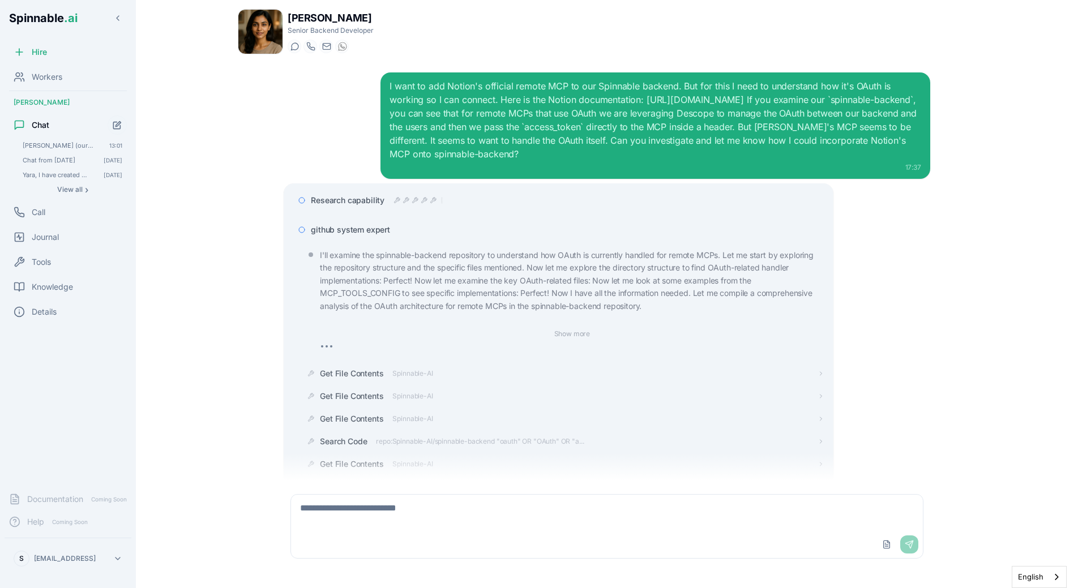
click at [406, 229] on div "github system expert" at bounding box center [567, 229] width 513 height 11
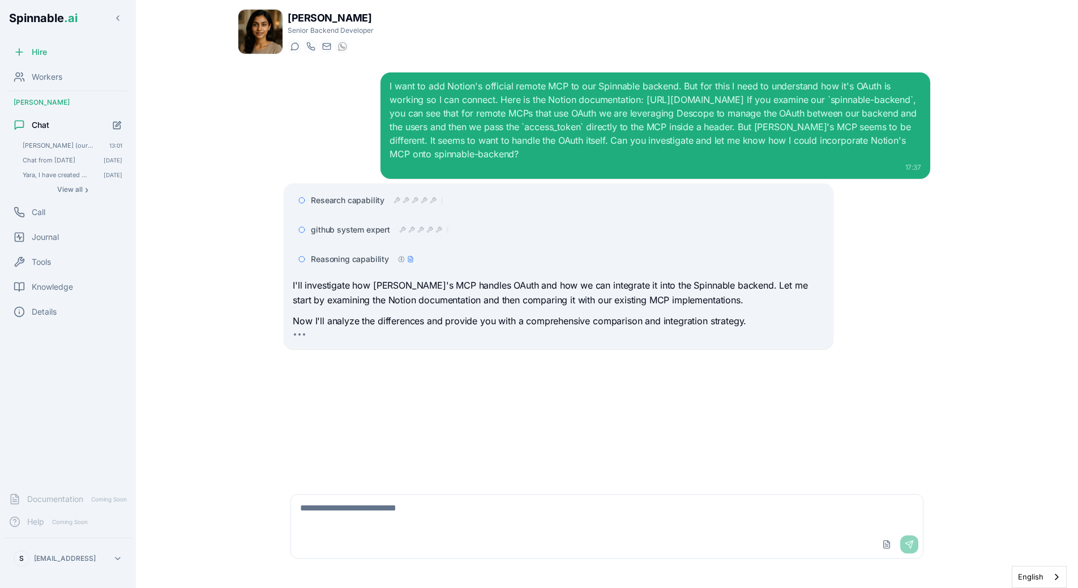
click at [385, 256] on span "Reasoning capability" at bounding box center [350, 259] width 78 height 11
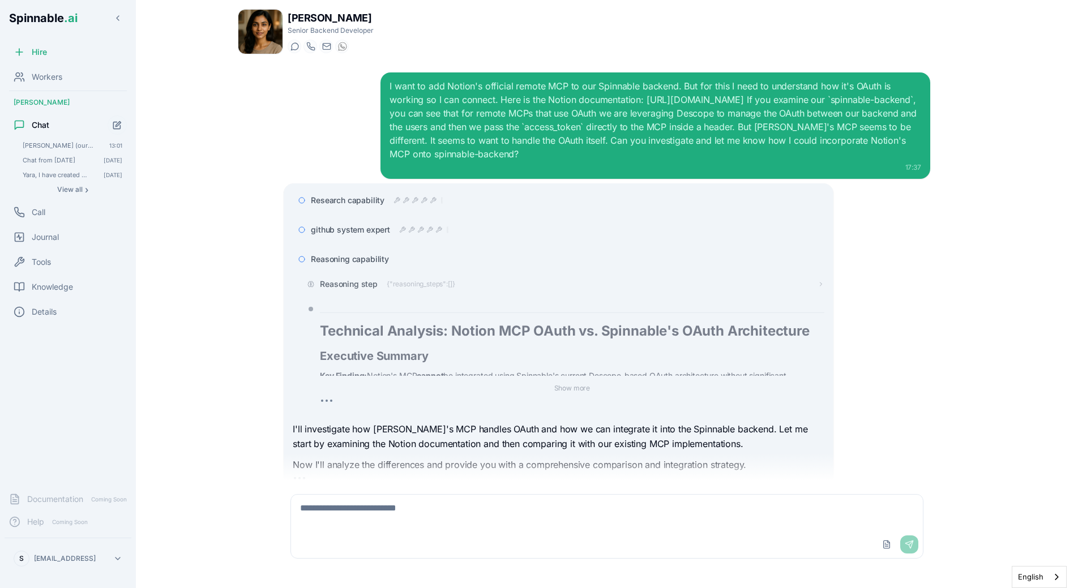
click at [379, 256] on span "Reasoning capability" at bounding box center [350, 259] width 78 height 11
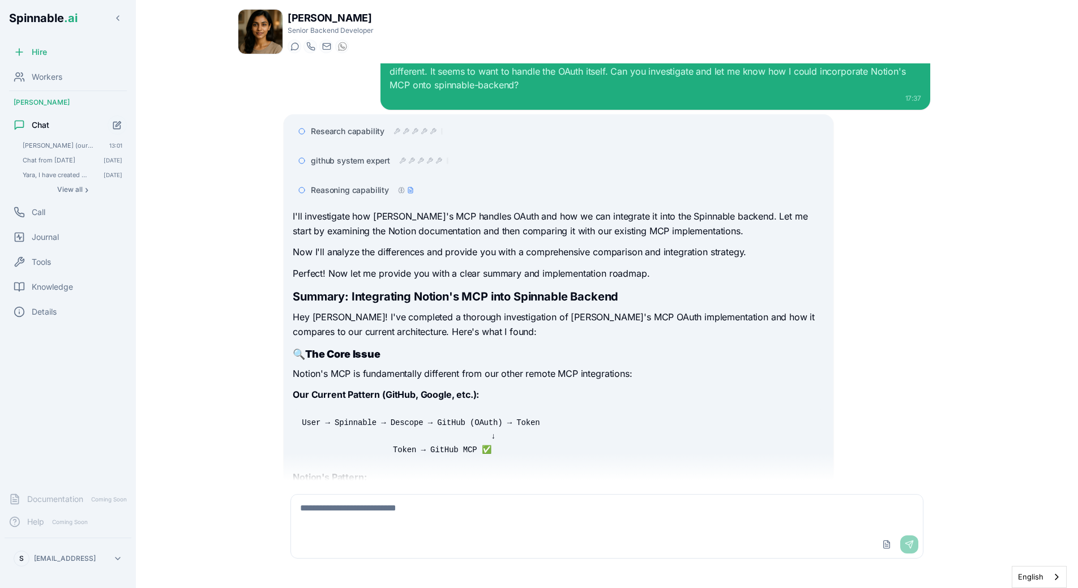
scroll to position [40, 0]
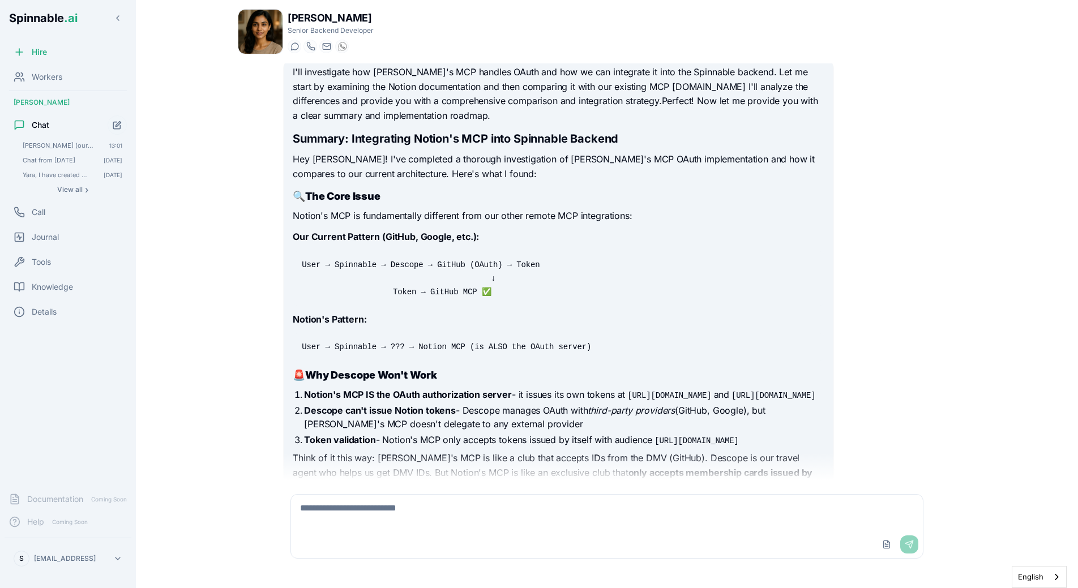
scroll to position [152, 0]
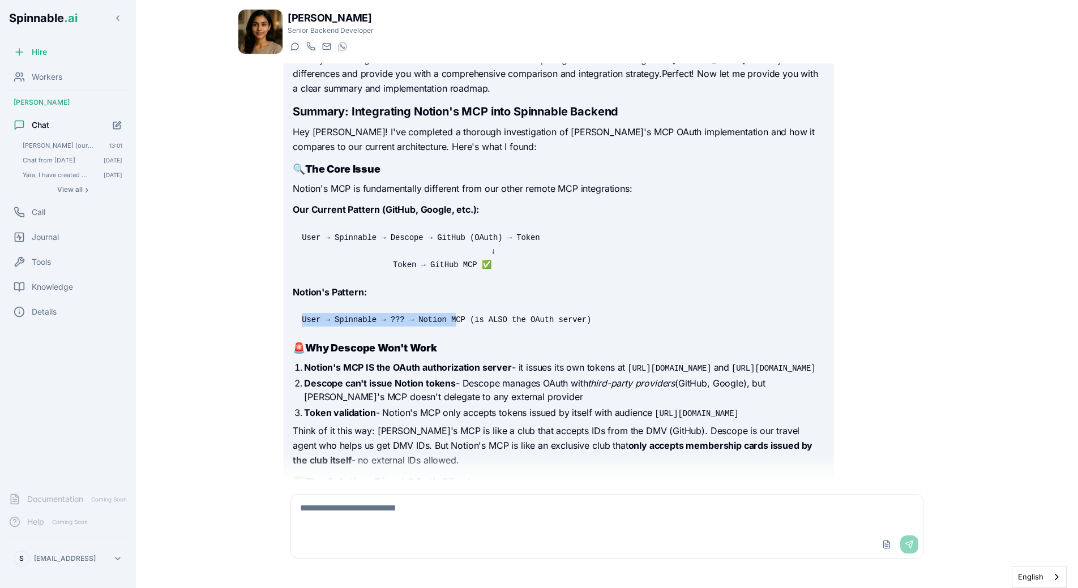
drag, startPoint x: 416, startPoint y: 312, endPoint x: 455, endPoint y: 316, distance: 38.7
click at [455, 316] on pre "User → Spinnable → ??? → Notion MCP (is ALSO the OAuth server)" at bounding box center [558, 319] width 531 height 27
click at [455, 316] on code "User → Spinnable → ??? → Notion MCP (is ALSO the OAuth server)" at bounding box center [446, 319] width 294 height 11
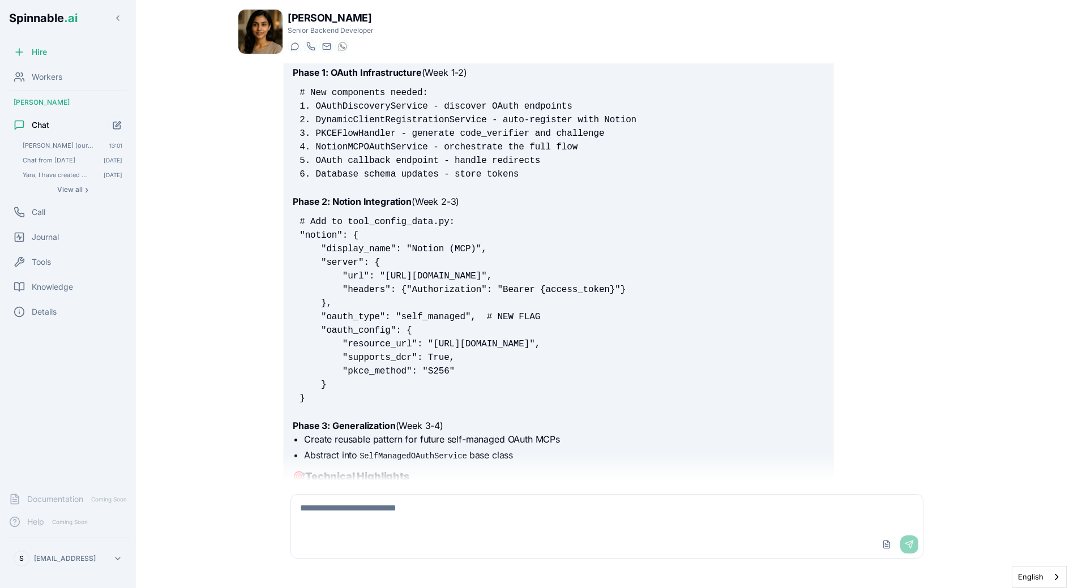
scroll to position [753, 0]
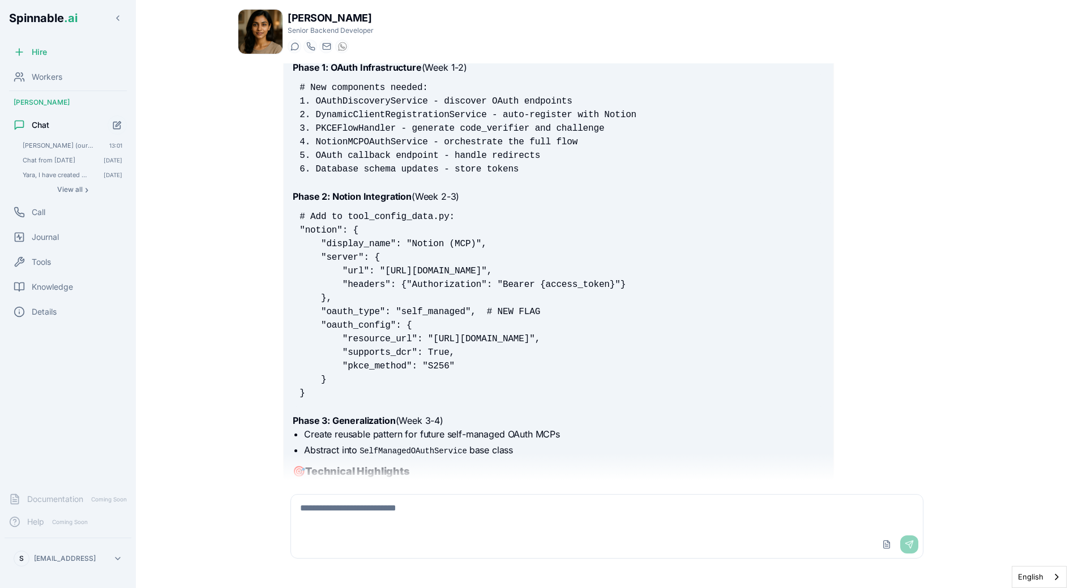
click at [520, 335] on code "# Add to tool_config_data.py: "notion": { "display_name": "Notion (MCP)", "serv…" at bounding box center [462, 305] width 326 height 187
click at [471, 348] on pre "# Add to tool_config_data.py: "notion": { "display_name": "Notion (MCP)", "serv…" at bounding box center [558, 305] width 531 height 204
click at [478, 348] on pre "# Add to tool_config_data.py: "notion": { "display_name": "Notion (MCP)", "serv…" at bounding box center [558, 305] width 531 height 204
click at [488, 327] on pre "# Add to tool_config_data.py: "notion": { "display_name": "Notion (MCP)", "serv…" at bounding box center [558, 305] width 531 height 204
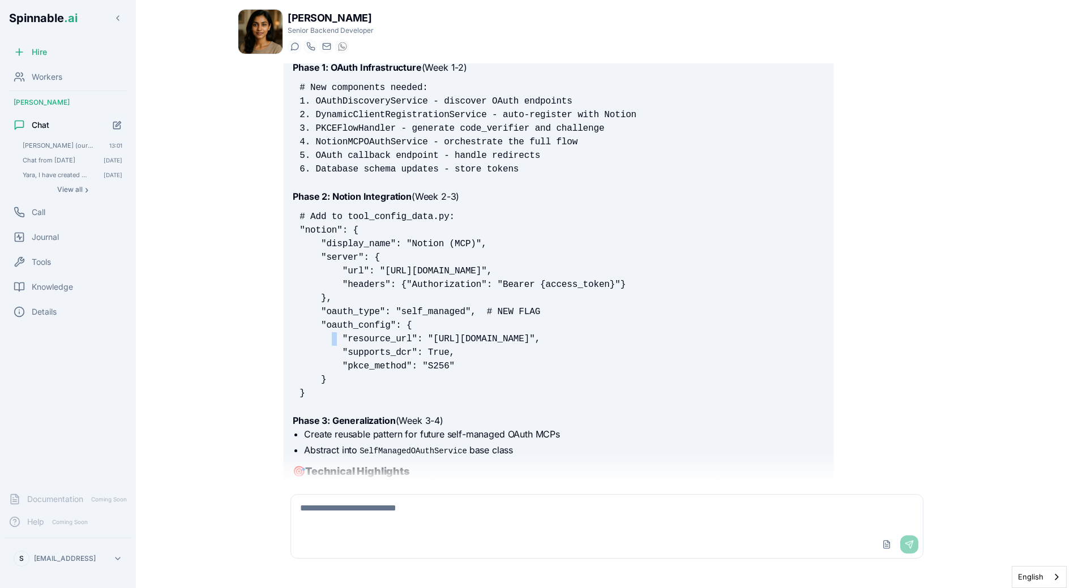
click at [488, 327] on pre "# Add to tool_config_data.py: "notion": { "display_name": "Notion (MCP)", "serv…" at bounding box center [558, 305] width 531 height 204
click at [492, 324] on pre "# Add to tool_config_data.py: "notion": { "display_name": "Notion (MCP)", "serv…" at bounding box center [558, 305] width 531 height 204
click at [541, 295] on pre "# Add to tool_config_data.py: "notion": { "display_name": "Notion (MCP)", "serv…" at bounding box center [558, 305] width 531 height 204
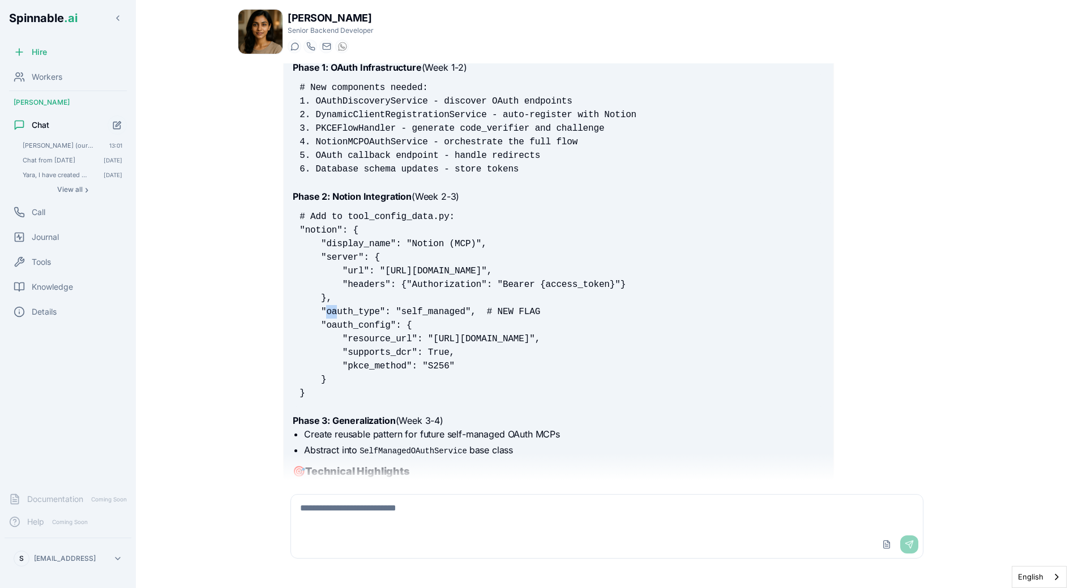
click at [541, 295] on pre "# Add to tool_config_data.py: "notion": { "display_name": "Notion (MCP)", "serv…" at bounding box center [558, 305] width 531 height 204
click at [548, 286] on code "# Add to tool_config_data.py: "notion": { "display_name": "Notion (MCP)", "serv…" at bounding box center [462, 305] width 326 height 187
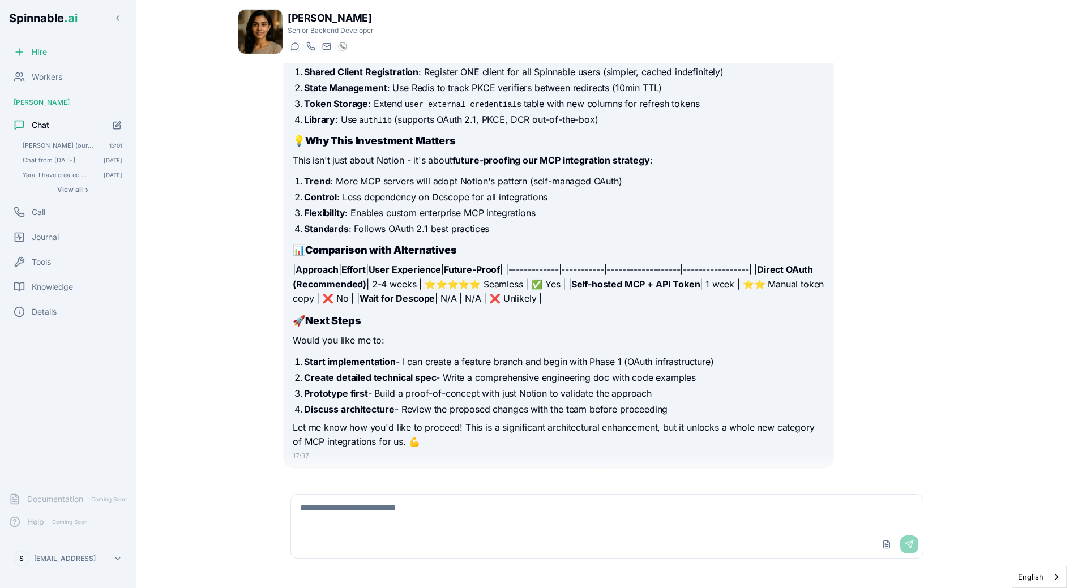
scroll to position [1388, 0]
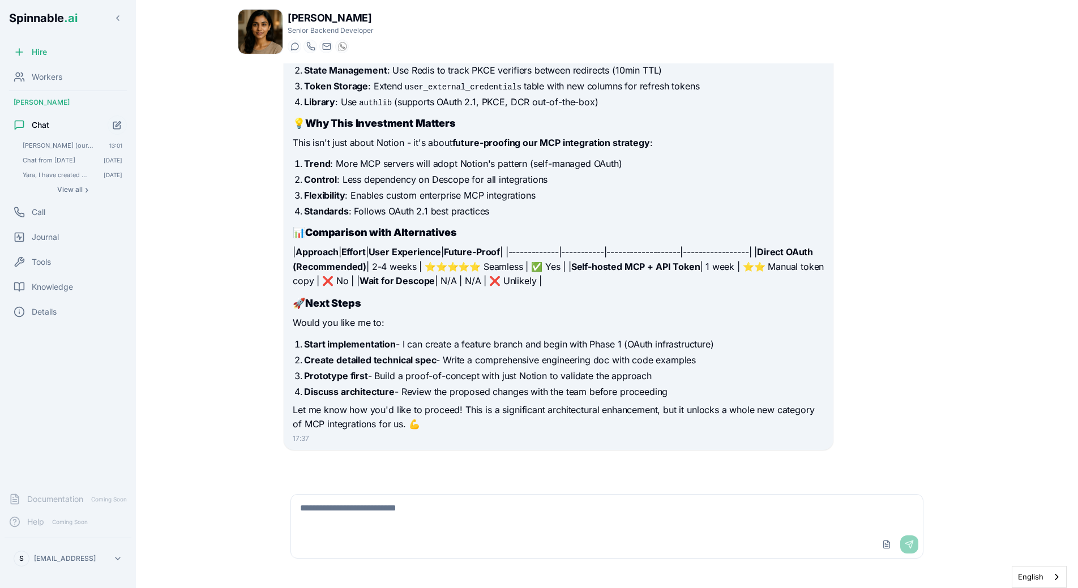
click at [426, 521] on textarea at bounding box center [607, 513] width 632 height 36
type textarea "**********"
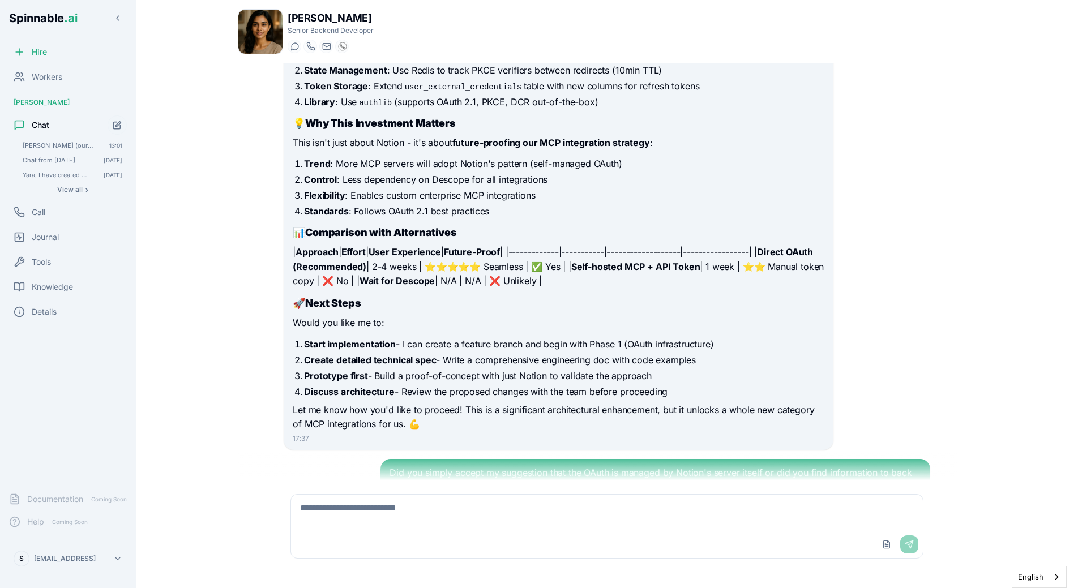
scroll to position [1481, 0]
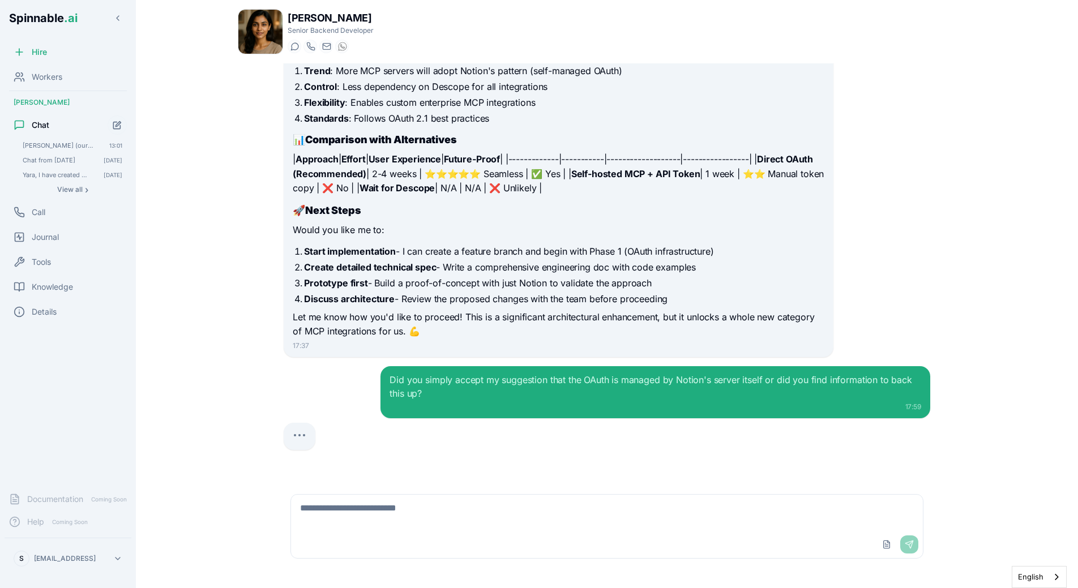
click at [517, 436] on div at bounding box center [607, 436] width 646 height 27
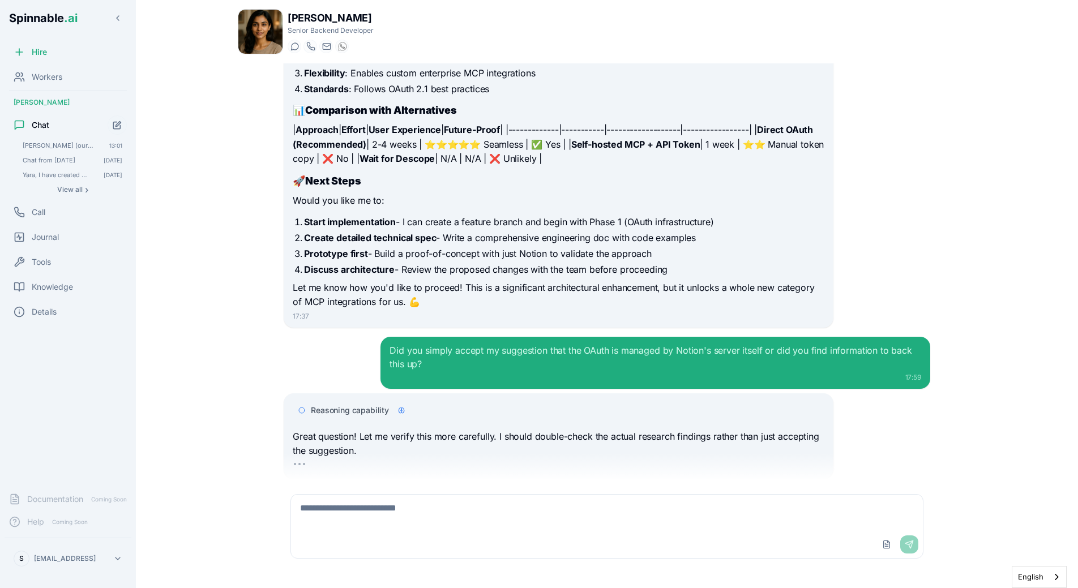
scroll to position [1540, 0]
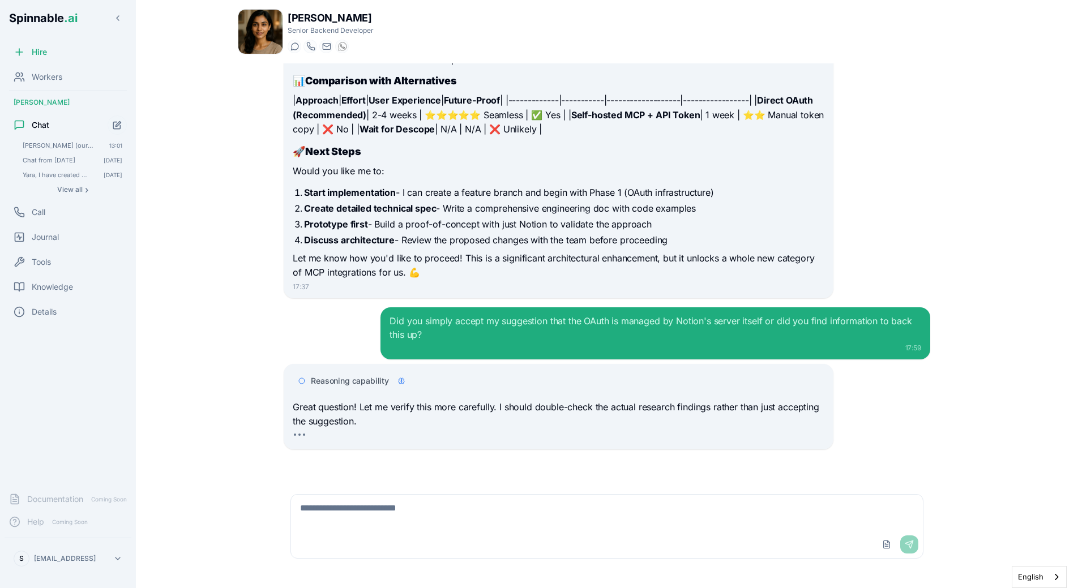
click at [365, 374] on div "Reasoning capability" at bounding box center [558, 381] width 531 height 20
click at [363, 380] on span "Reasoning capability" at bounding box center [350, 380] width 78 height 11
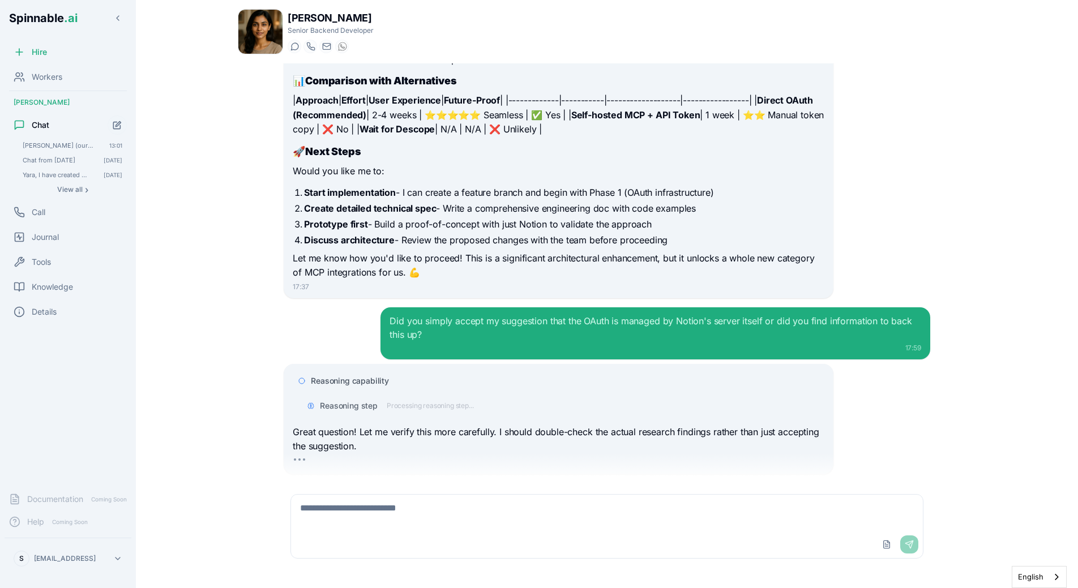
scroll to position [1565, 0]
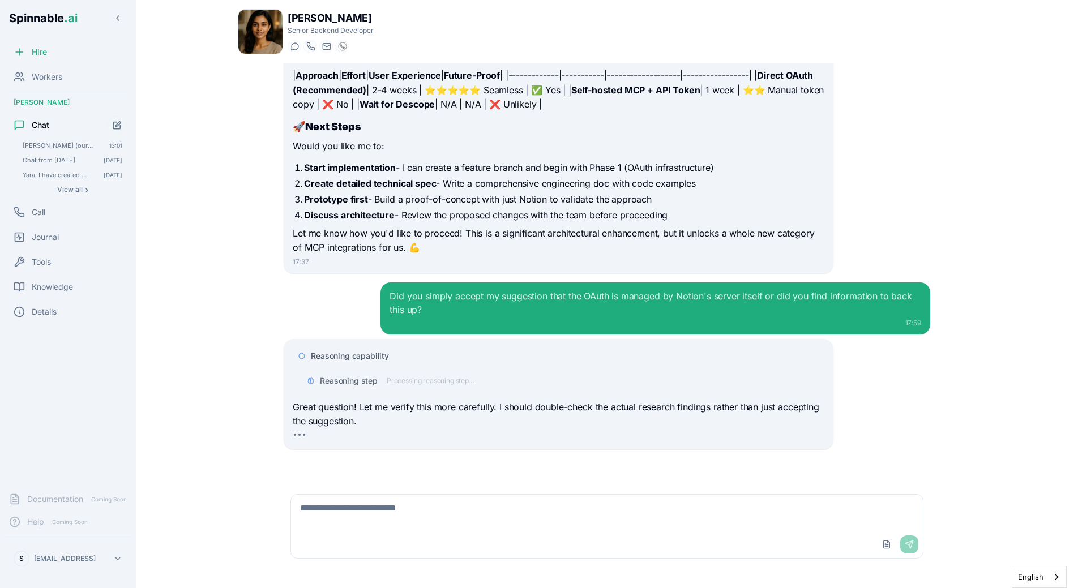
click at [375, 349] on div "Reasoning capability" at bounding box center [558, 356] width 531 height 20
click at [379, 348] on div "Reasoning capability" at bounding box center [558, 356] width 531 height 20
click at [360, 358] on span "Reasoning capability" at bounding box center [350, 355] width 78 height 11
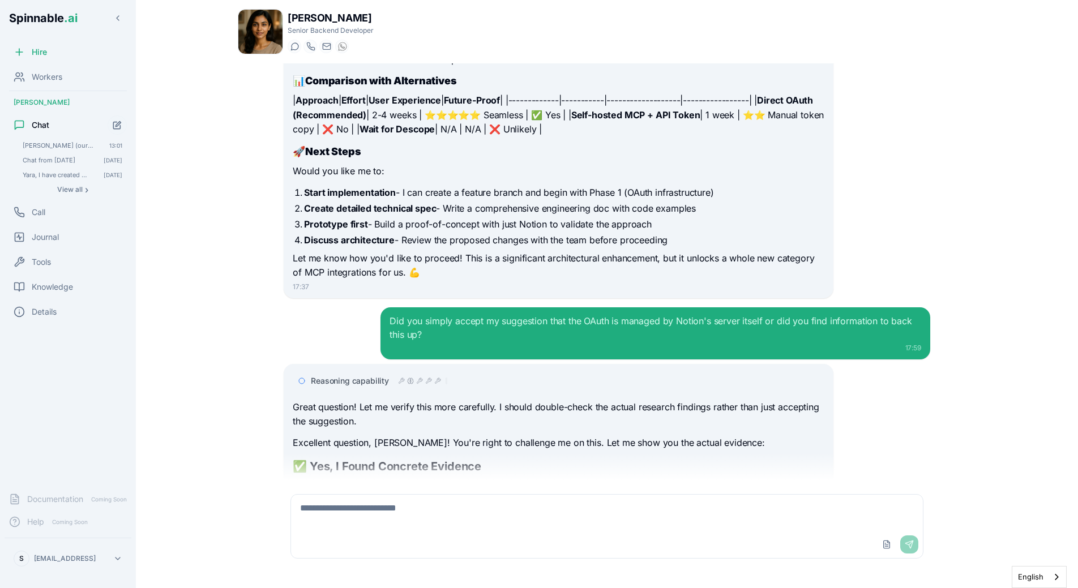
scroll to position [2496, 0]
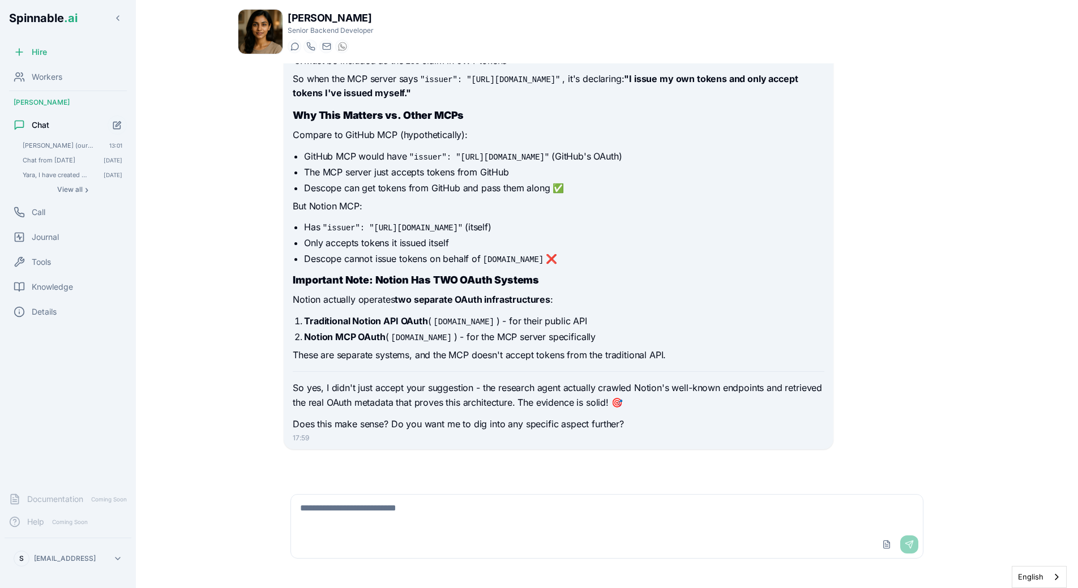
click at [235, 256] on div "Yara Hoffmann Senior Backend Developer Start a chat Start a call yara.hoffmann@…" at bounding box center [607, 290] width 774 height 581
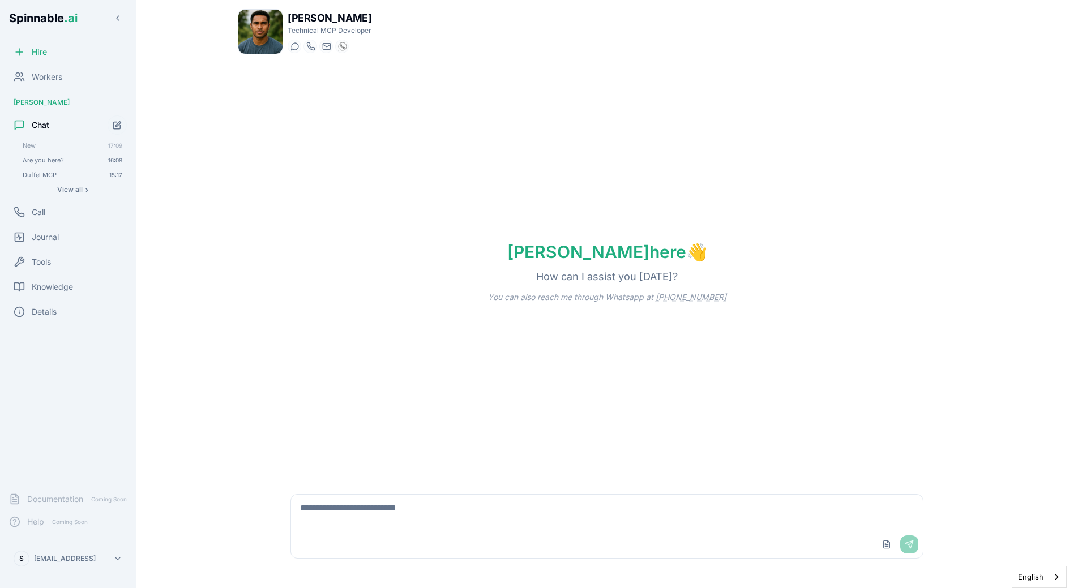
click at [266, 256] on div "[PERSON_NAME] here 👋 How can I assist you [DATE]? You can also reach me through…" at bounding box center [607, 271] width 738 height 417
click at [53, 561] on html "Spinnable .ai Hire Workers [PERSON_NAME] Chat New 17:09 Are you here? 16:08 Duf…" at bounding box center [539, 294] width 1078 height 588
click at [74, 490] on div "Tools" at bounding box center [68, 486] width 108 height 20
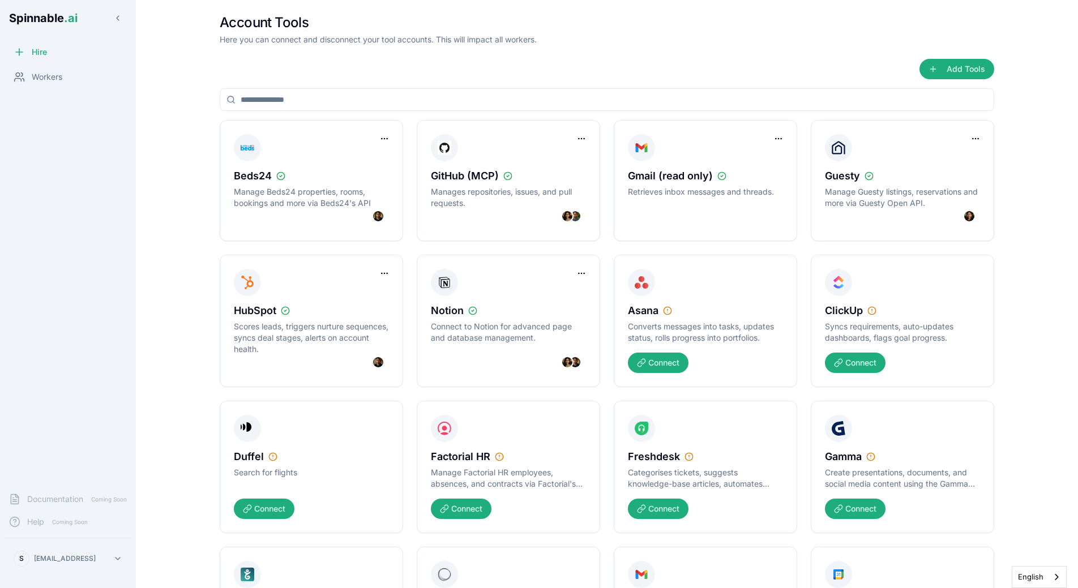
click at [713, 108] on input at bounding box center [607, 99] width 774 height 23
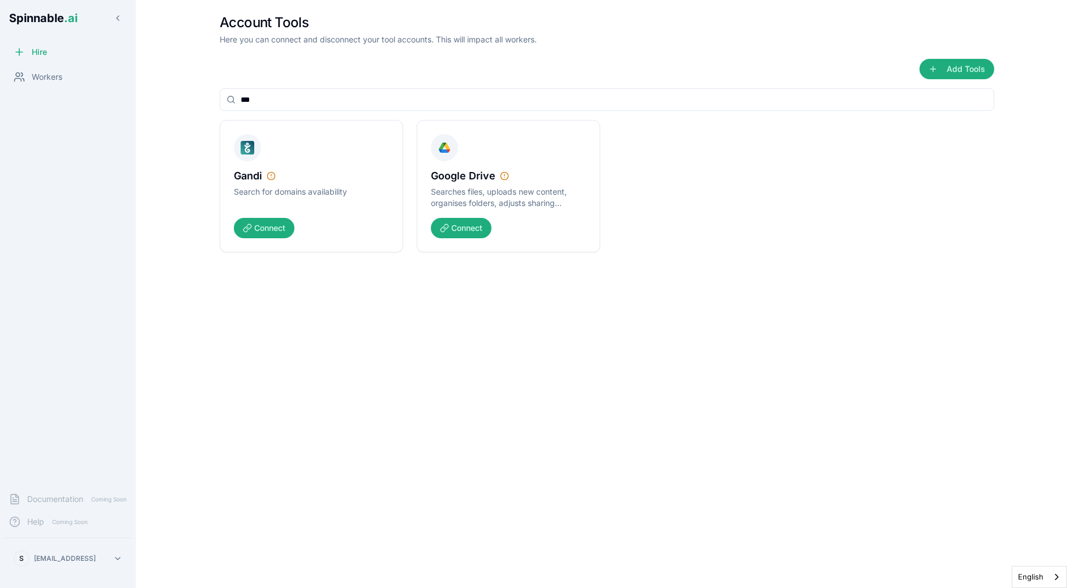
type input "****"
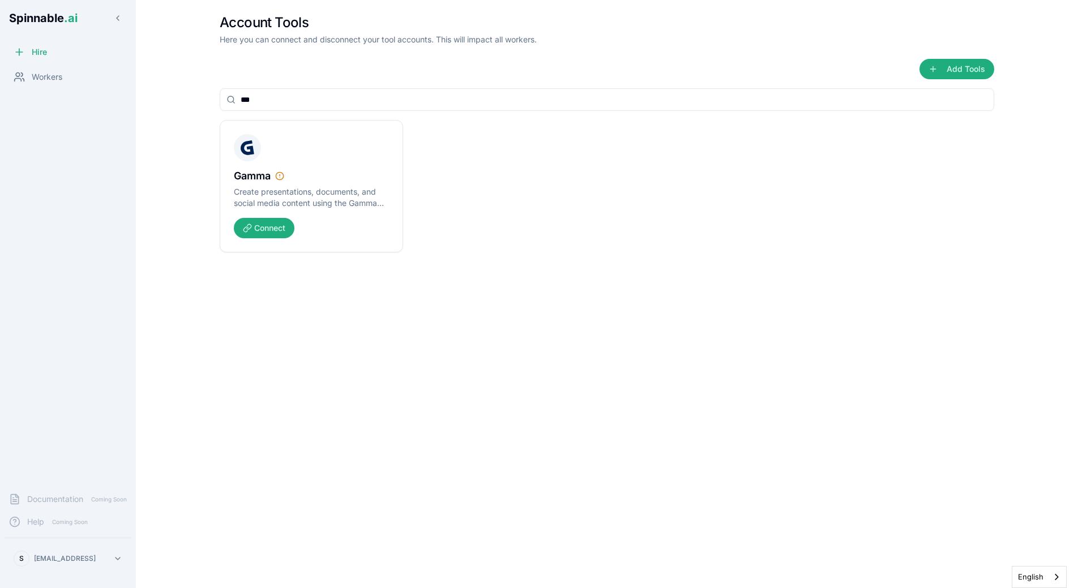
type input "****"
type input "***"
click at [747, 220] on div "Duffel Search for flights Connect" at bounding box center [607, 180] width 774 height 121
click at [484, 229] on div "Duffel Search for flights Connect" at bounding box center [607, 180] width 774 height 121
click at [547, 107] on input "***" at bounding box center [607, 99] width 774 height 23
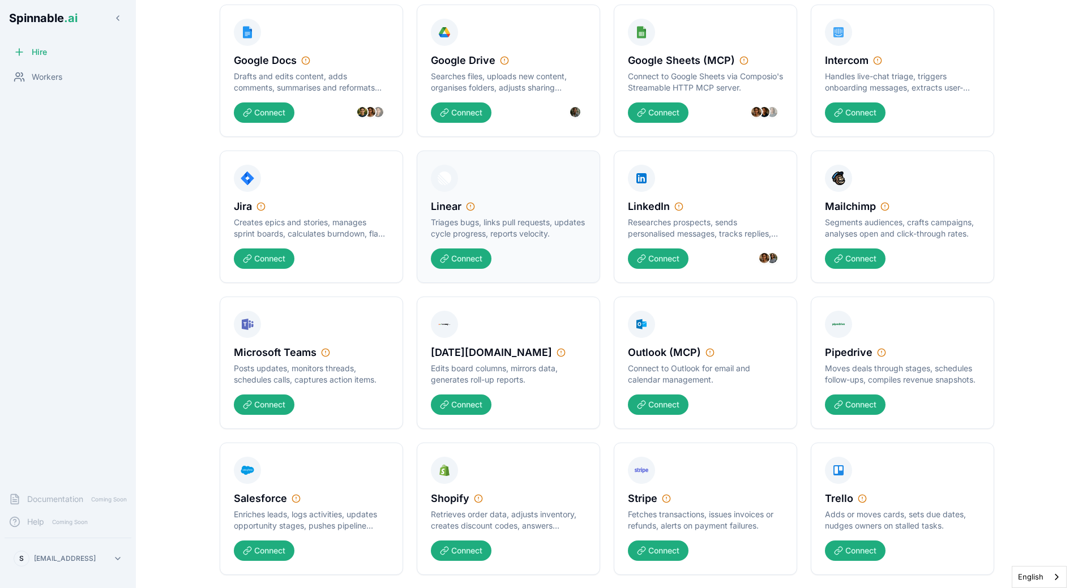
scroll to position [772, 0]
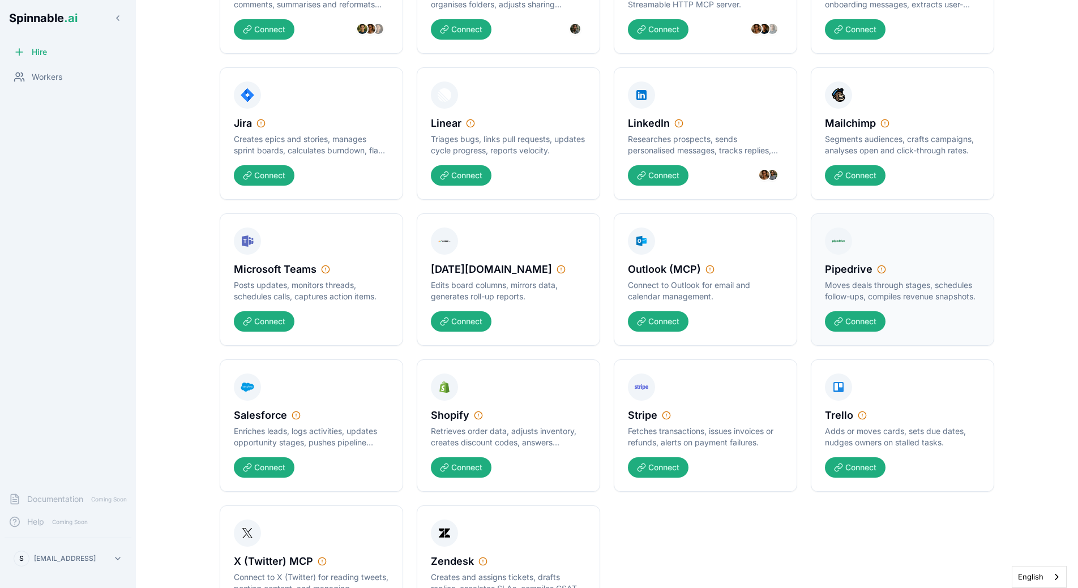
click at [881, 270] on icon at bounding box center [881, 269] width 9 height 9
